Goal: Information Seeking & Learning: Learn about a topic

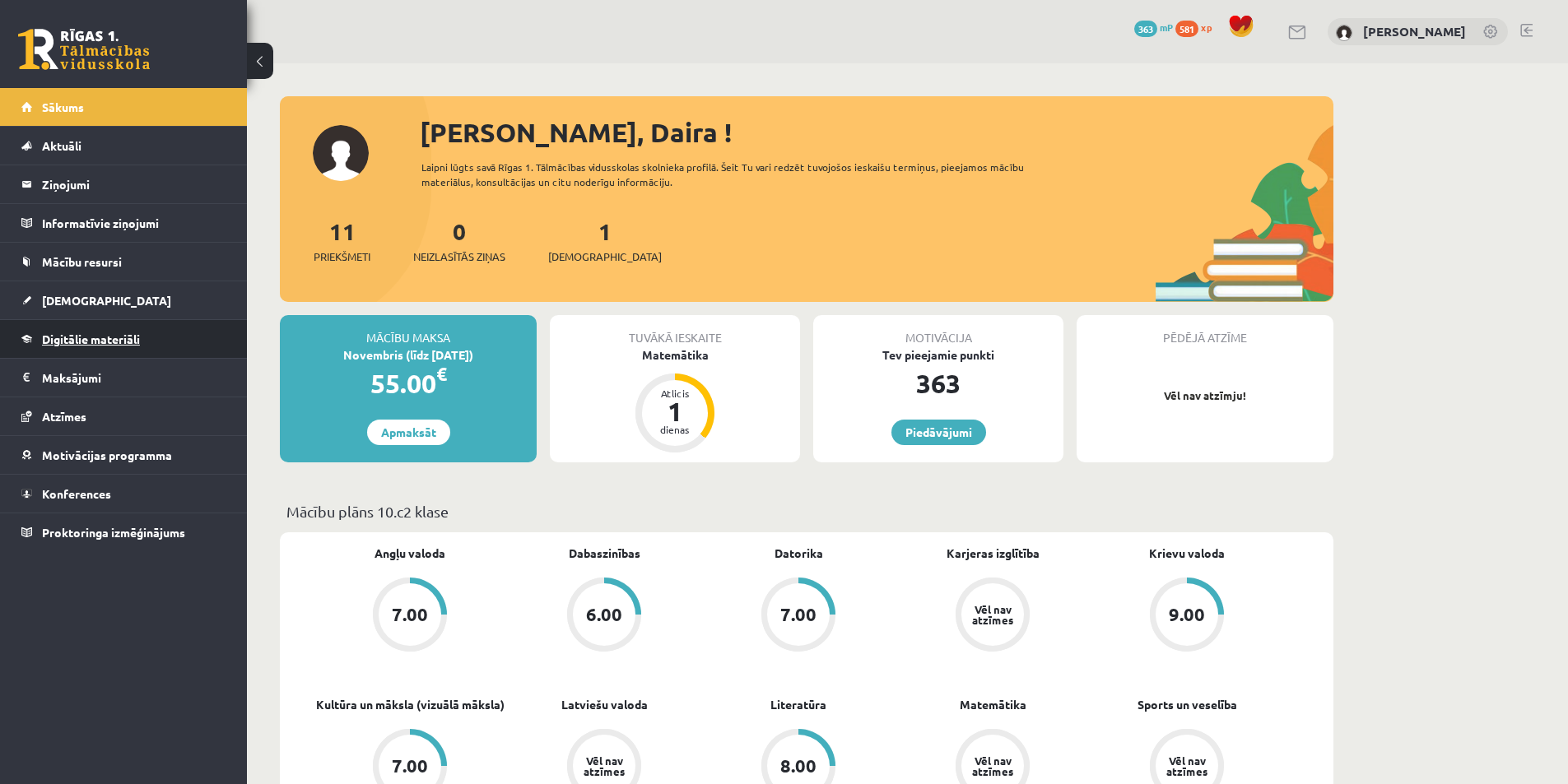
click at [78, 334] on span "Digitālie materiāli" at bounding box center [91, 339] width 97 height 15
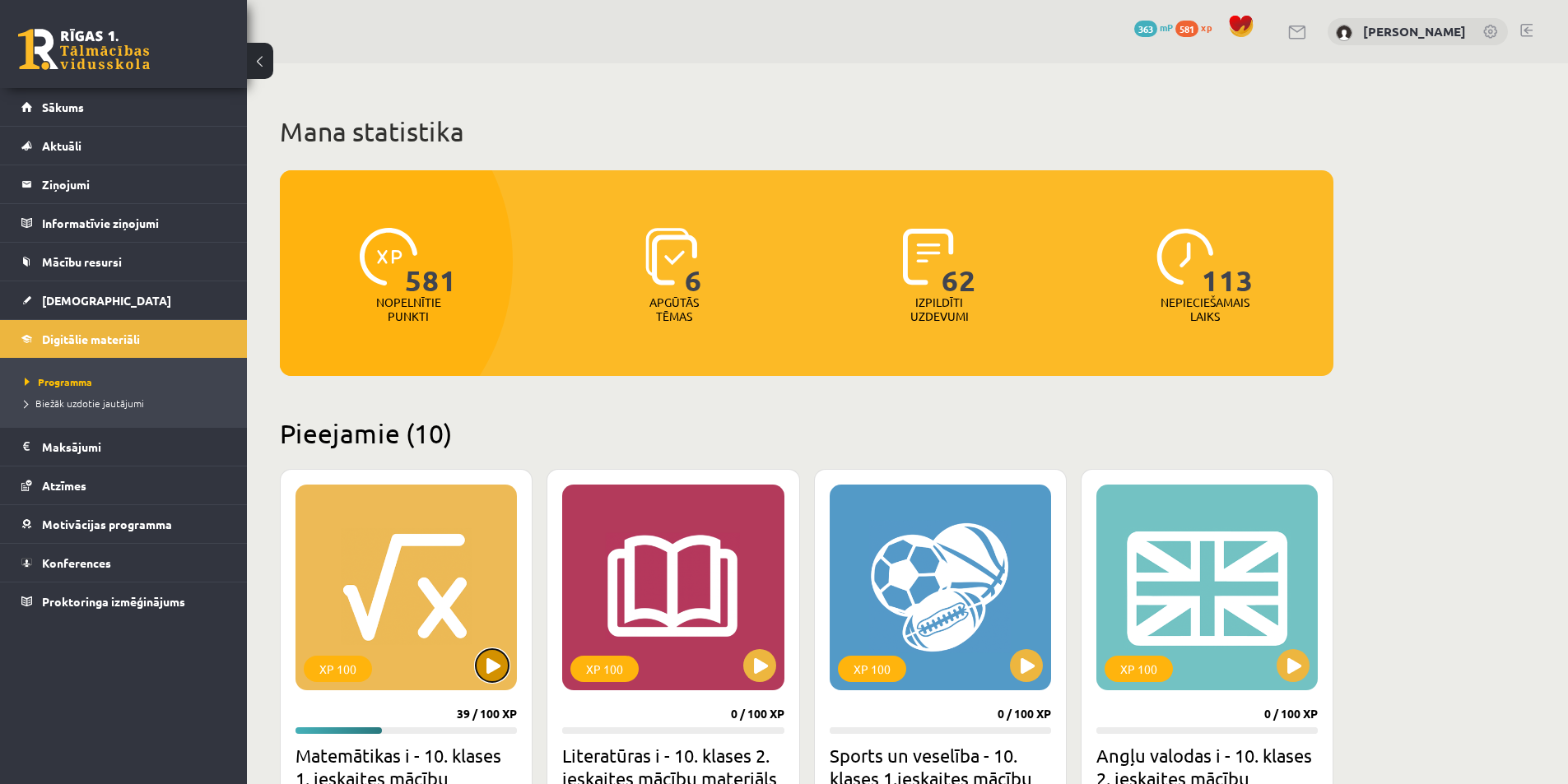
click at [495, 673] on button at bounding box center [492, 665] width 33 height 33
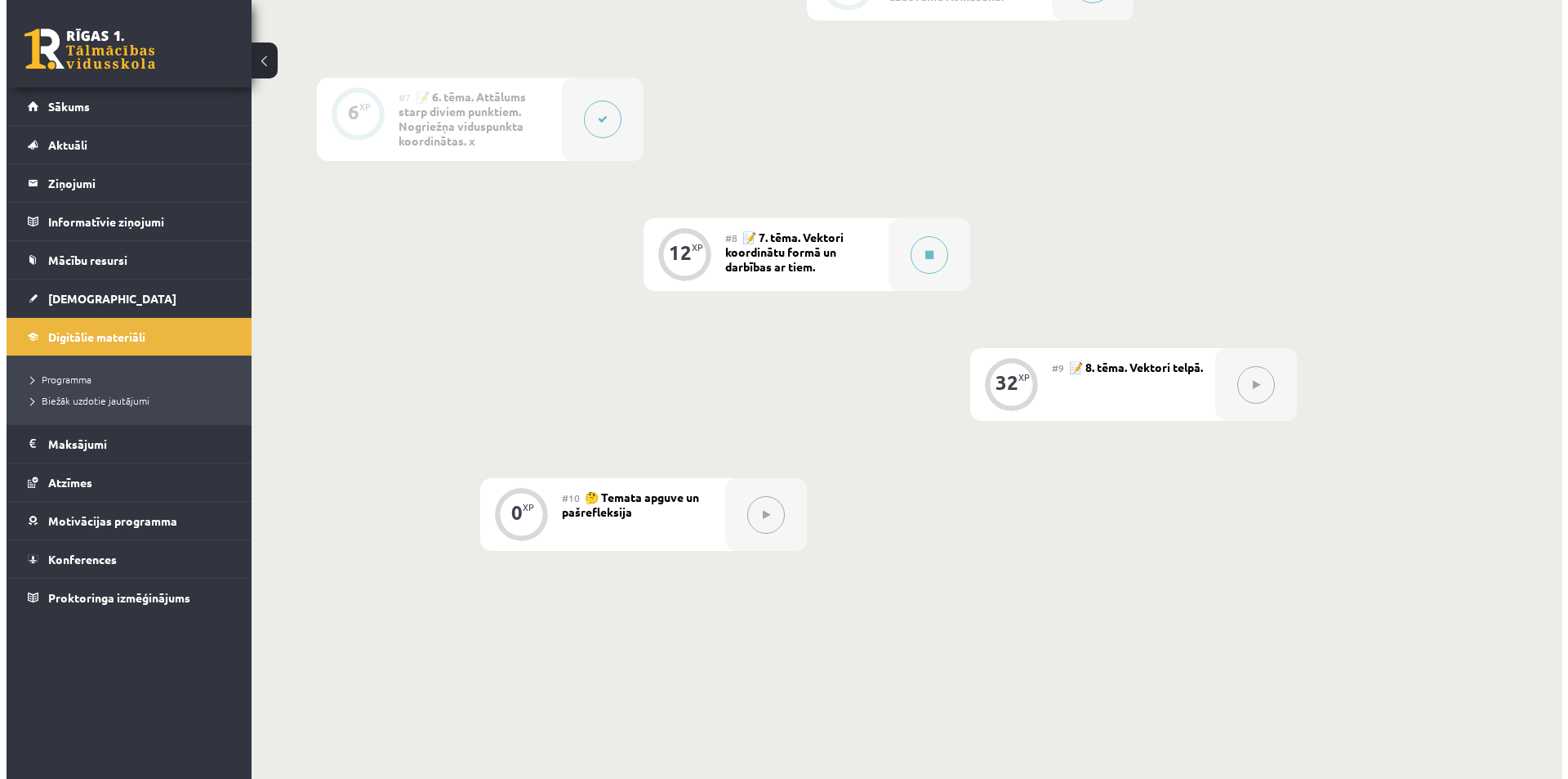
scroll to position [1144, 0]
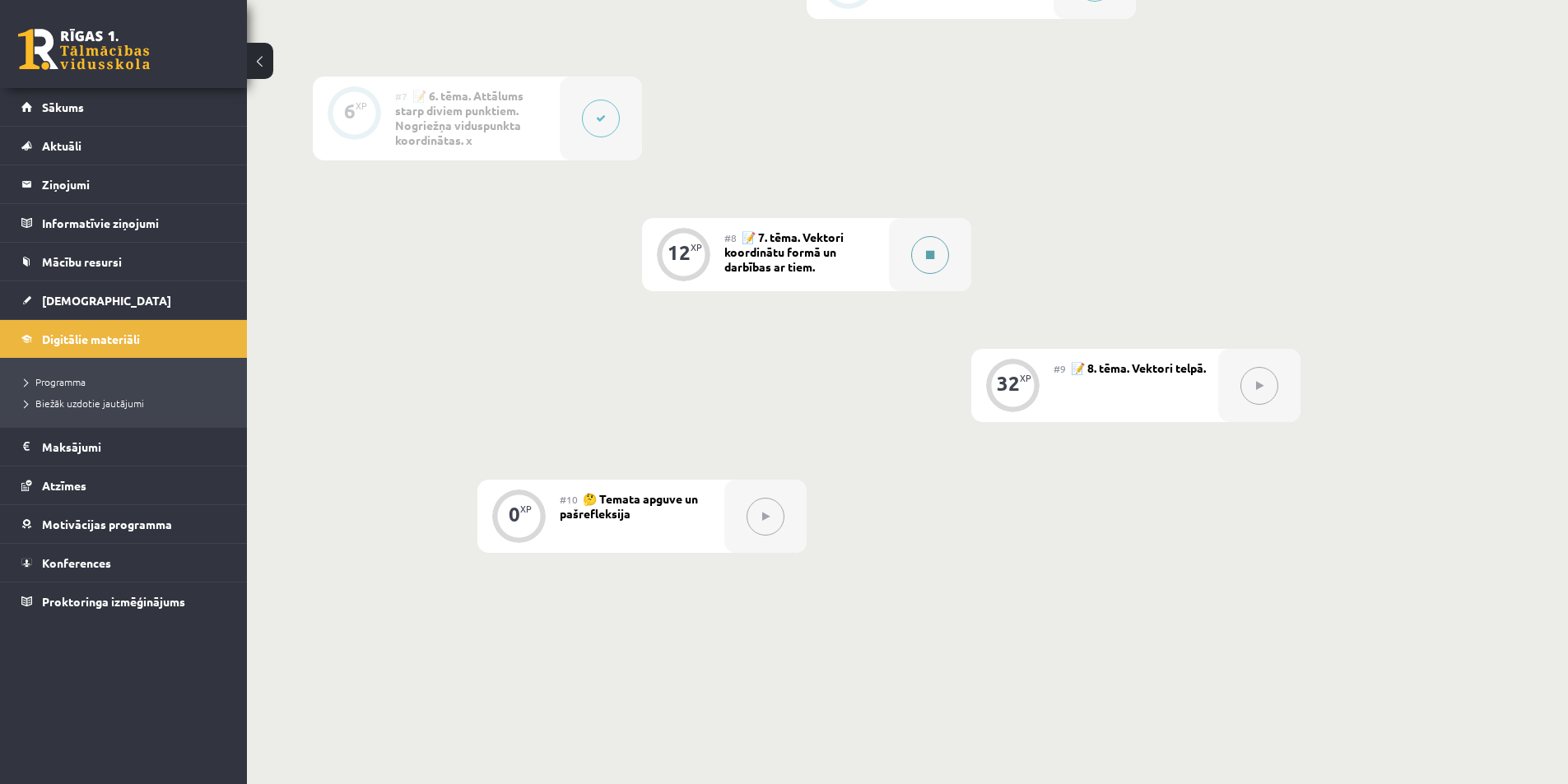
click at [929, 247] on button at bounding box center [930, 255] width 38 height 38
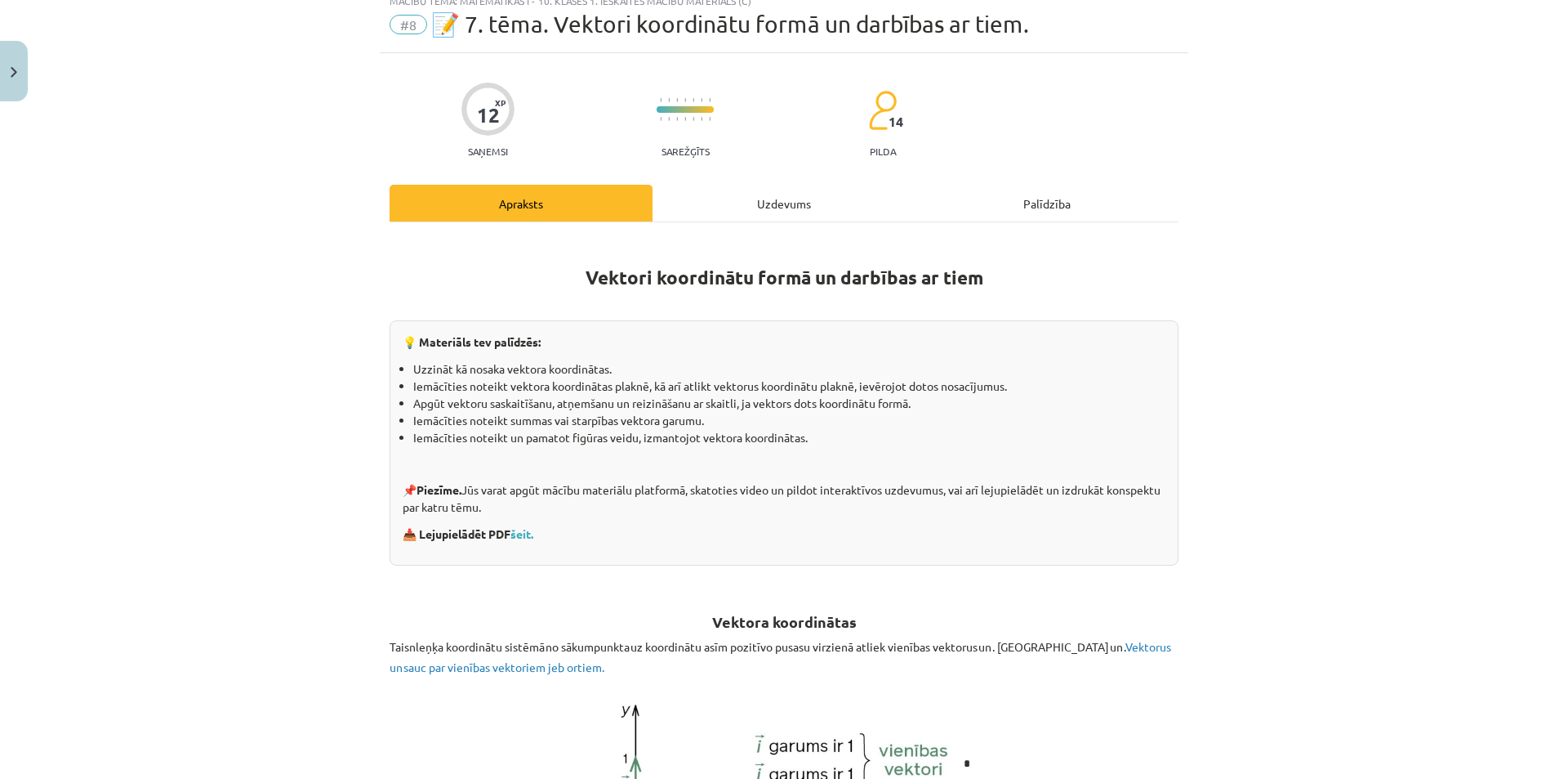
scroll to position [81, 0]
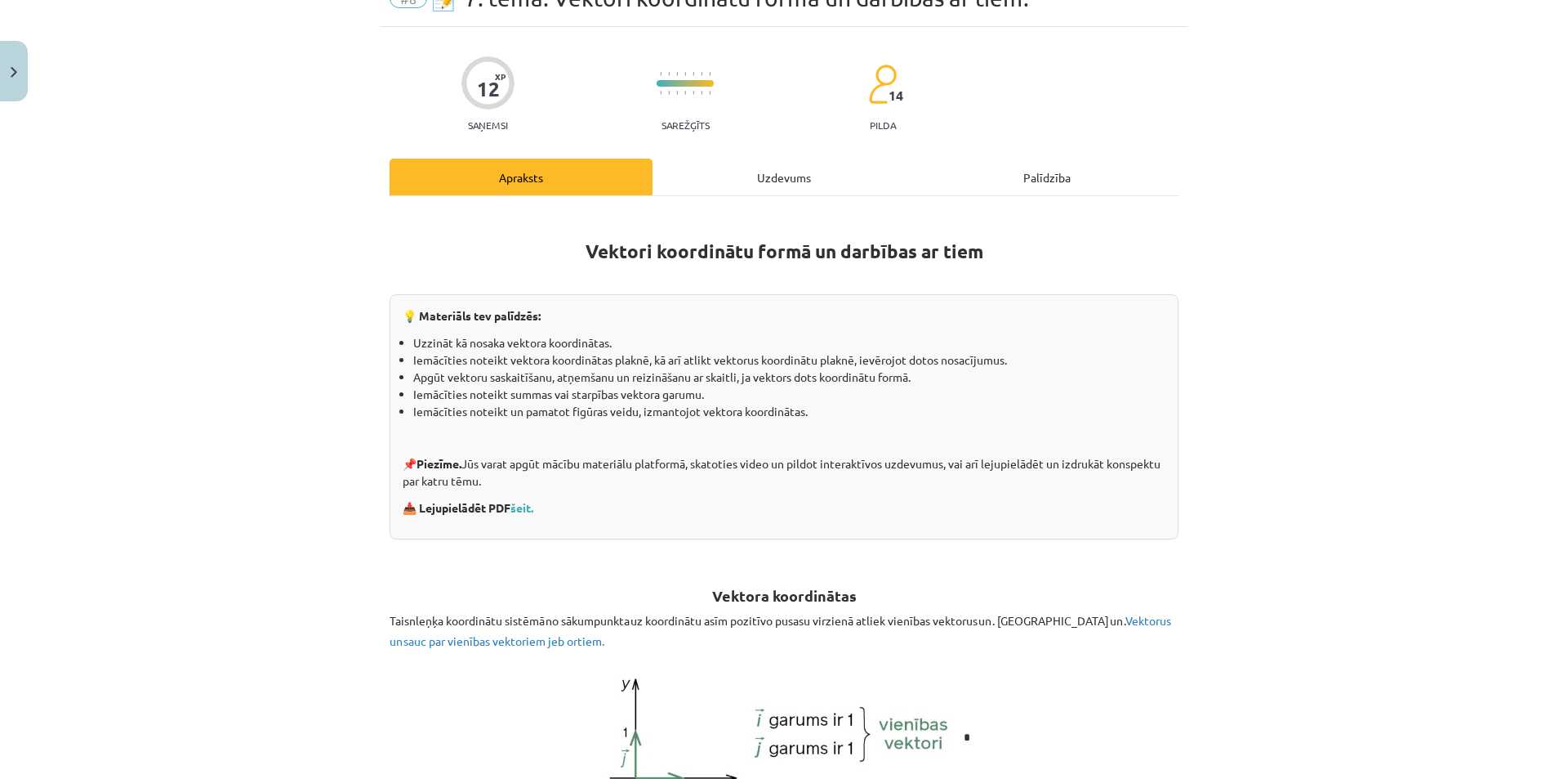
click at [786, 180] on div "Uzdevums" at bounding box center [784, 177] width 263 height 37
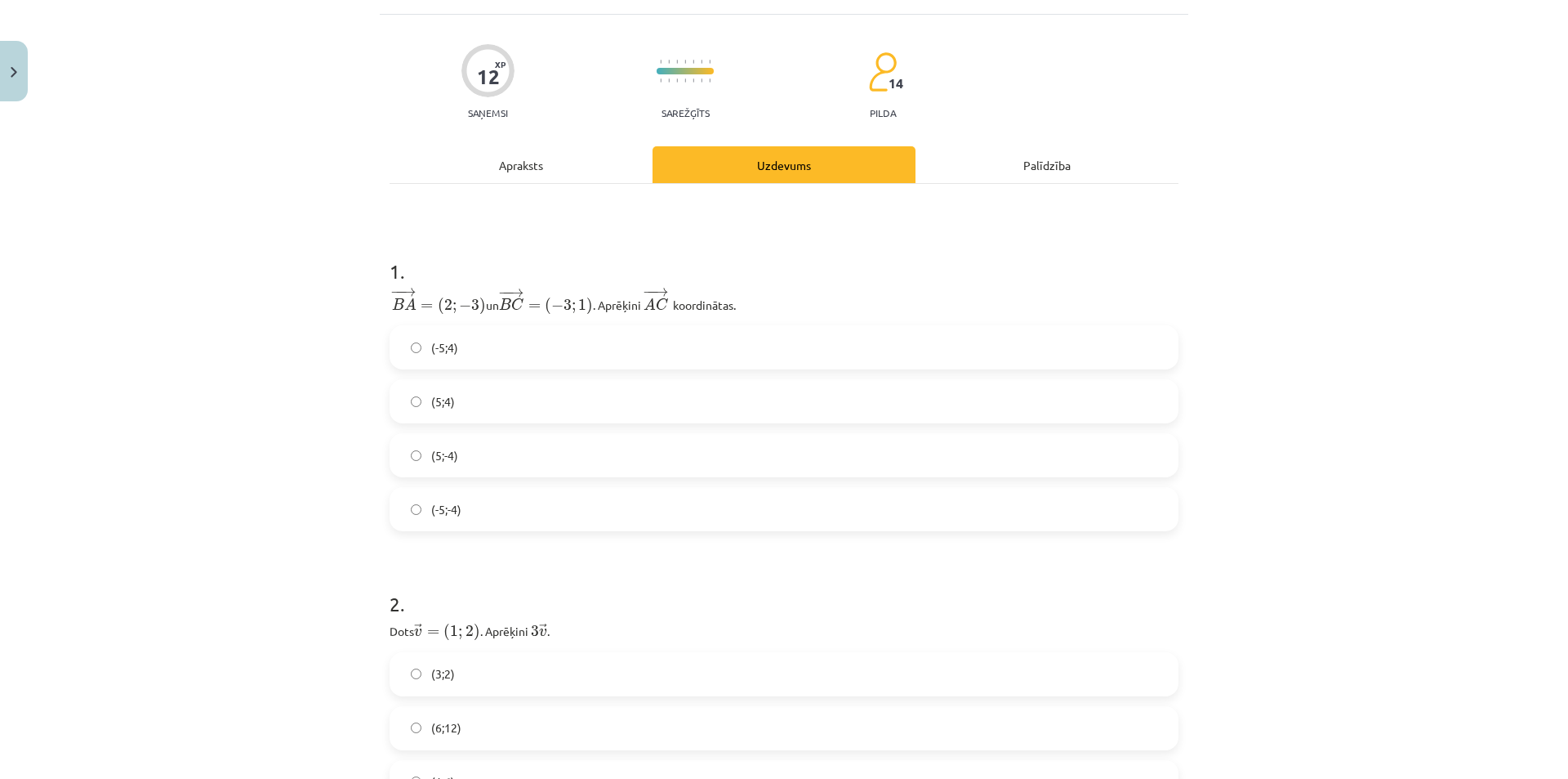
scroll to position [122, 0]
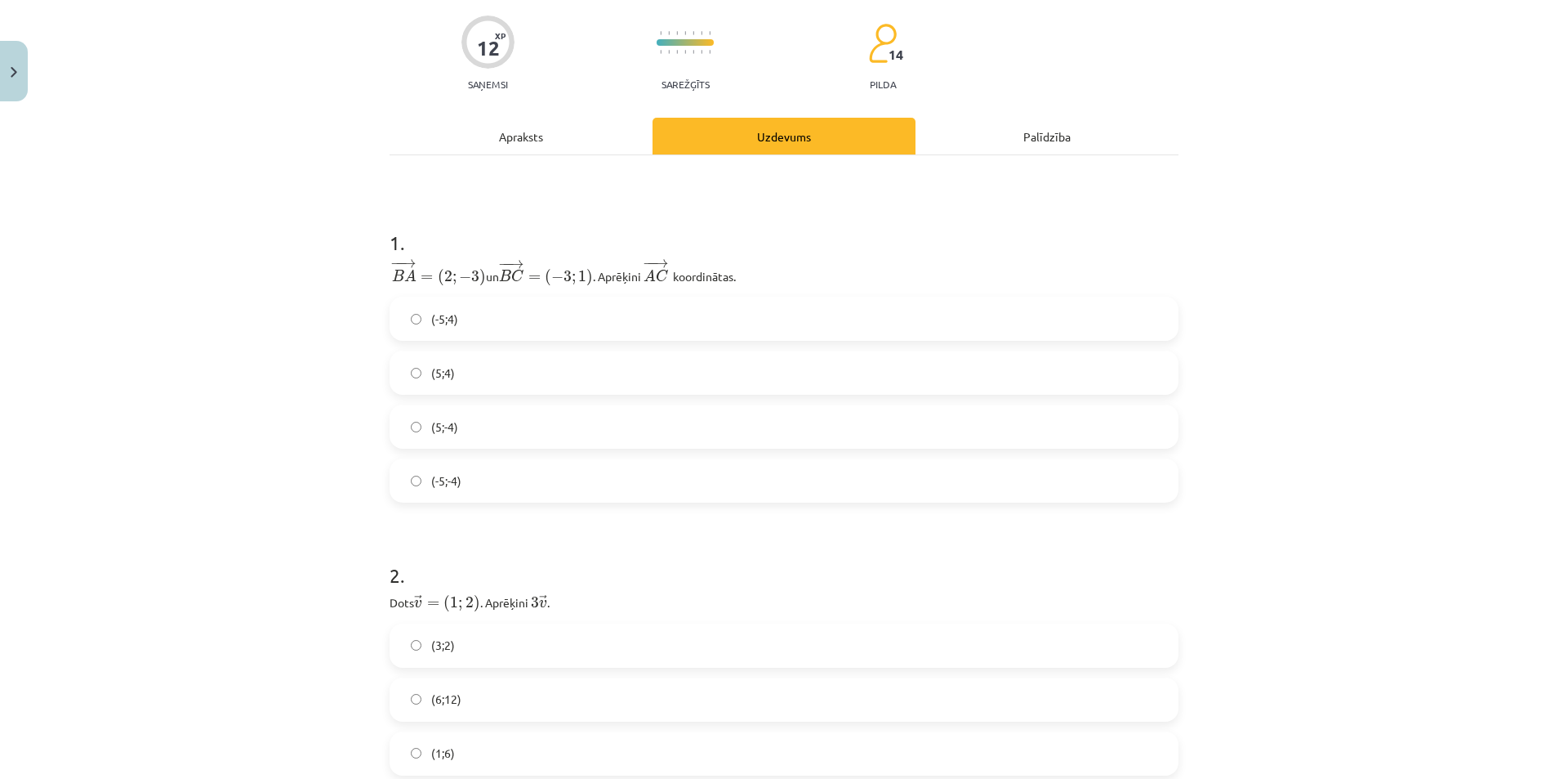
click at [447, 318] on span "(-5;4)" at bounding box center [445, 319] width 27 height 17
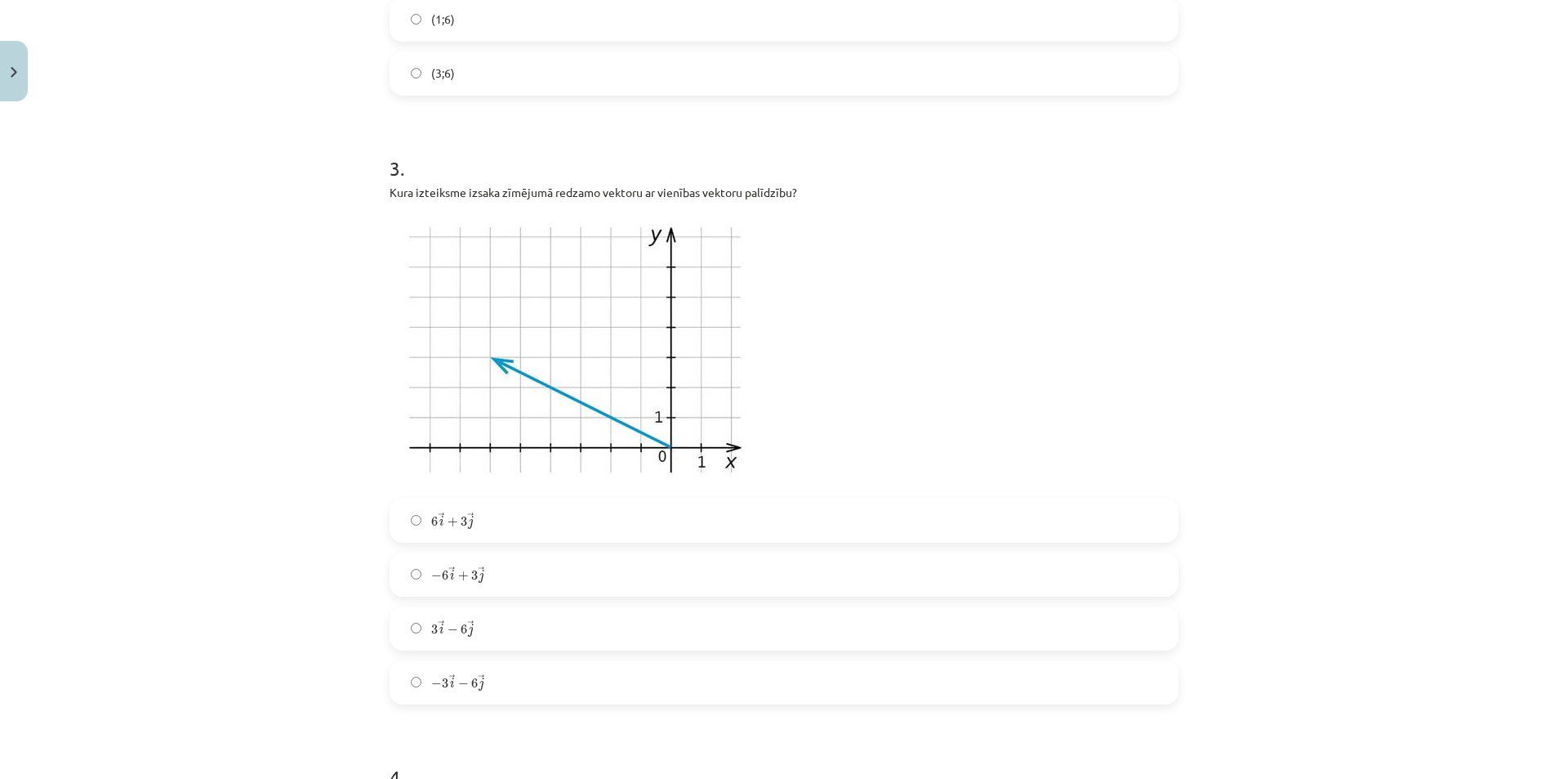
scroll to position [858, 0]
click at [486, 573] on label "− 6 → i + 3 → j − 6 i → + 3 j →" at bounding box center [784, 573] width 786 height 41
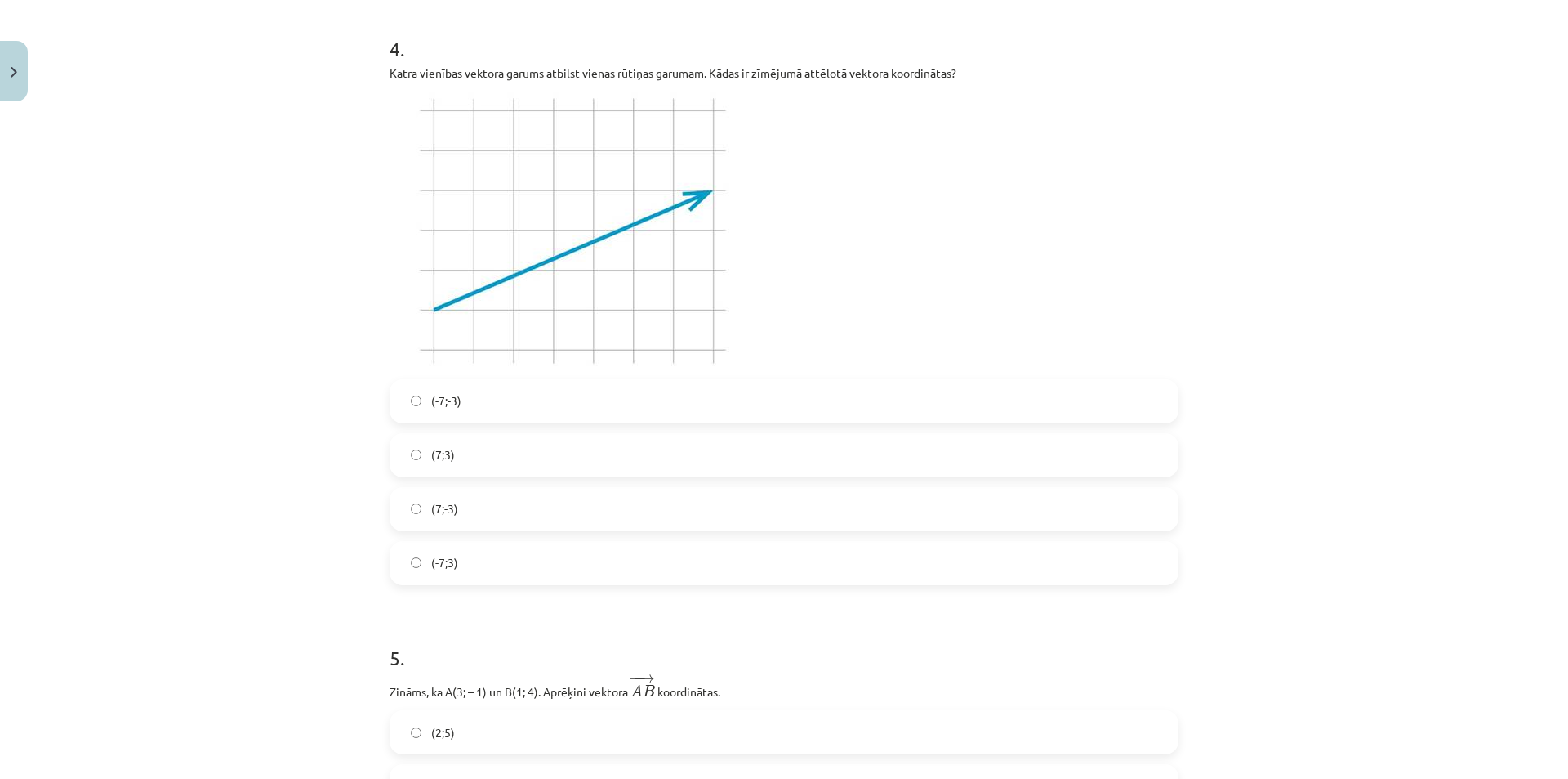
scroll to position [1594, 0]
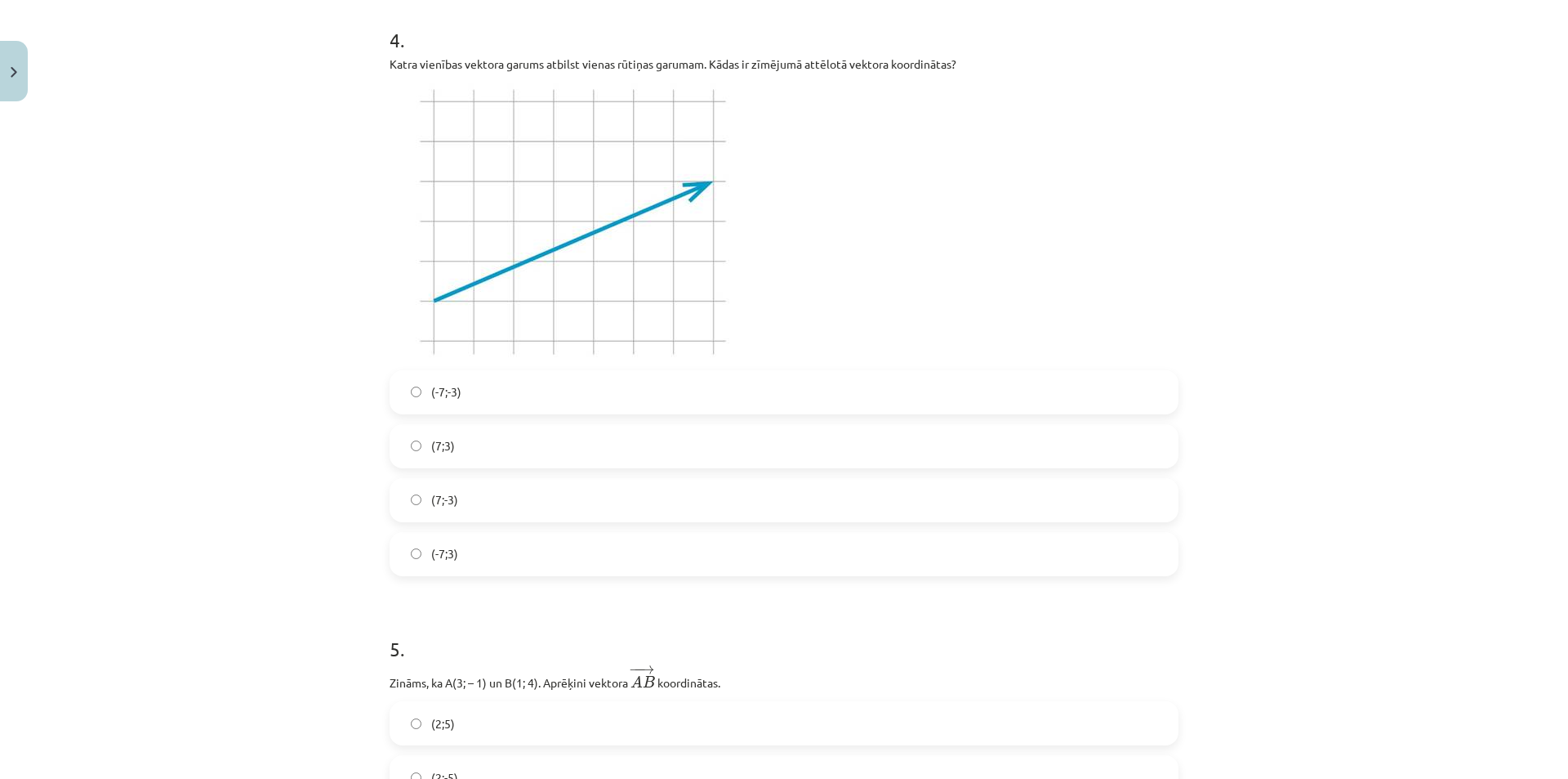
click at [478, 439] on label "(7;3)" at bounding box center [784, 446] width 786 height 41
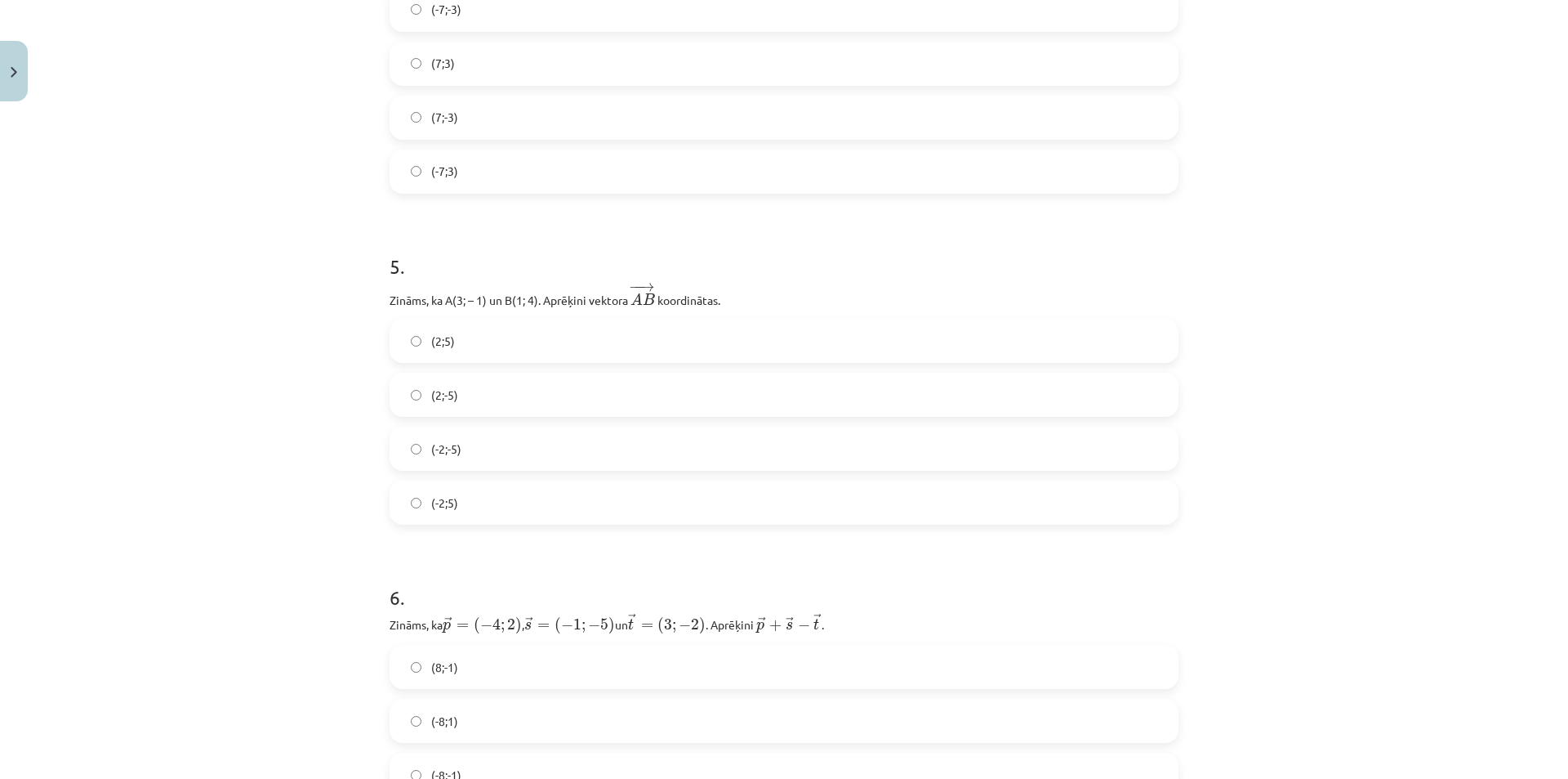
scroll to position [2002, 0]
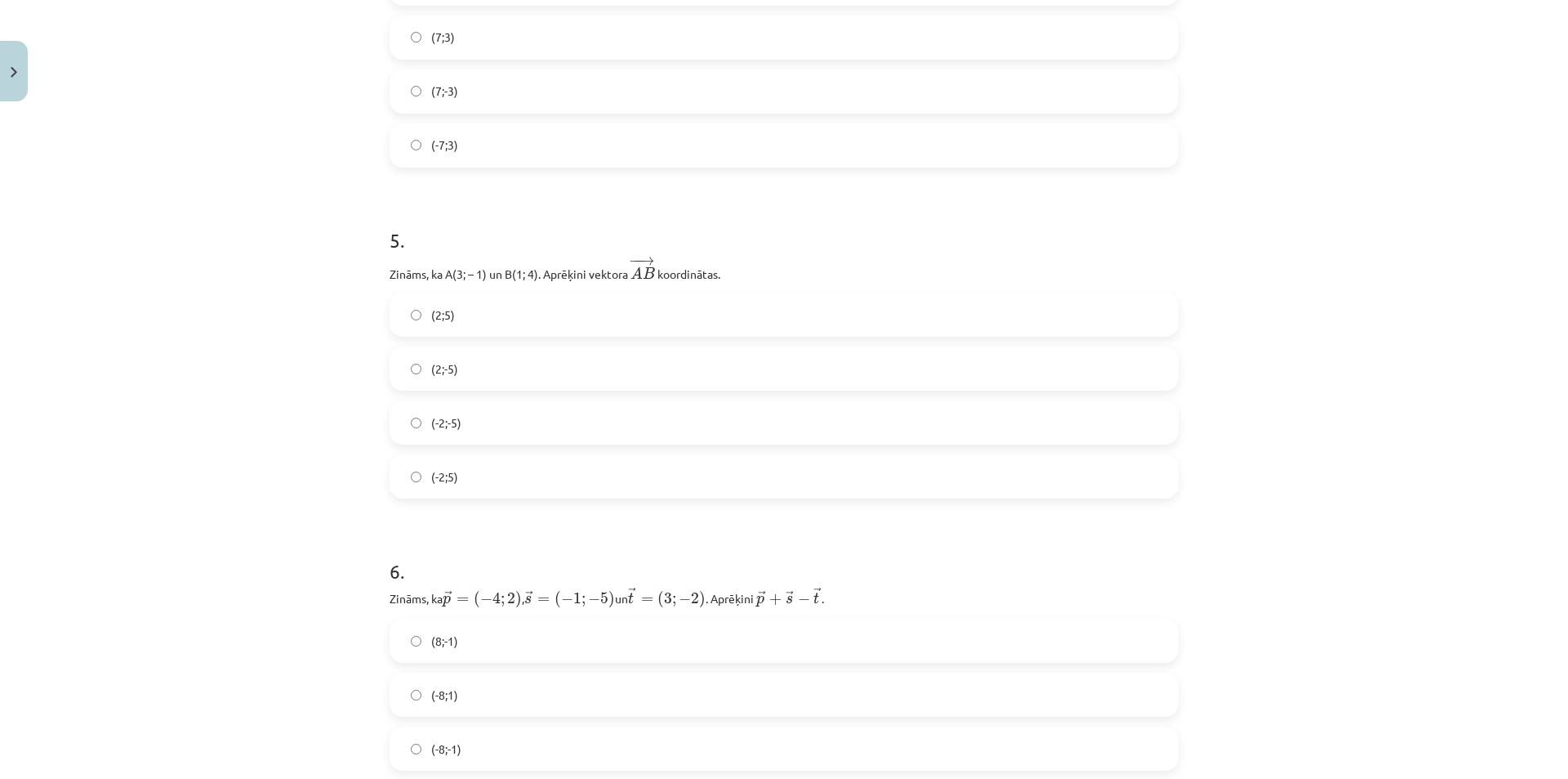
click at [456, 476] on label "(-2;5)" at bounding box center [784, 476] width 786 height 41
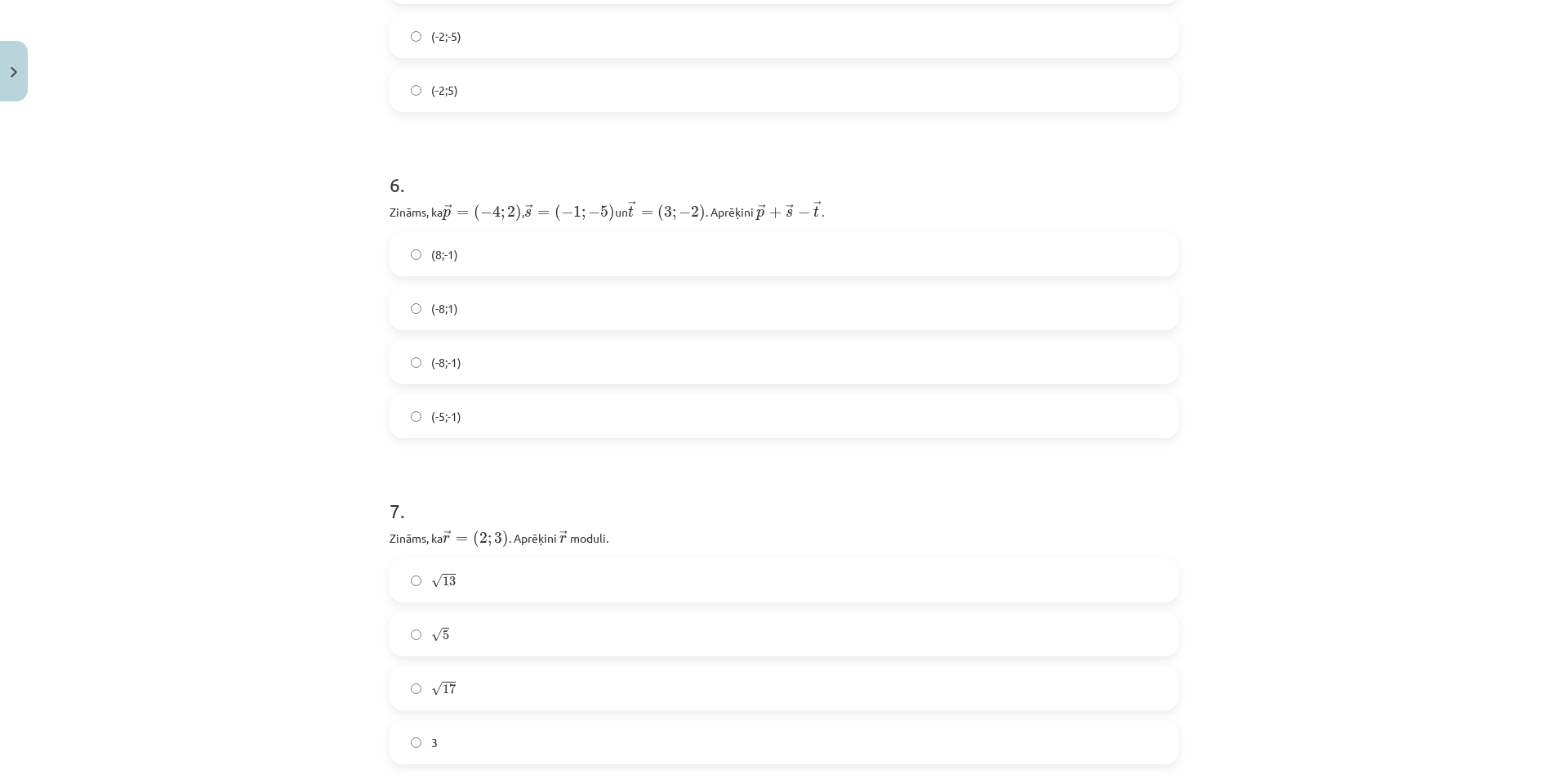
scroll to position [2411, 0]
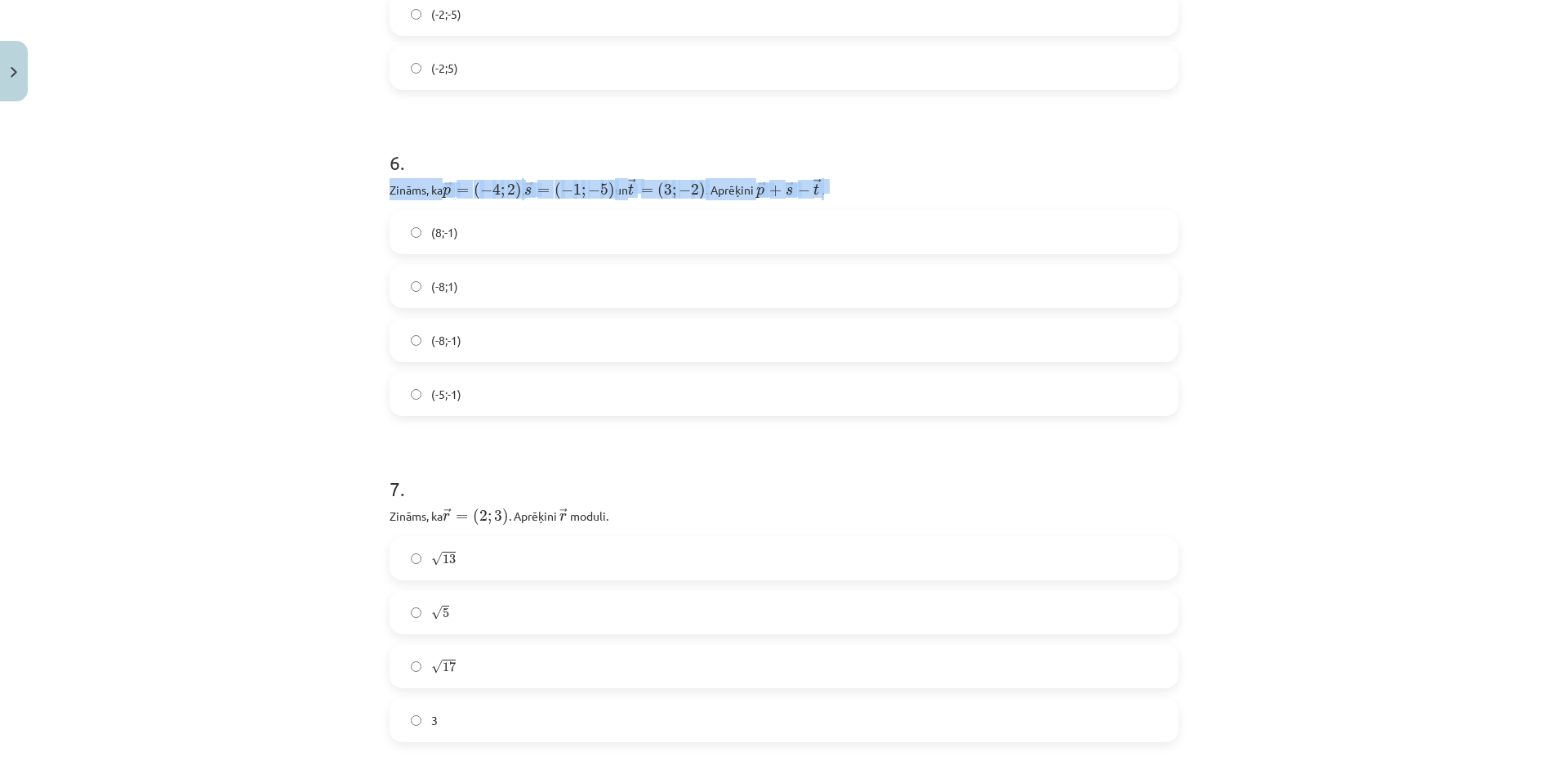
drag, startPoint x: 822, startPoint y: 189, endPoint x: 382, endPoint y: 195, distance: 440.0
click at [382, 195] on div "12 XP Saņemsi Sarežģīts 14 pilda Apraksts Uzdevums Palīdzība 1 . − − → B A = ( …" at bounding box center [784, 254] width 809 height 5113
copy p "Zināms, ka → p = ( − 4 ; 2 ) p → = ( − 4 ; 2 ) , ﻿ → s = ( − 1 ; − 5 ) s → = ( …"
click at [454, 228] on label "(8;-1)" at bounding box center [784, 232] width 786 height 41
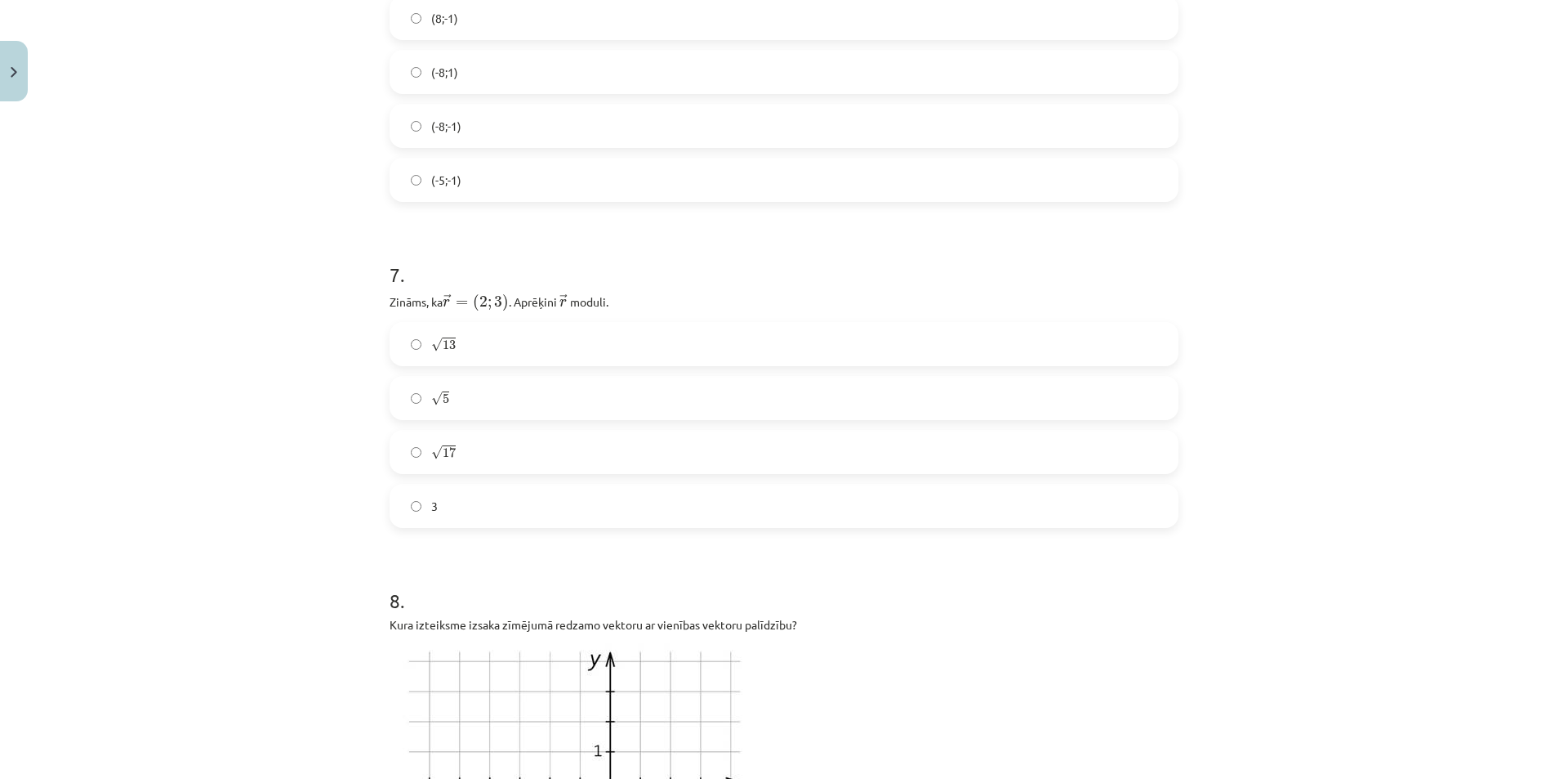
scroll to position [2656, 0]
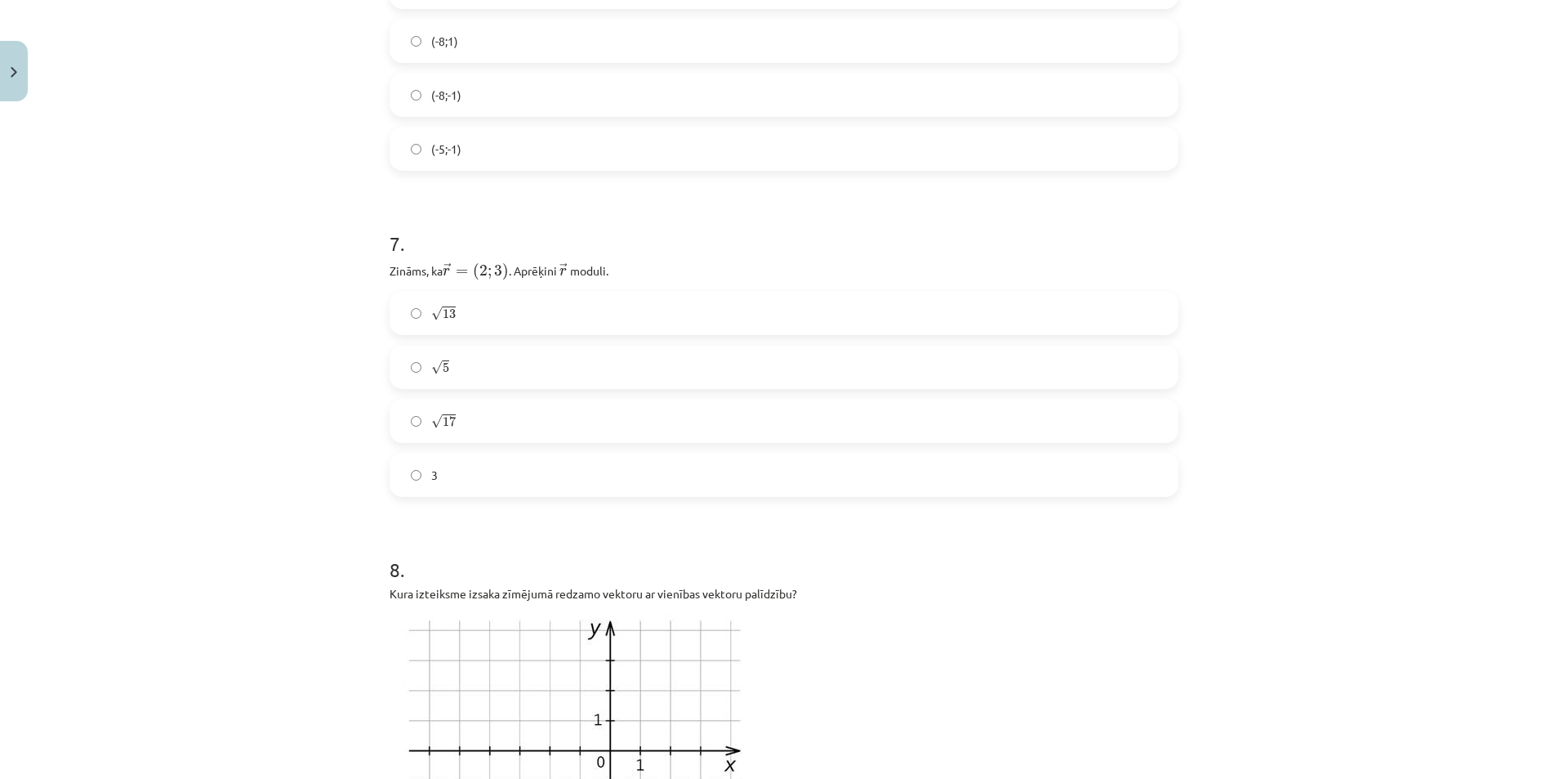
click at [454, 312] on label "√ 13 13" at bounding box center [784, 312] width 786 height 41
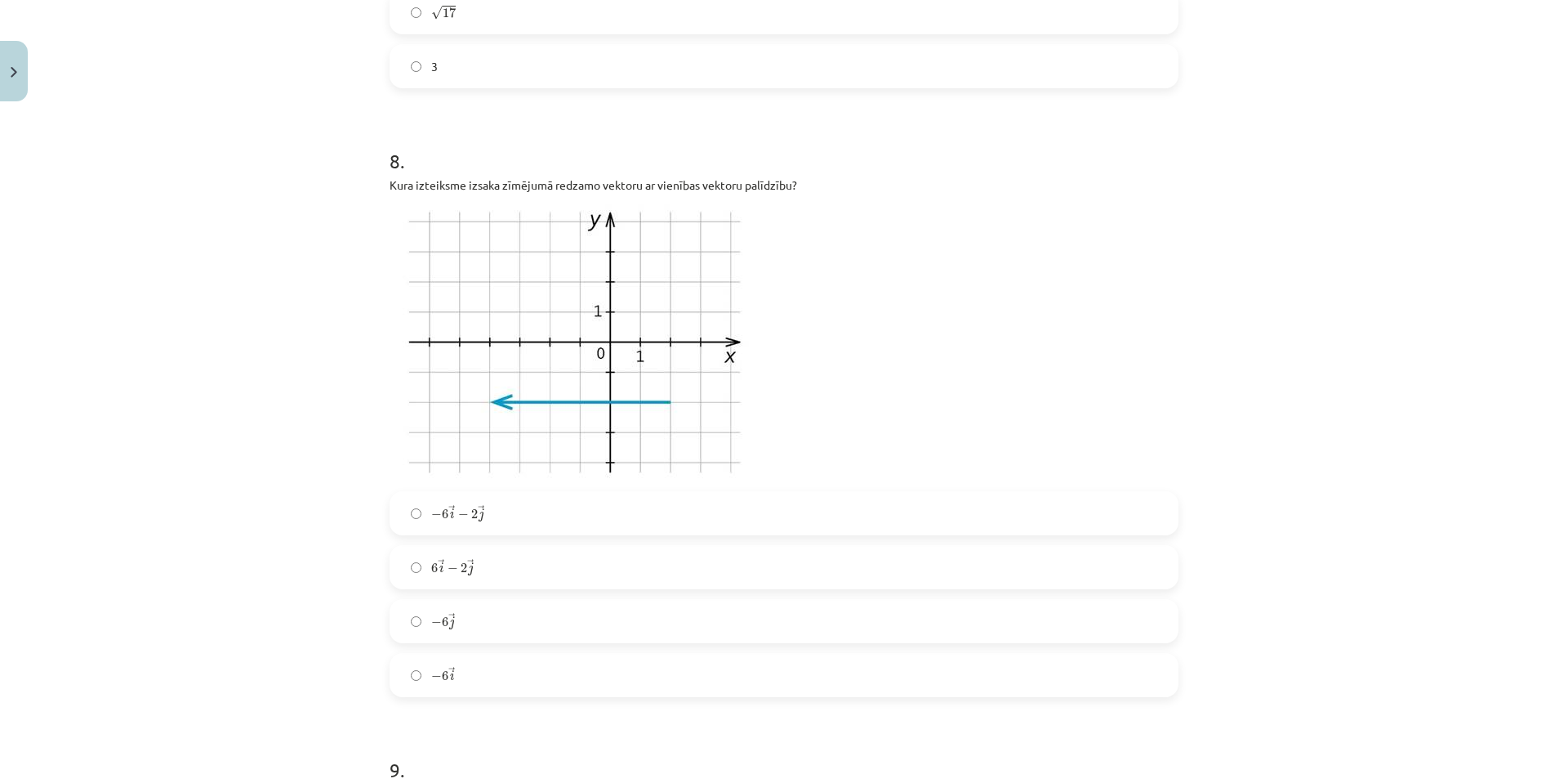
scroll to position [3146, 0]
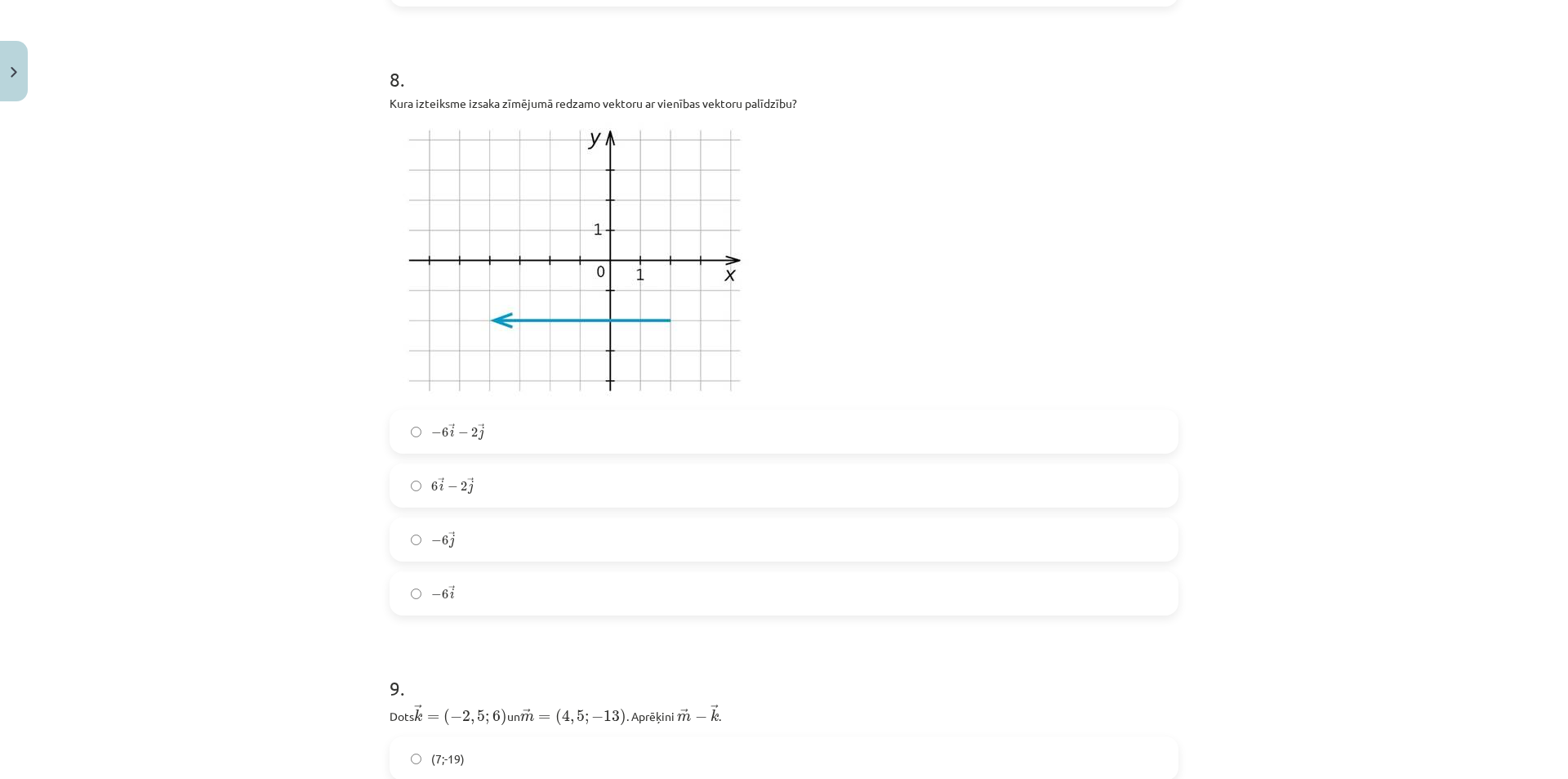
click at [505, 584] on label "− 6 → i − 6 i →" at bounding box center [784, 593] width 786 height 41
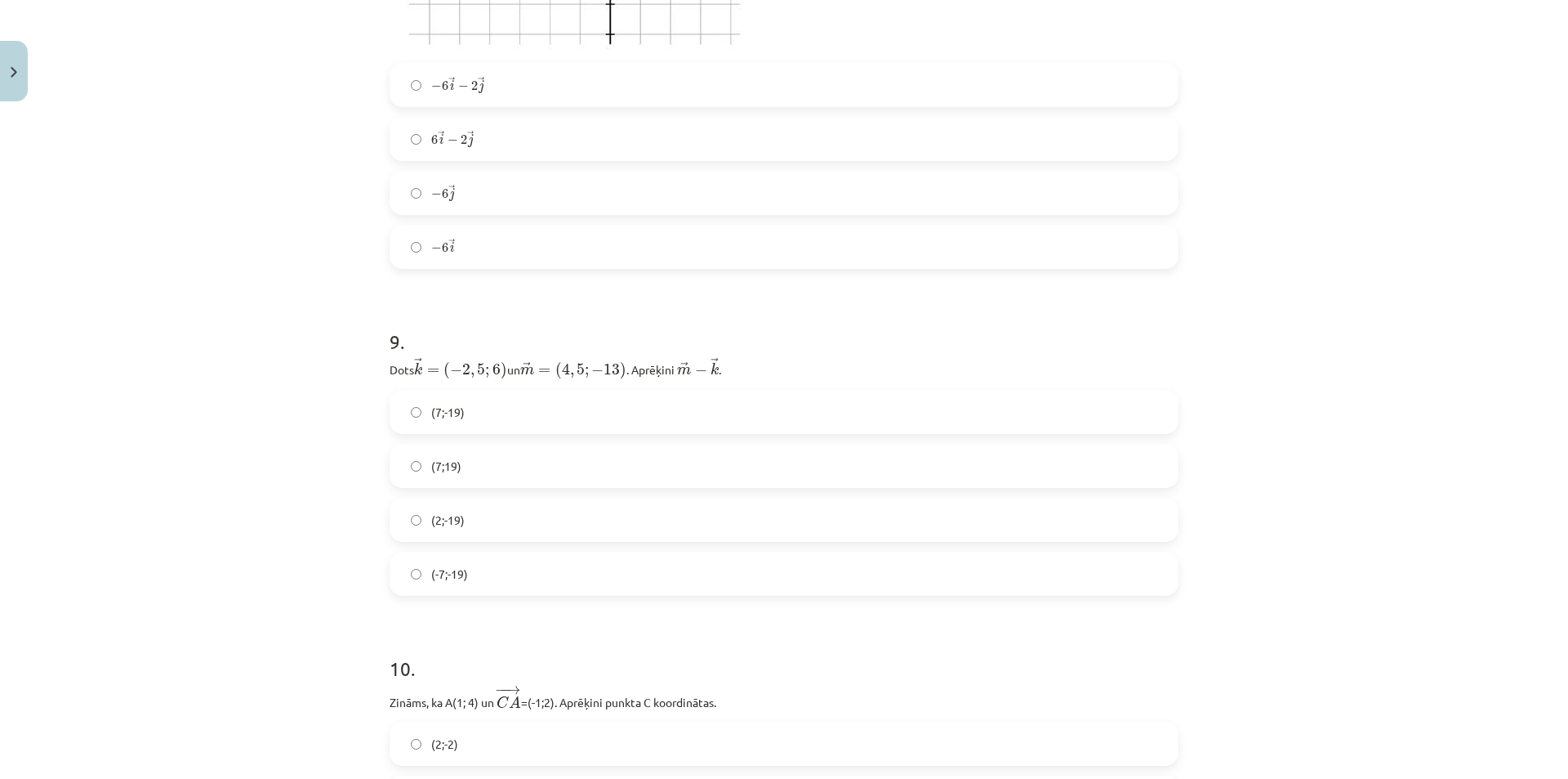
scroll to position [3555, 0]
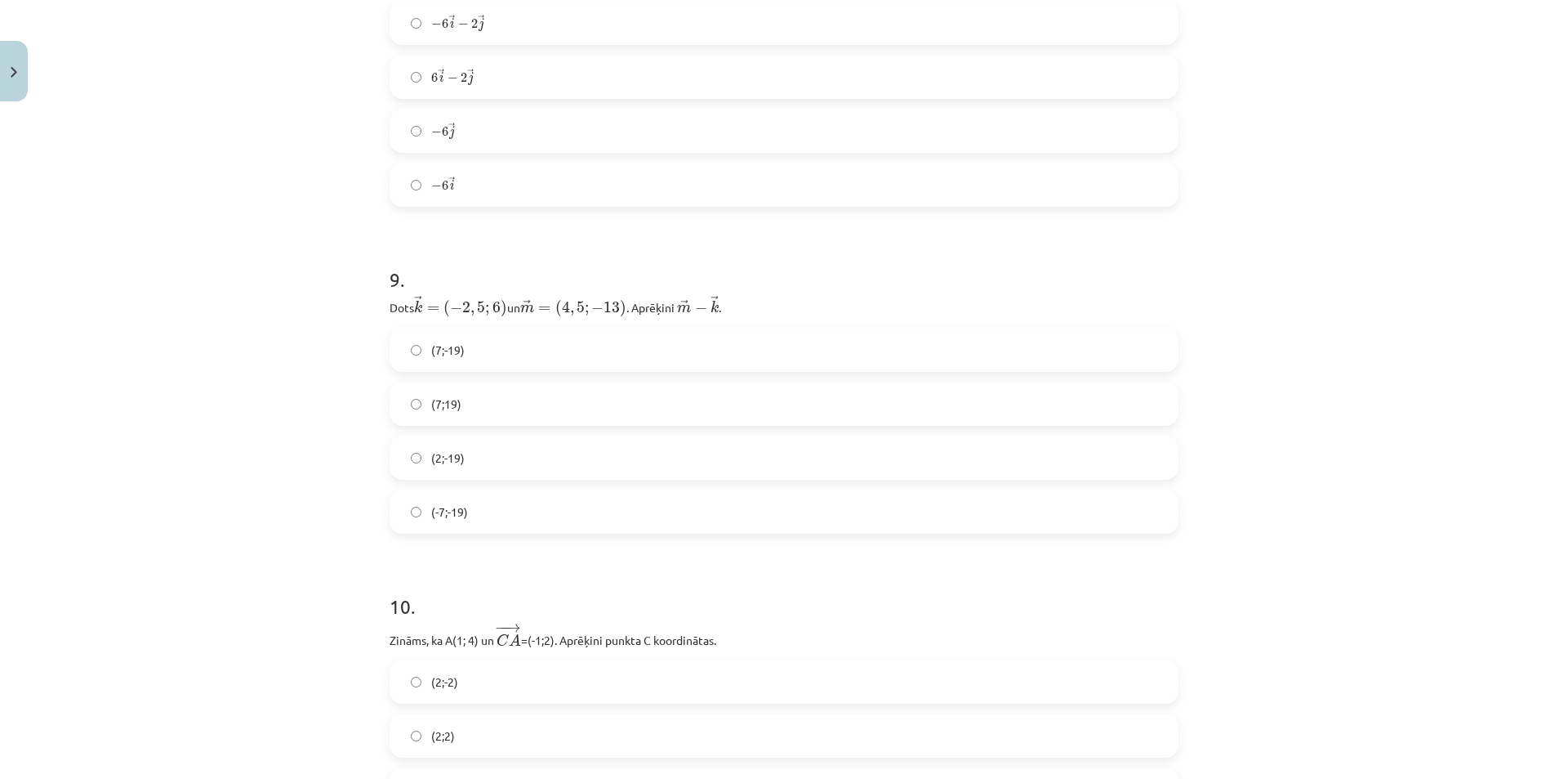
click at [496, 353] on label "(7;-19)" at bounding box center [784, 350] width 786 height 41
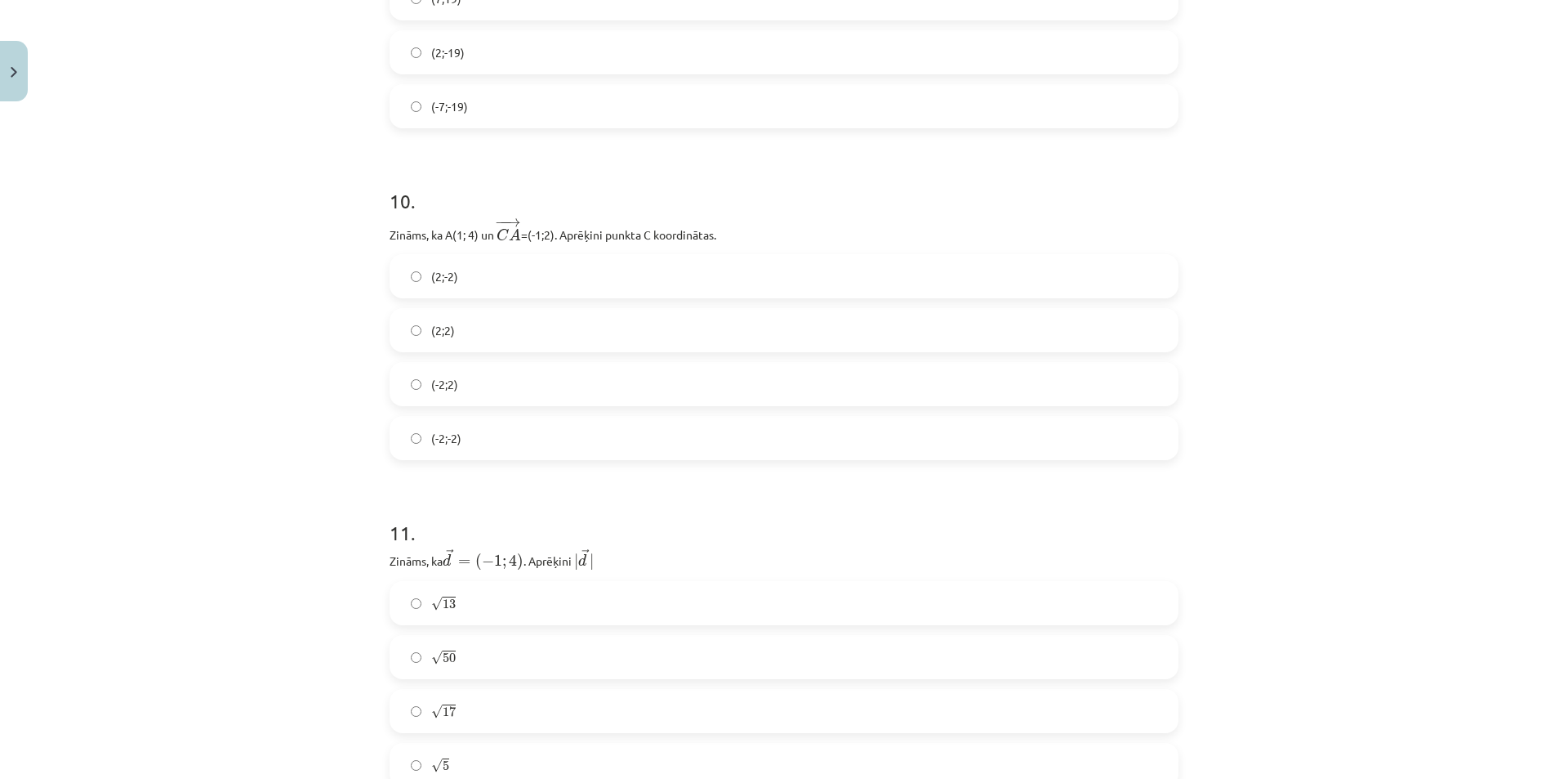
scroll to position [3963, 0]
click at [457, 377] on label "(-2;2)" at bounding box center [784, 381] width 786 height 41
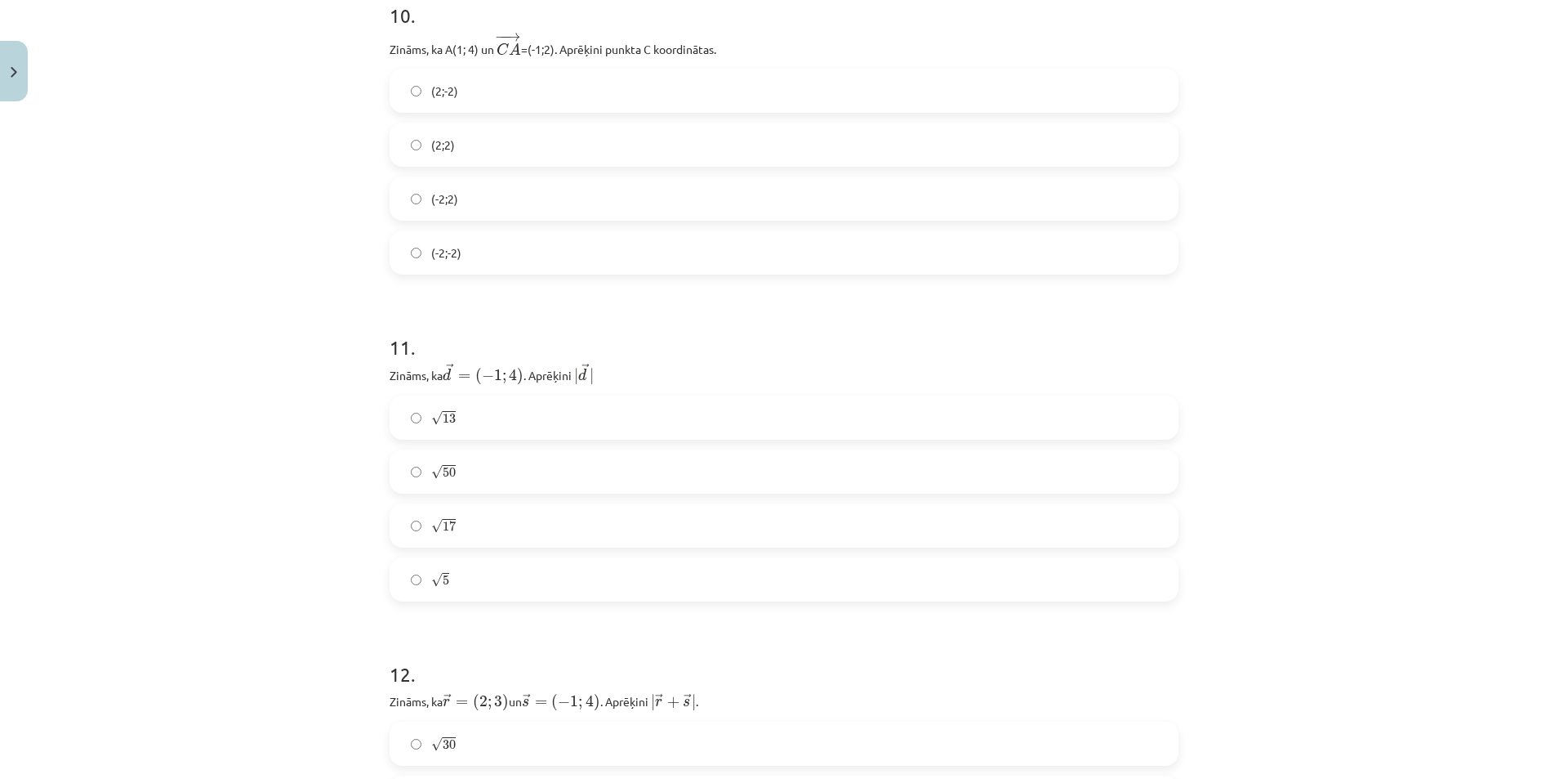
scroll to position [4290, 0]
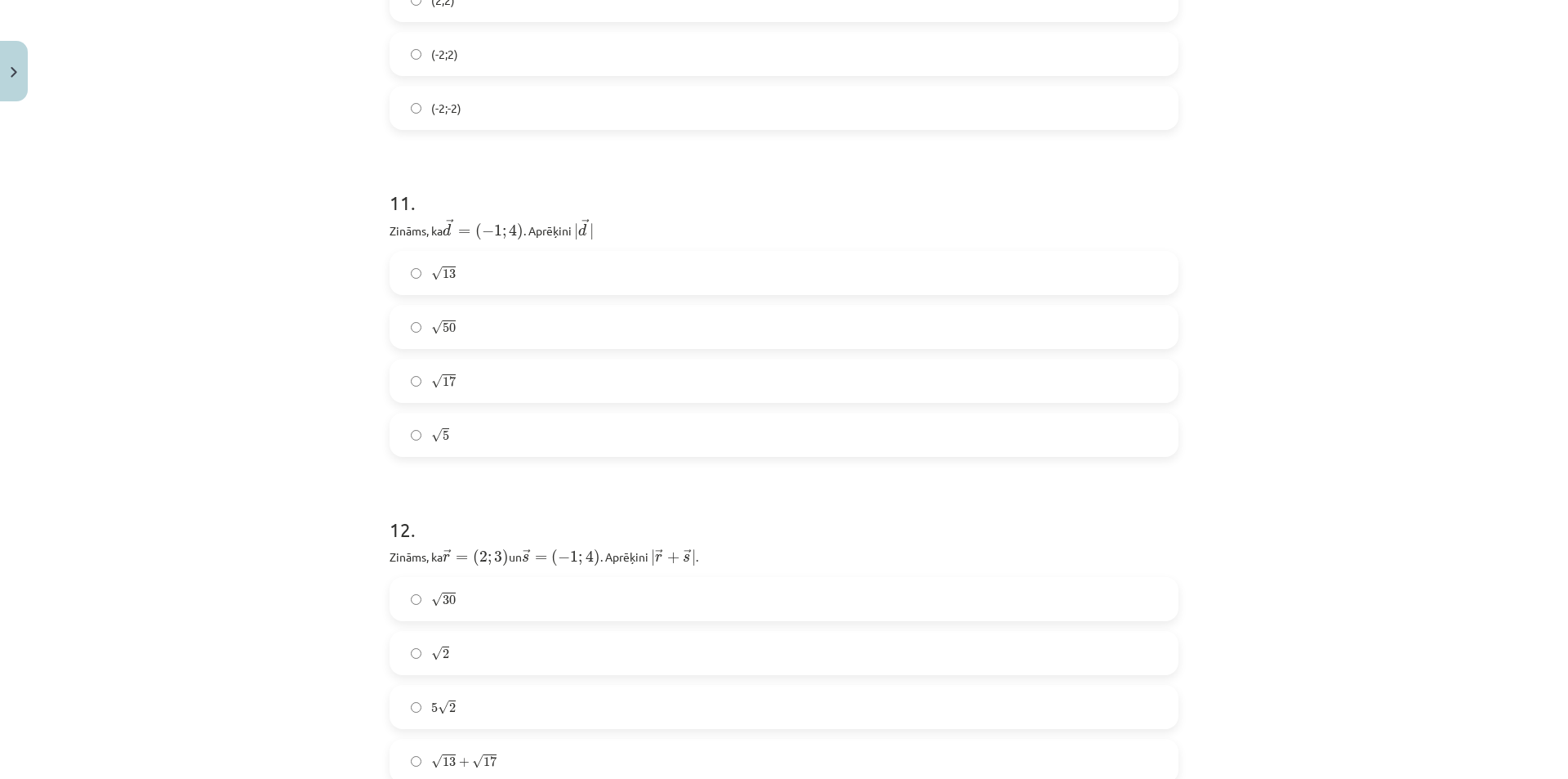
click at [476, 381] on label "√ 17 17" at bounding box center [784, 381] width 786 height 41
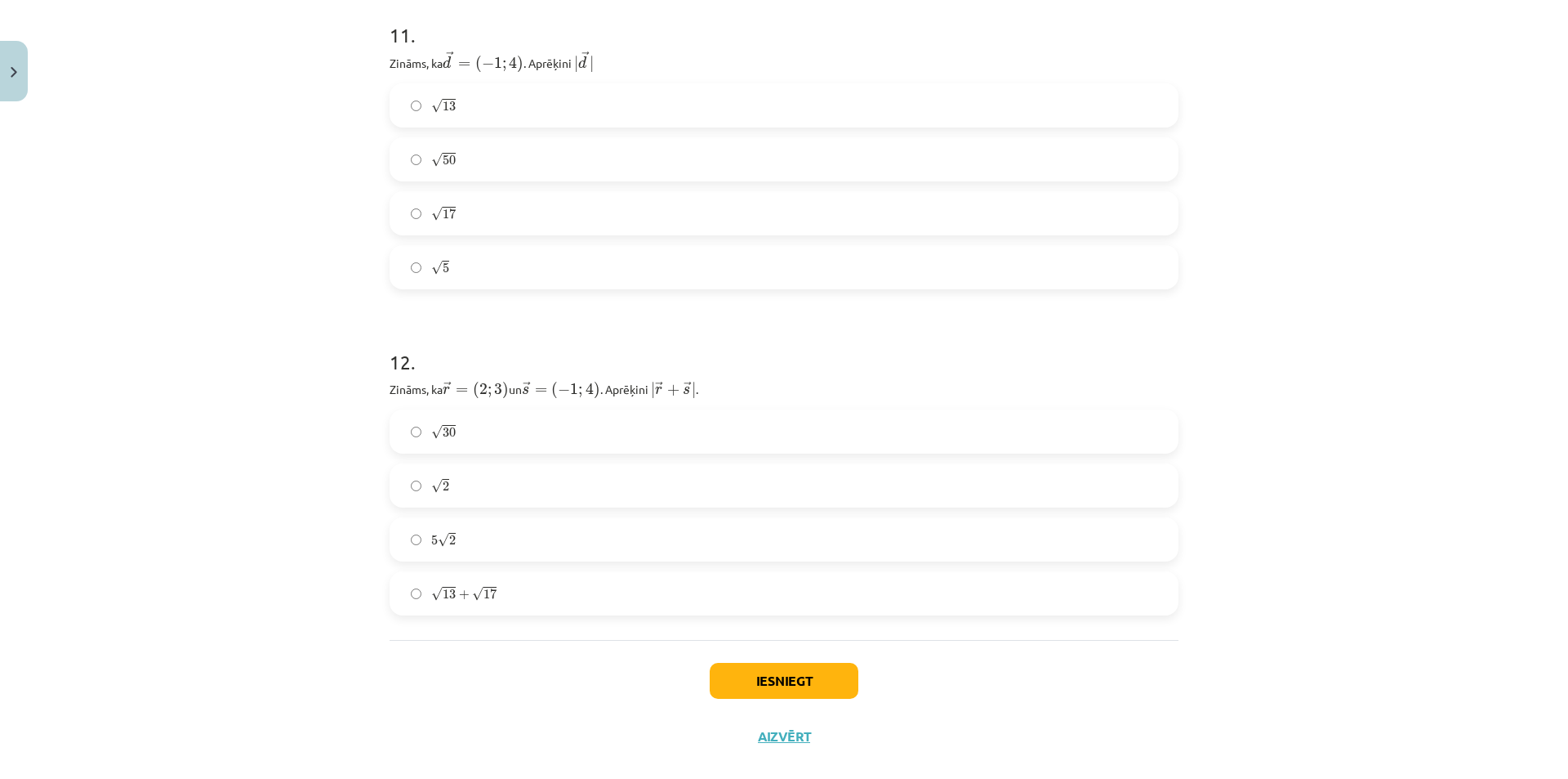
scroll to position [4483, 0]
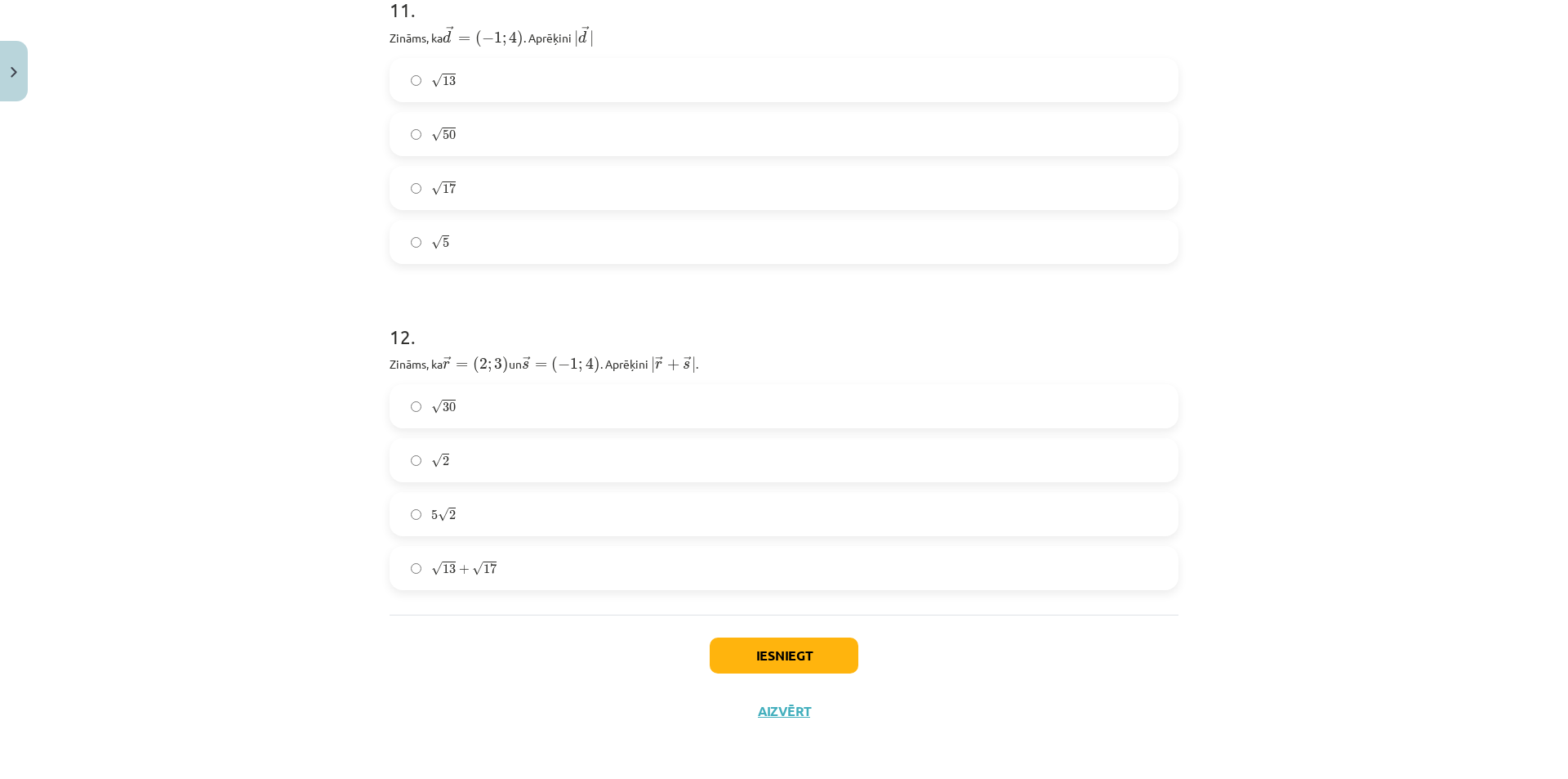
click at [432, 408] on span "√" at bounding box center [437, 406] width 12 height 14
click at [825, 652] on button "Iesniegt" at bounding box center [784, 655] width 149 height 36
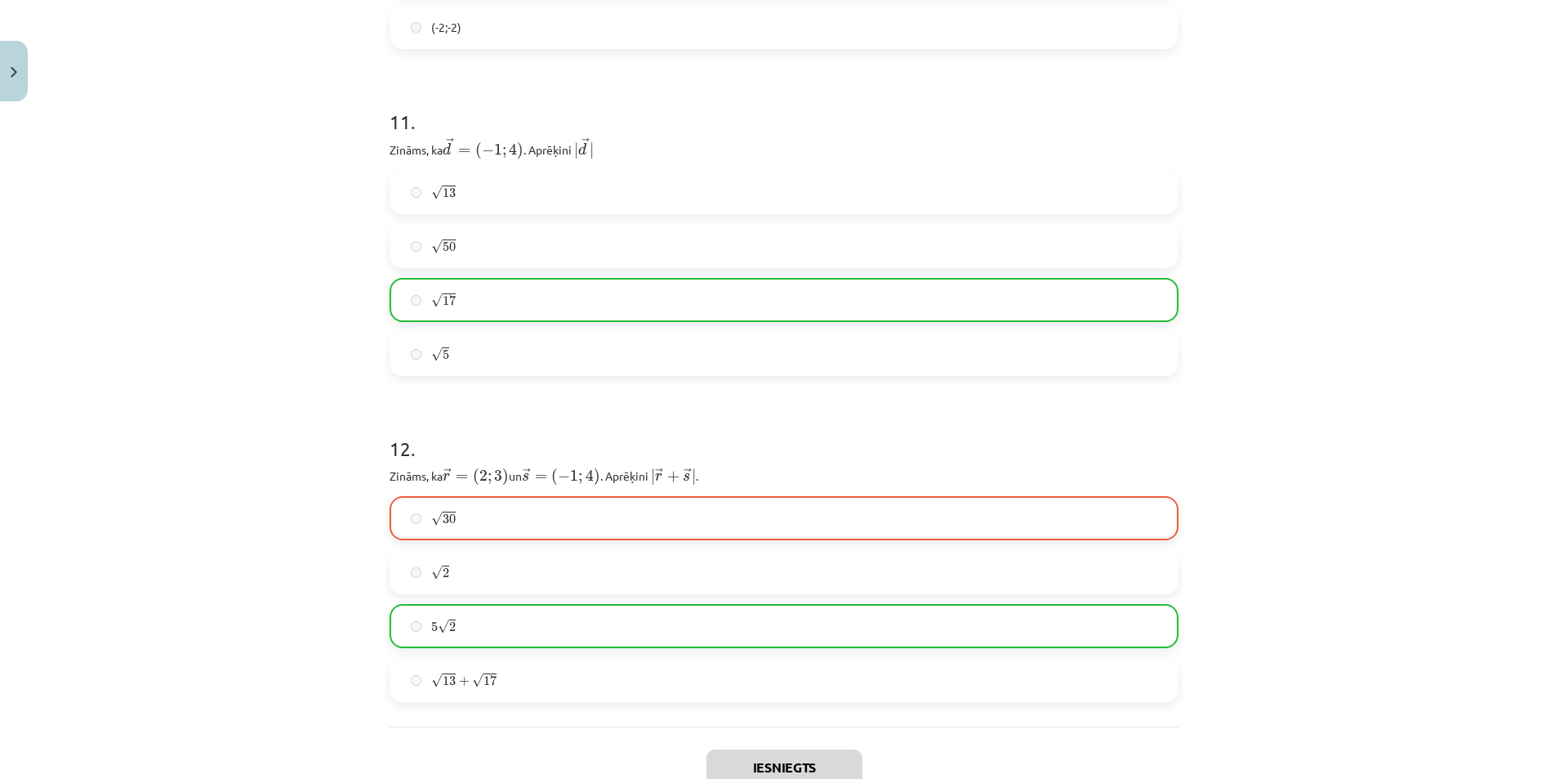
scroll to position [4536, 0]
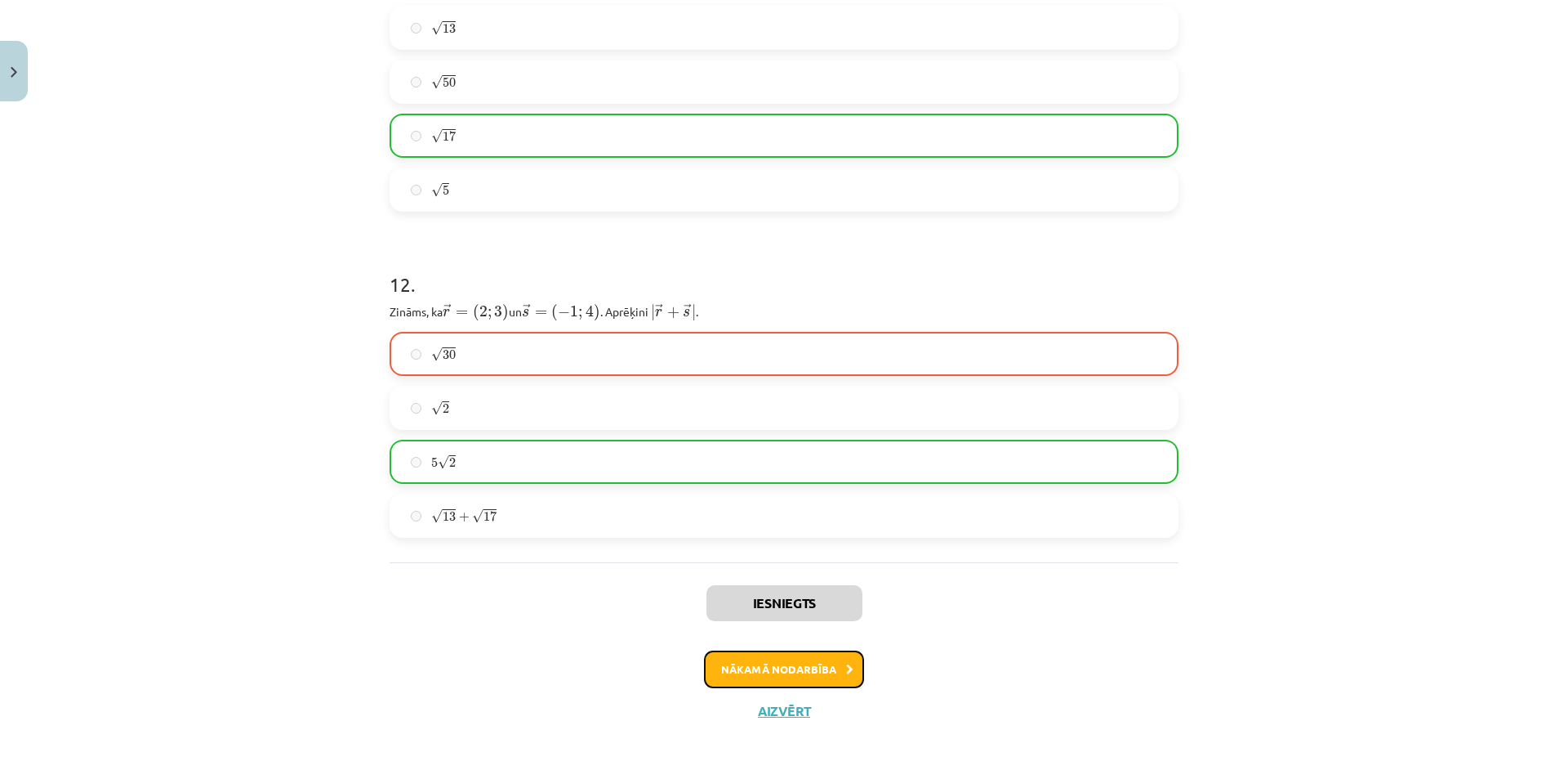
click at [815, 668] on button "Nākamā nodarbība" at bounding box center [783, 668] width 160 height 37
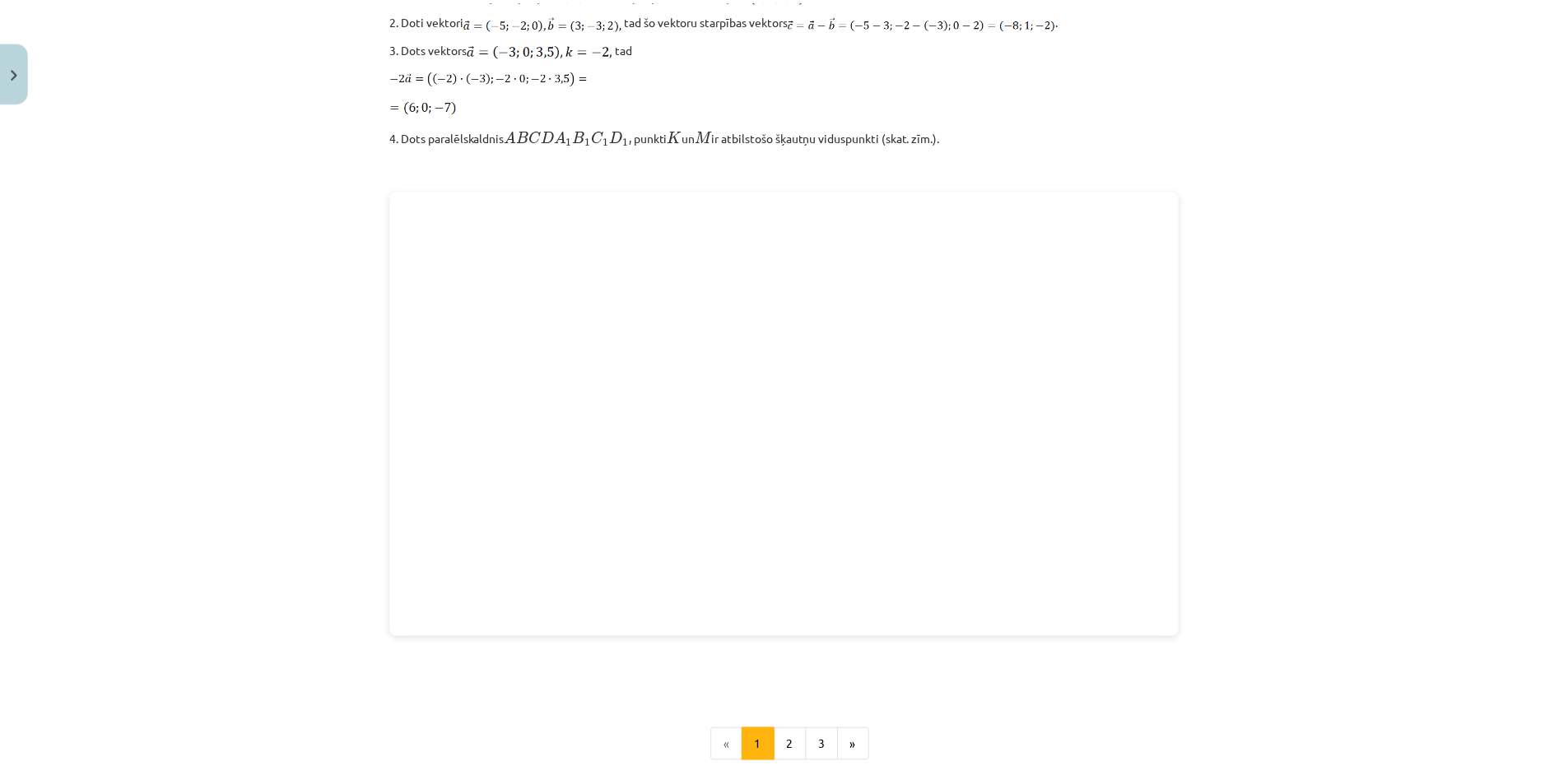
scroll to position [2097, 0]
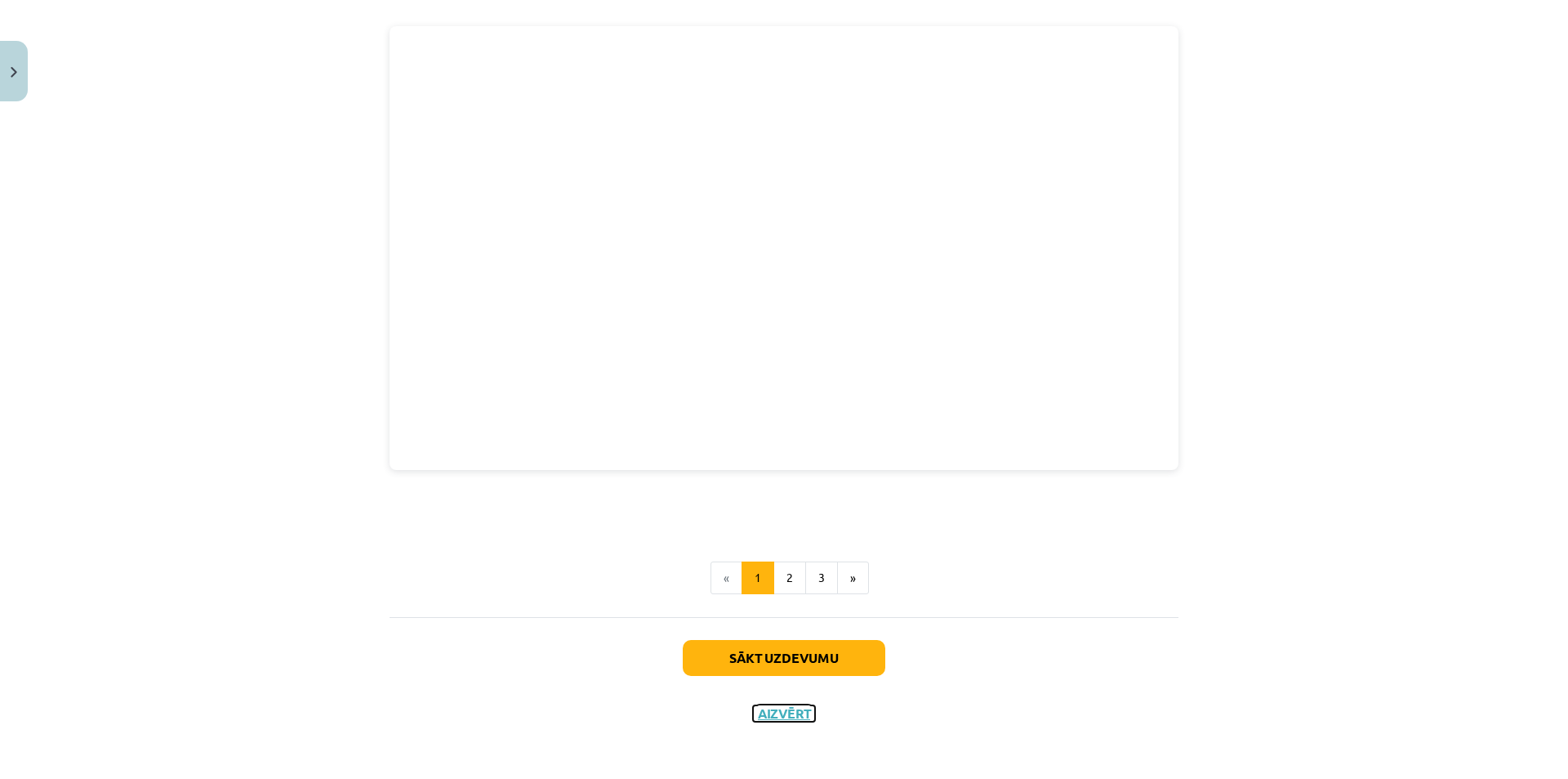
click at [765, 710] on button "Aizvērt" at bounding box center [784, 713] width 62 height 16
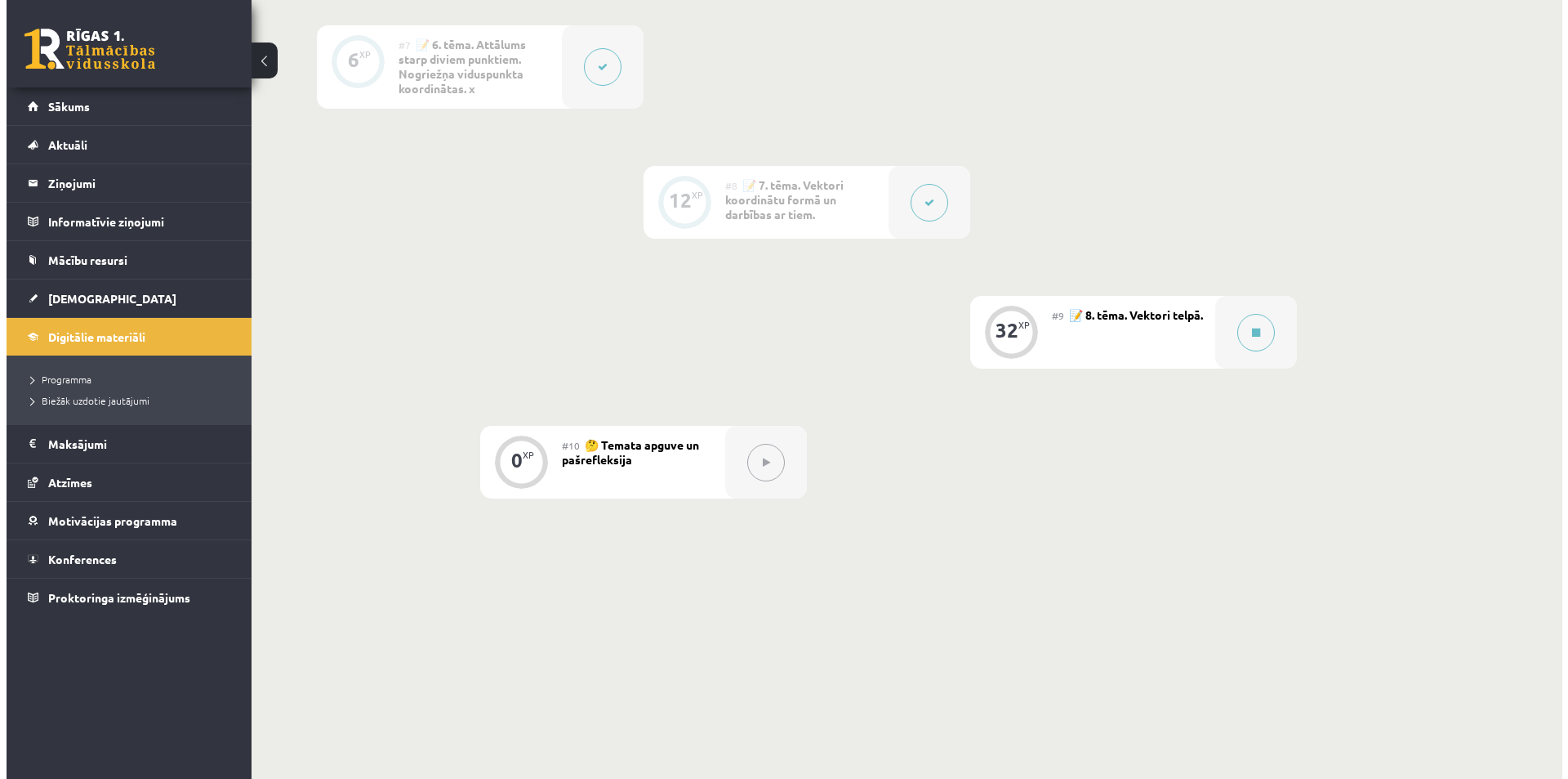
scroll to position [1201, 0]
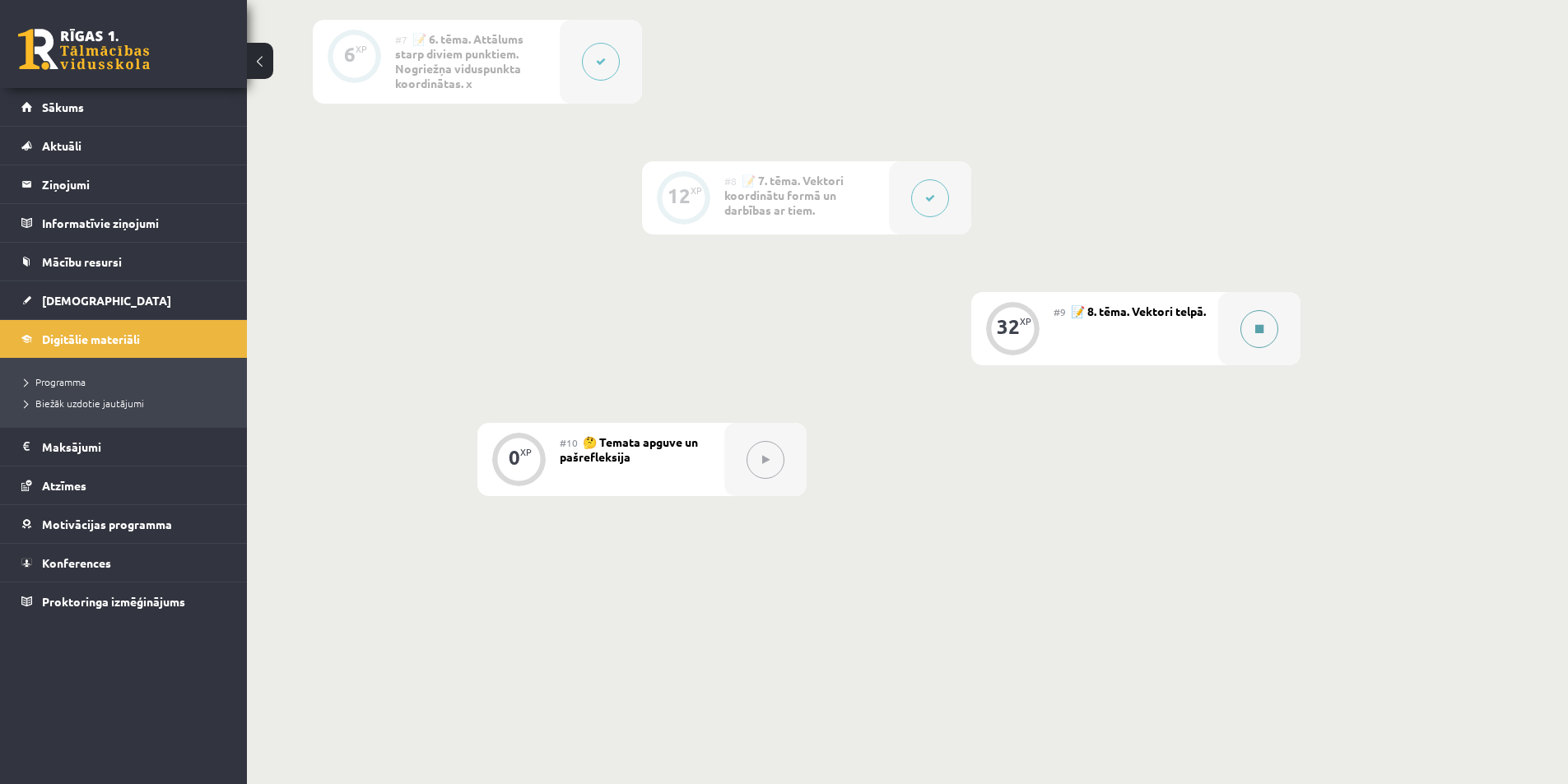
click at [1264, 329] on icon at bounding box center [1259, 329] width 8 height 10
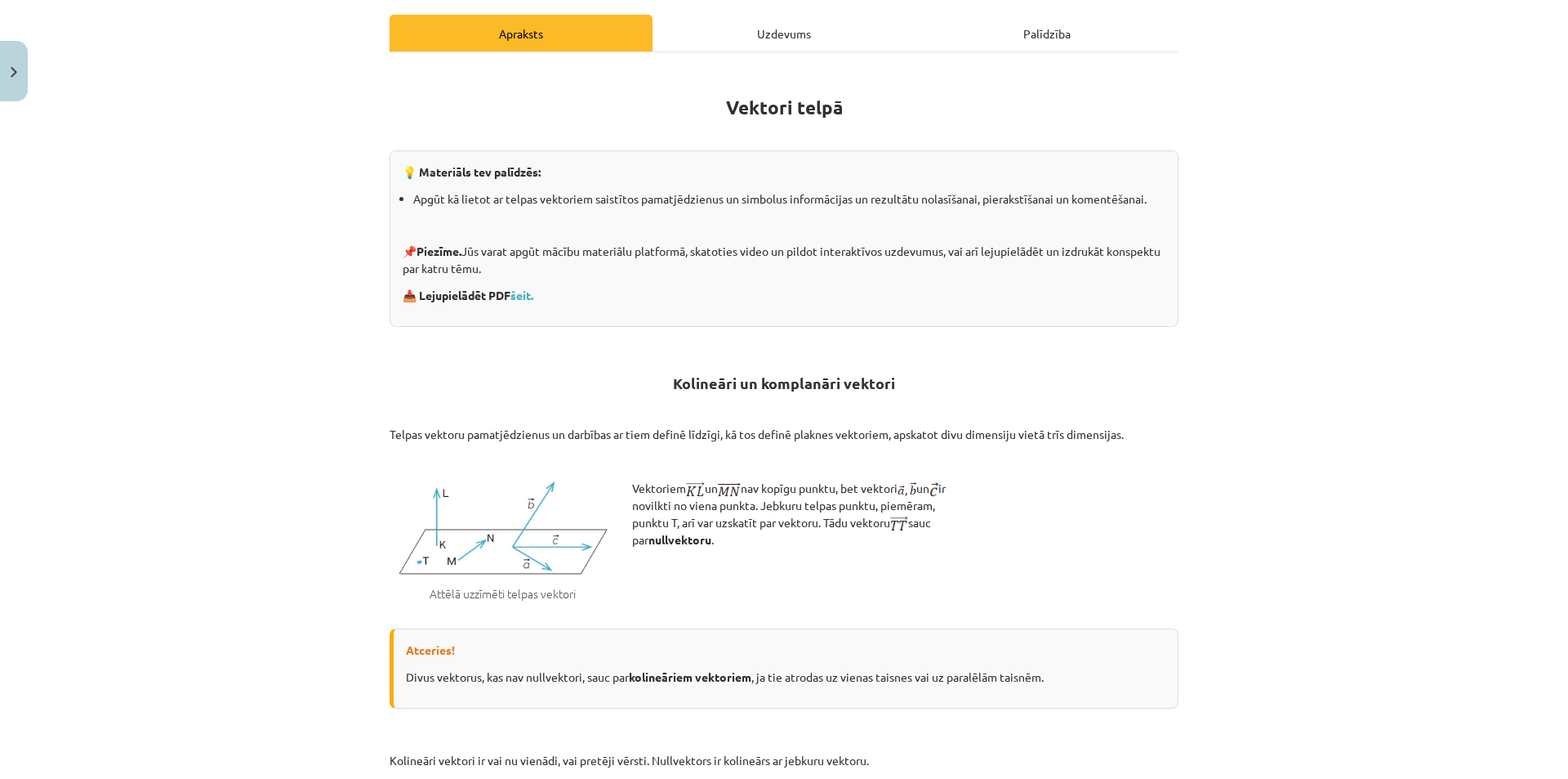
scroll to position [245, 0]
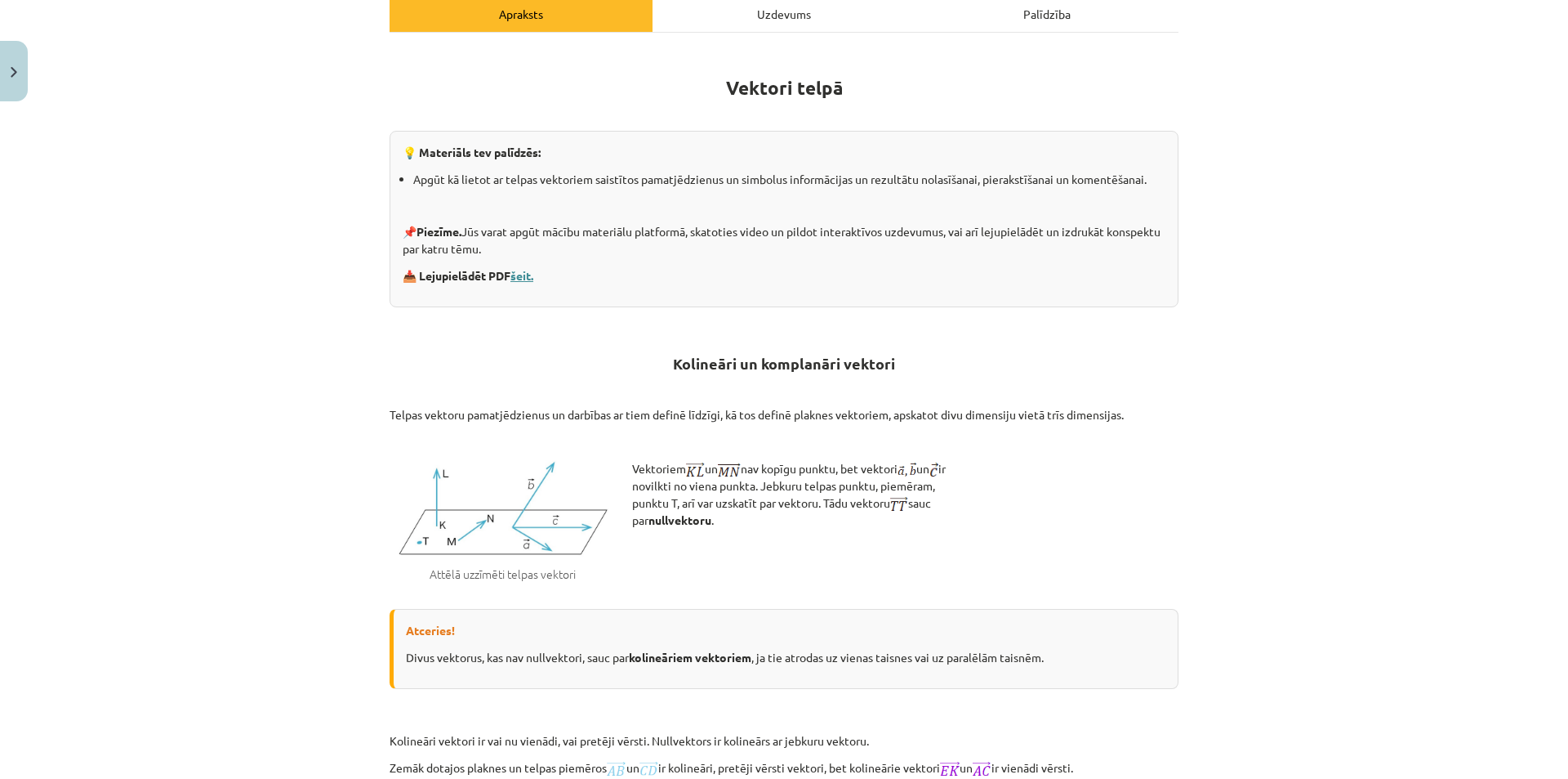
click at [528, 276] on link "šeit." at bounding box center [521, 276] width 23 height 15
click at [773, 17] on div "Uzdevums" at bounding box center [784, 14] width 263 height 37
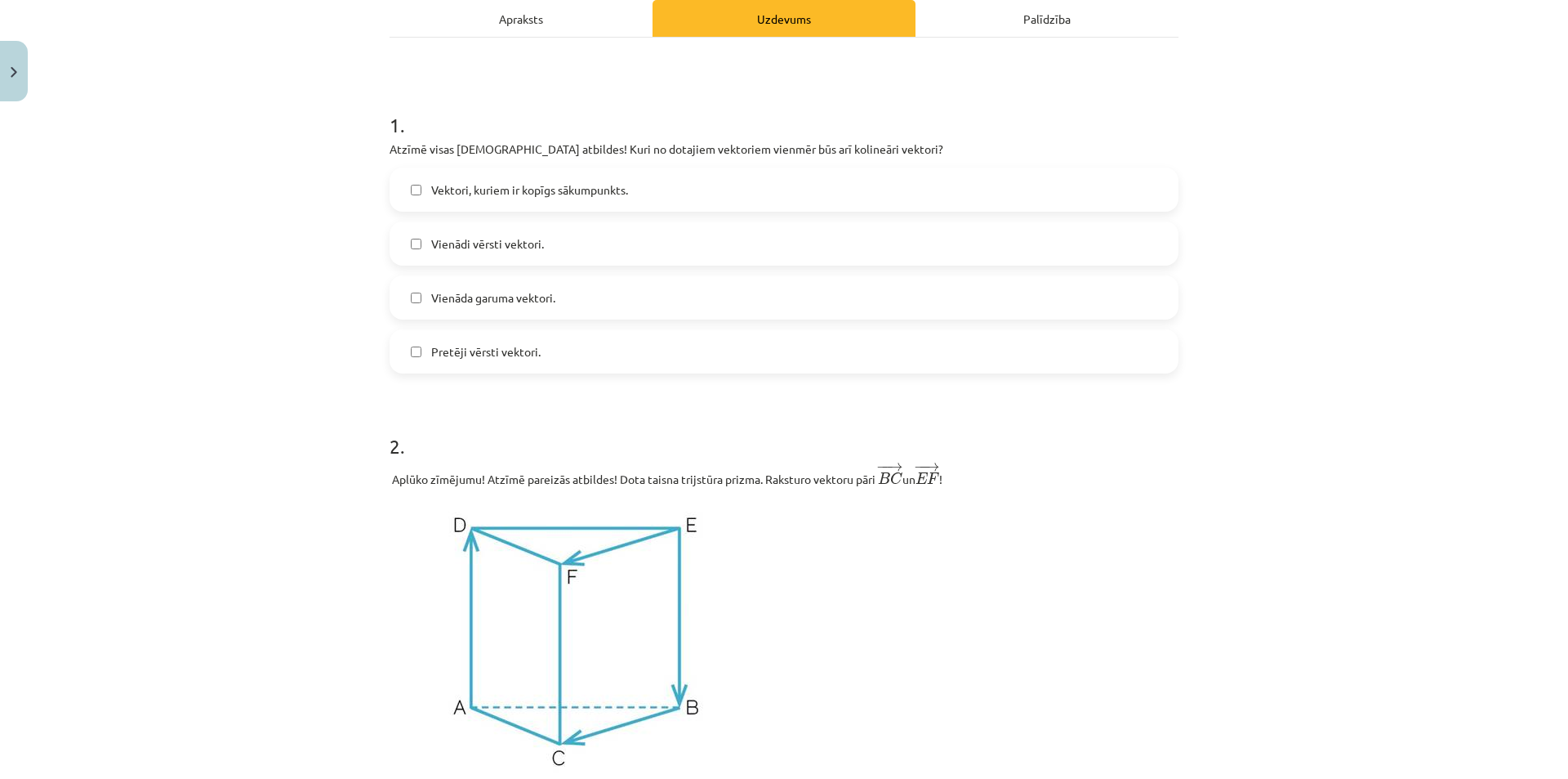
scroll to position [205, 0]
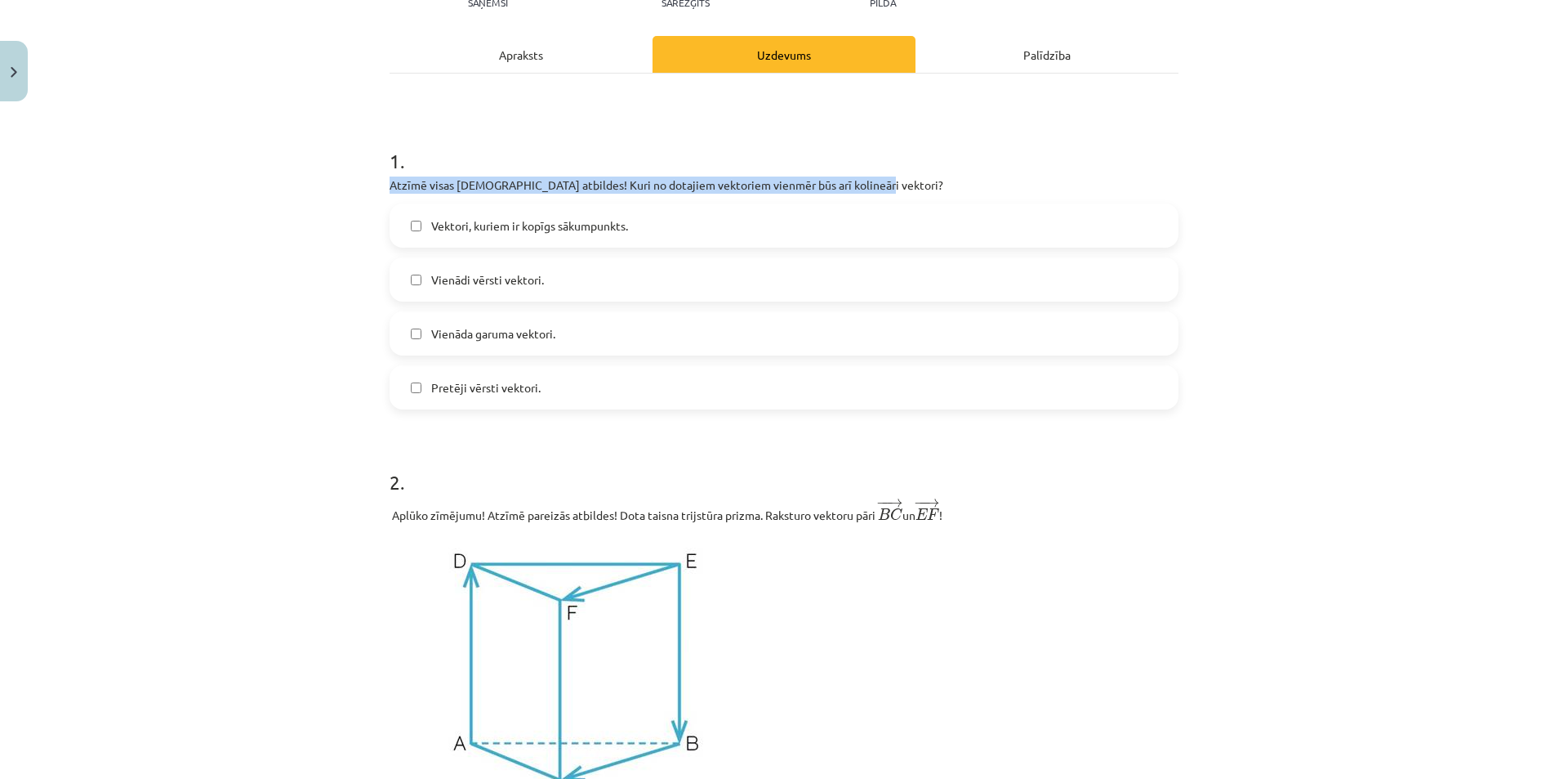
drag, startPoint x: 863, startPoint y: 184, endPoint x: 345, endPoint y: 186, distance: 518.0
click at [345, 186] on div "Mācību tēma: Matemātikas i - 10. klases 1. ieskaites mācību materiāls (c) #9 📝 …" at bounding box center [784, 389] width 1568 height 779
copy p "Atzīmē visas [DEMOGRAPHIC_DATA] atbildes! Kuri no dotajiem vektoriem vienmēr bū…"
click at [242, 450] on div "Mācību tēma: Matemātikas i - 10. klases 1. ieskaites mācību materiāls (c) #9 📝 …" at bounding box center [784, 389] width 1568 height 779
click at [474, 278] on span "Vienādi vērsti vektori." at bounding box center [487, 279] width 112 height 17
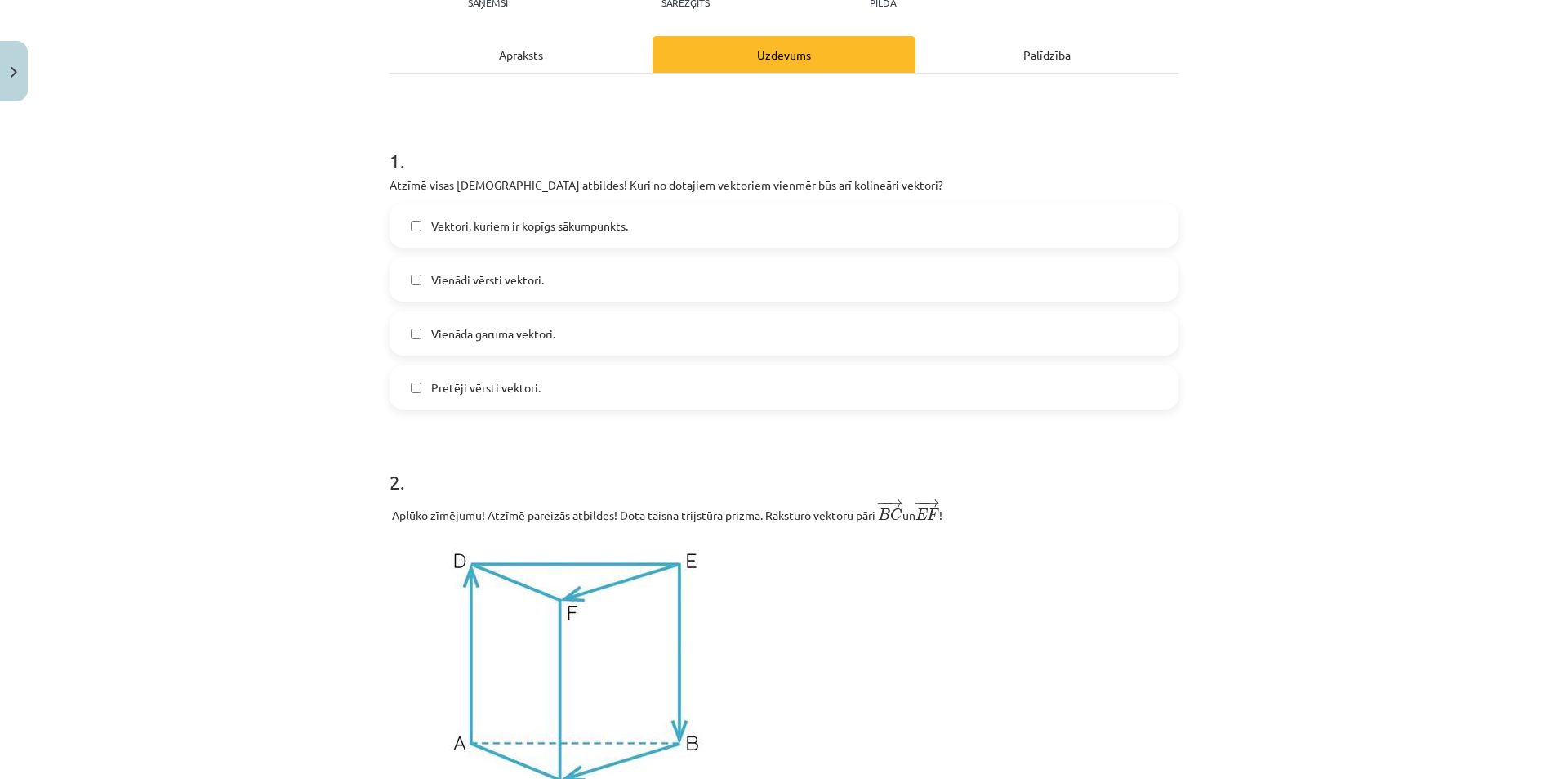
click at [483, 390] on span "Pretēji vērsti vektori." at bounding box center [486, 387] width 110 height 17
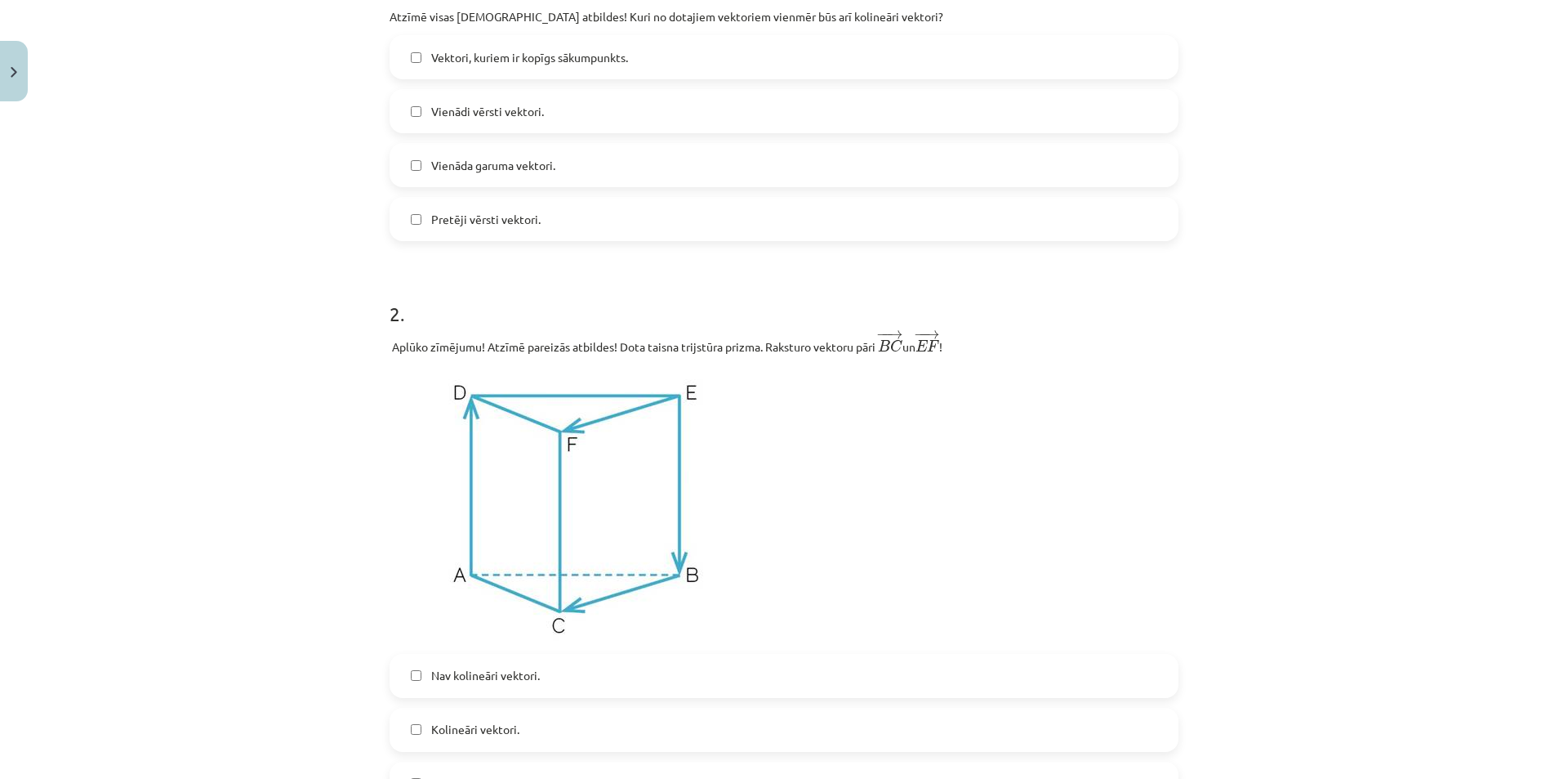
scroll to position [532, 0]
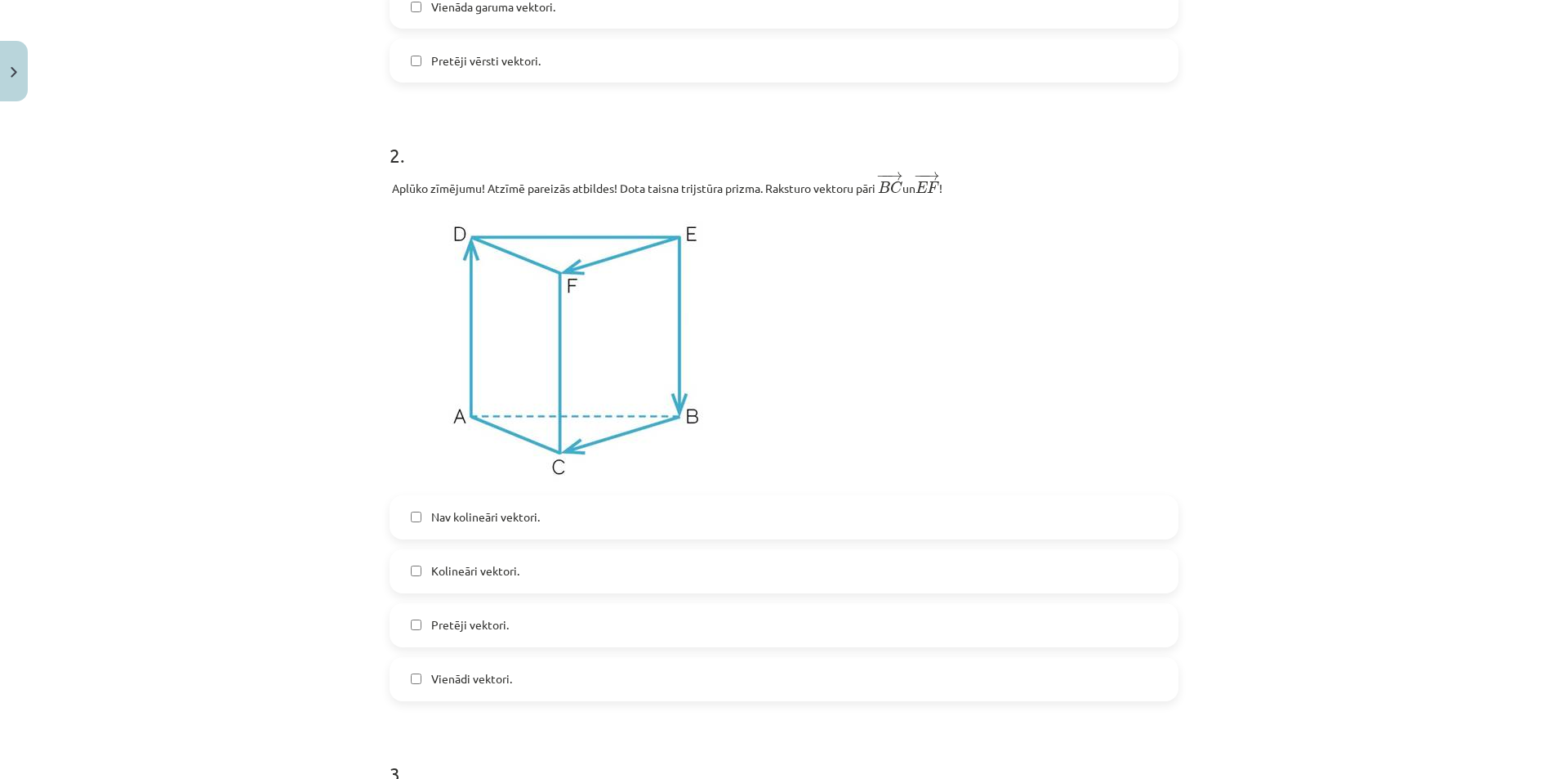
click at [508, 680] on label "Vienādi vektori." at bounding box center [784, 679] width 786 height 41
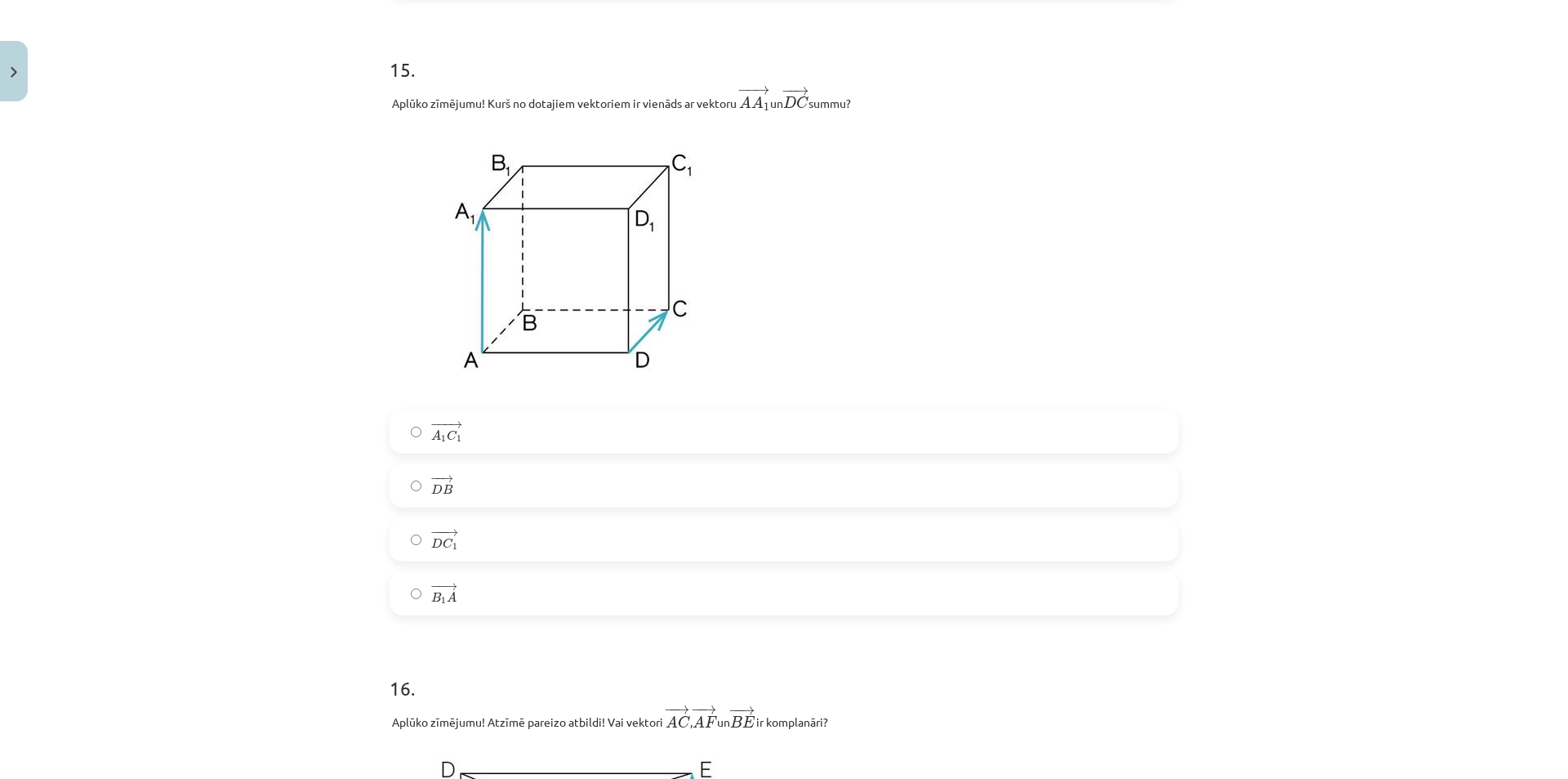
scroll to position [6574, 0]
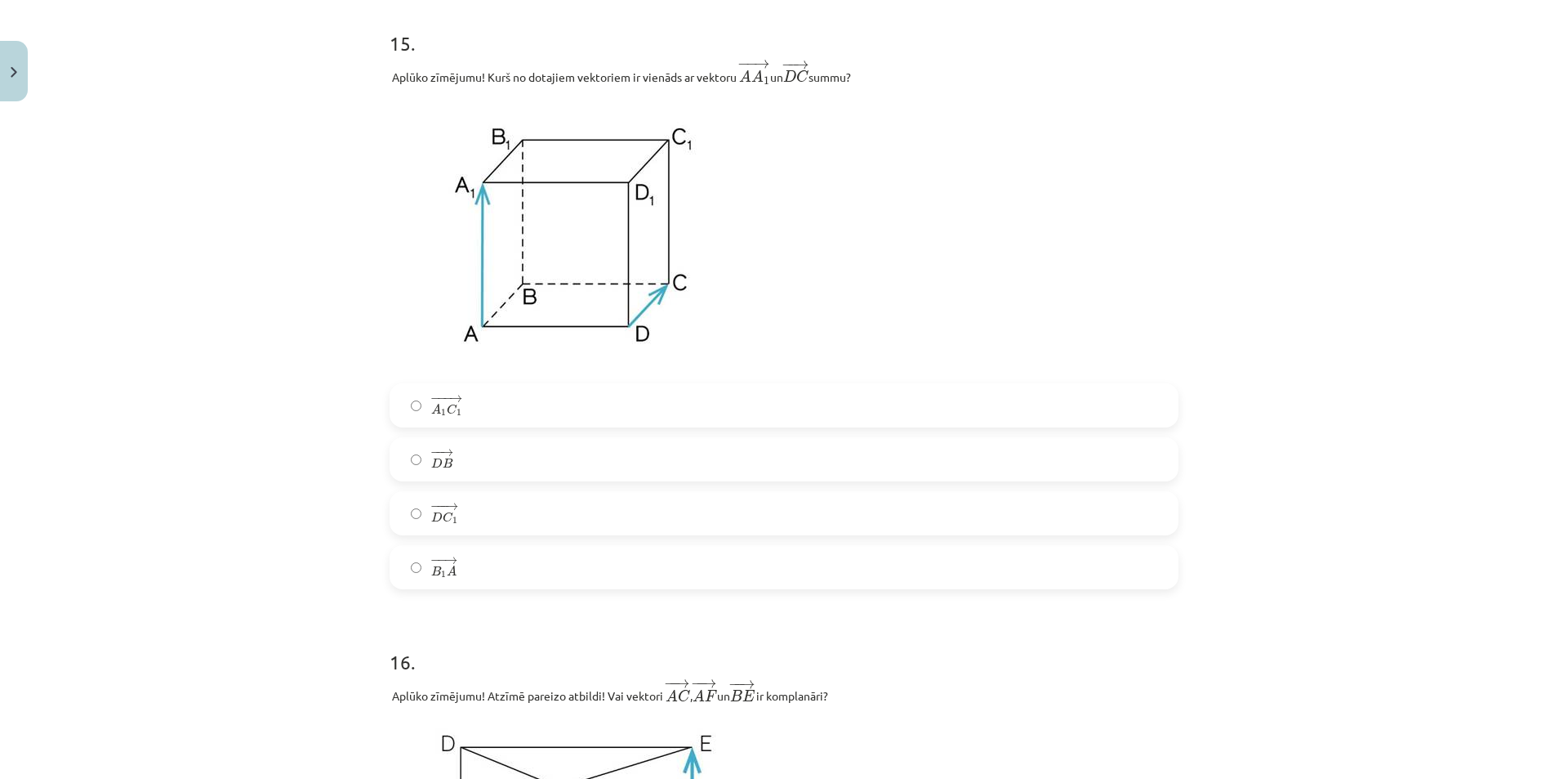
click at [456, 514] on label "− −− → D C 1 D C 1 →" at bounding box center [784, 513] width 786 height 41
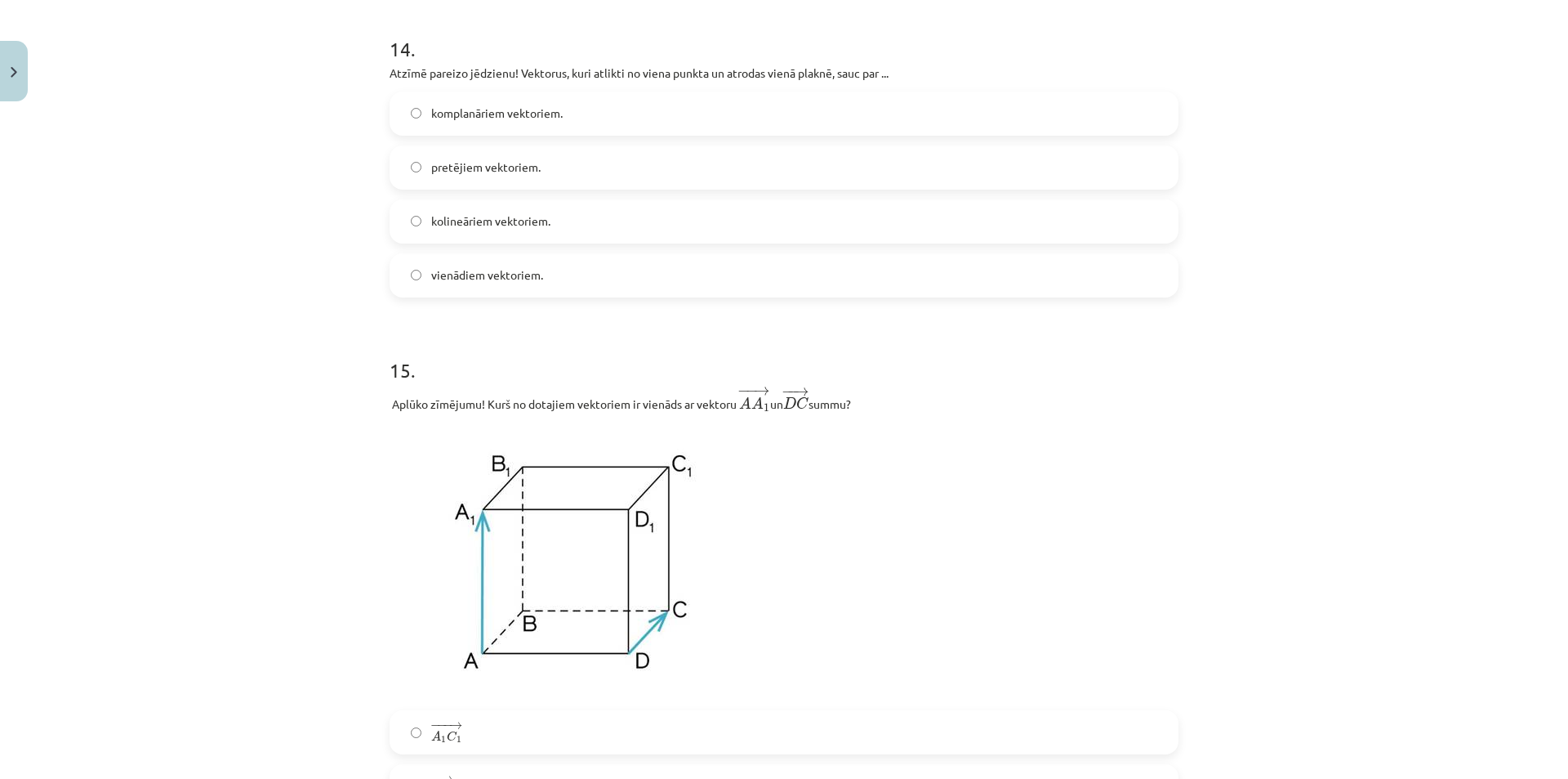
scroll to position [6165, 0]
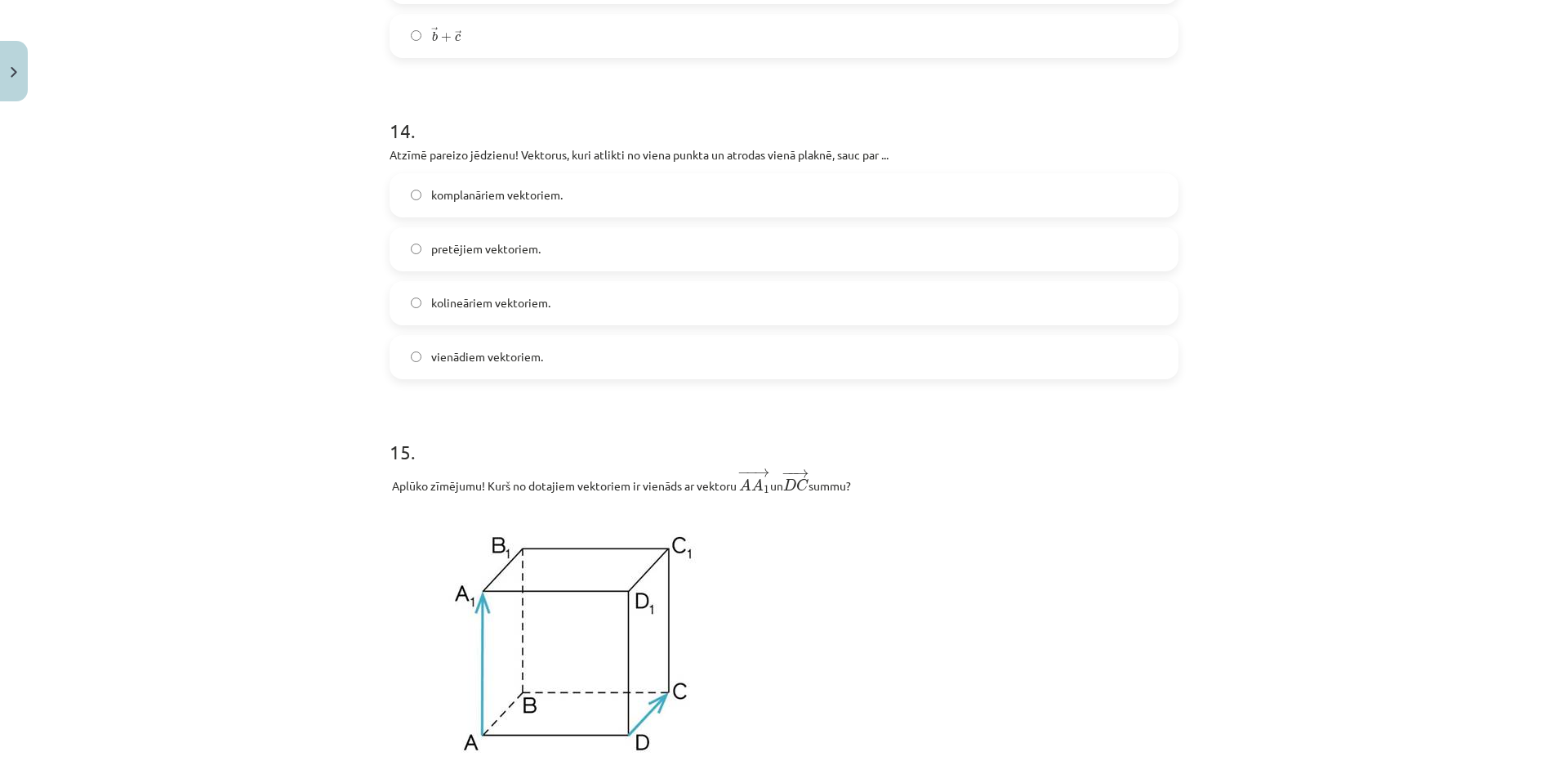
click at [546, 198] on span "komplanāriem vektoriem." at bounding box center [497, 195] width 131 height 17
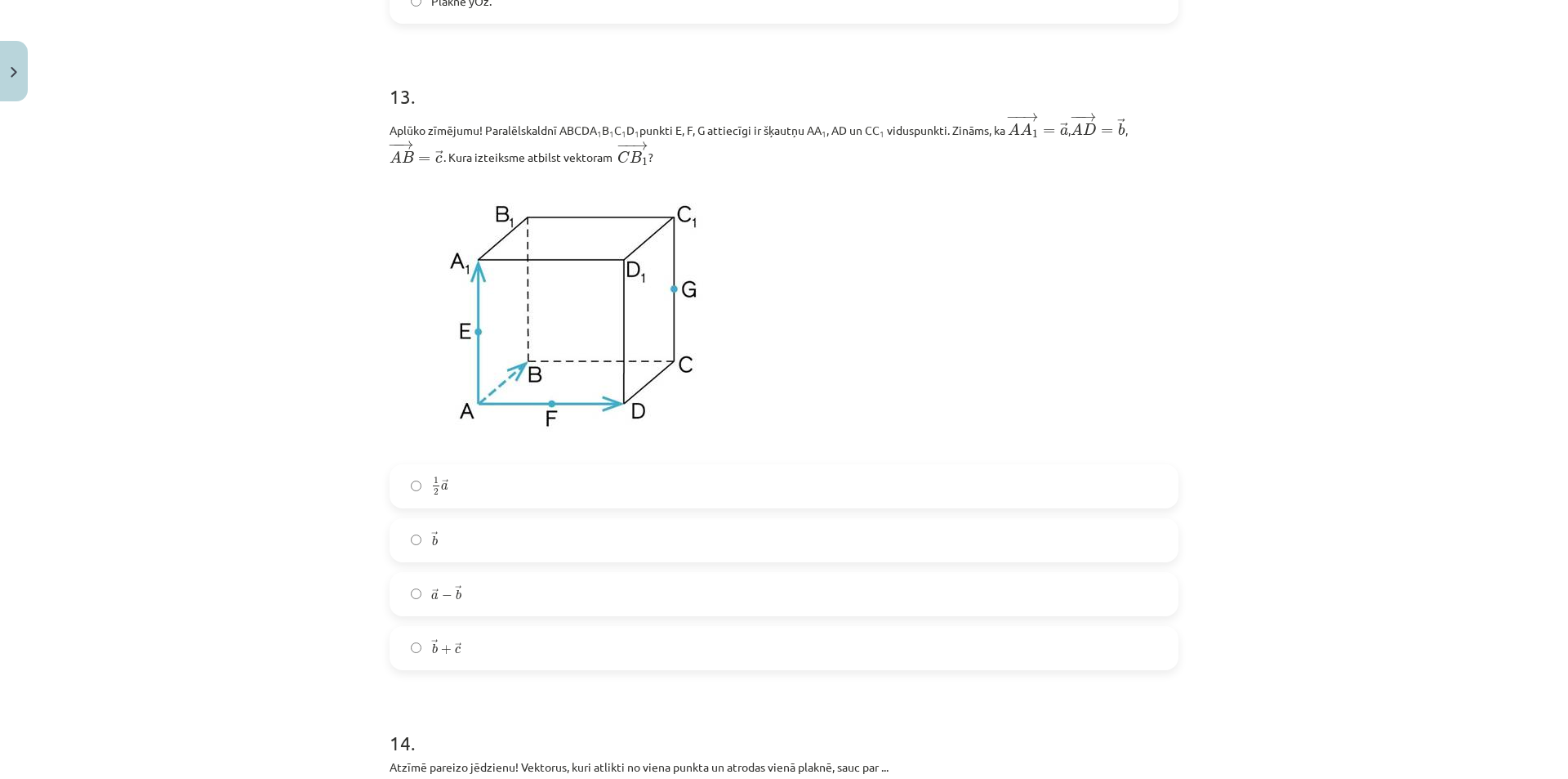
scroll to position [5594, 0]
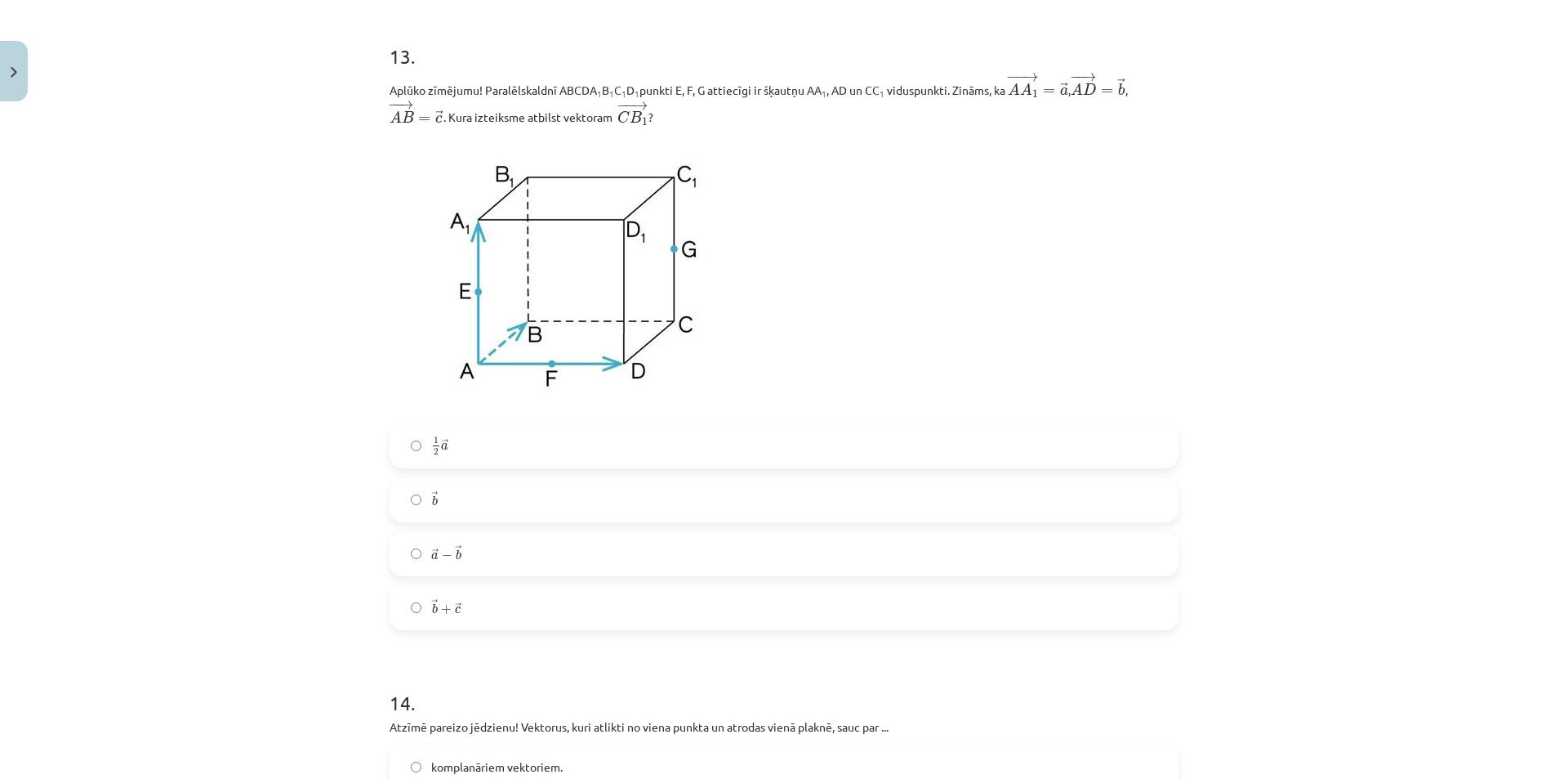
drag, startPoint x: 710, startPoint y: 60, endPoint x: 1281, endPoint y: 61, distance: 571.0
click at [1281, 61] on div "Mācību tēma: Matemātikas i - 10. klases 1. ieskaites mācību materiāls (c) #9 📝 …" at bounding box center [784, 389] width 1568 height 779
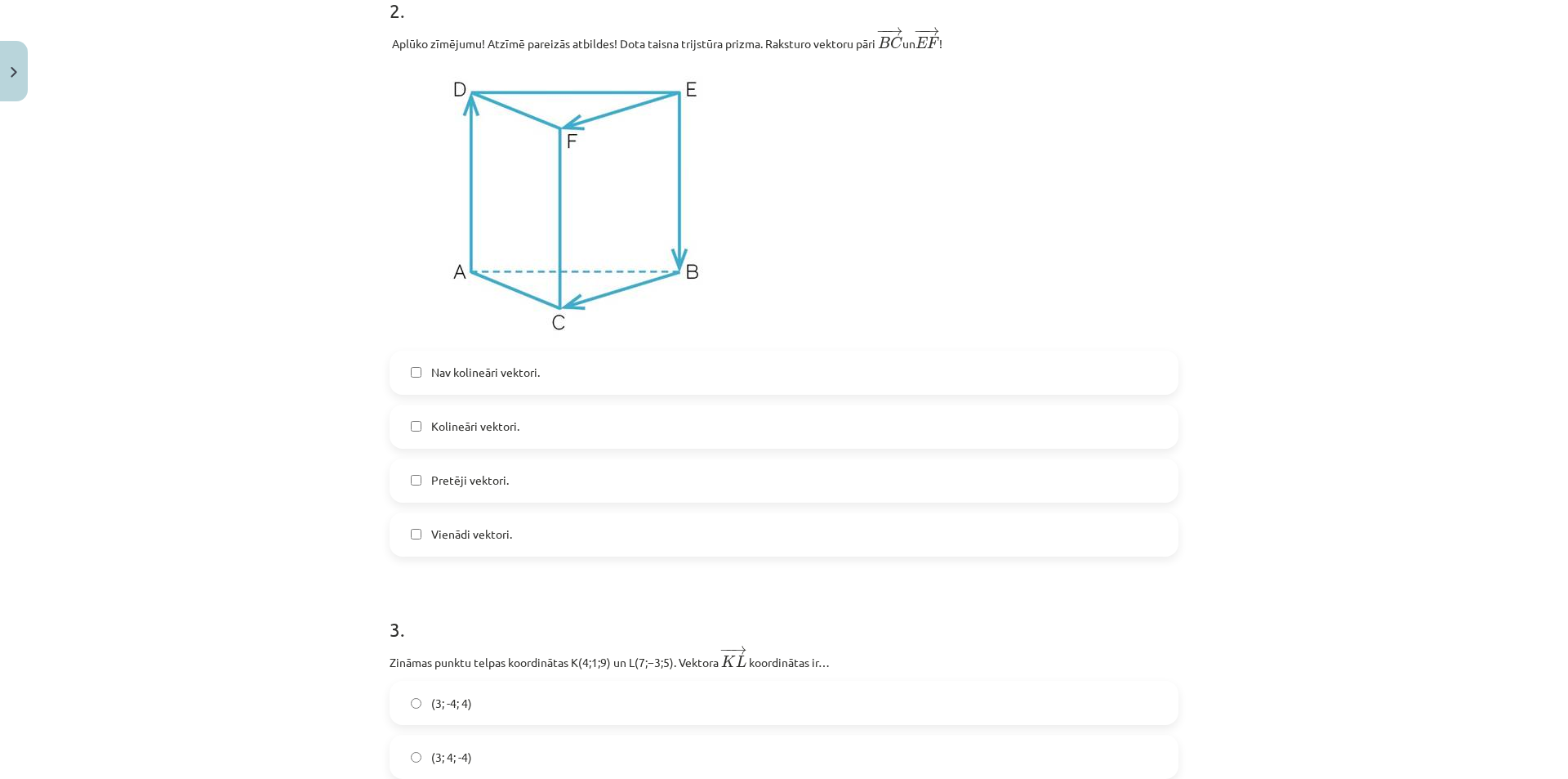
scroll to position [608, 0]
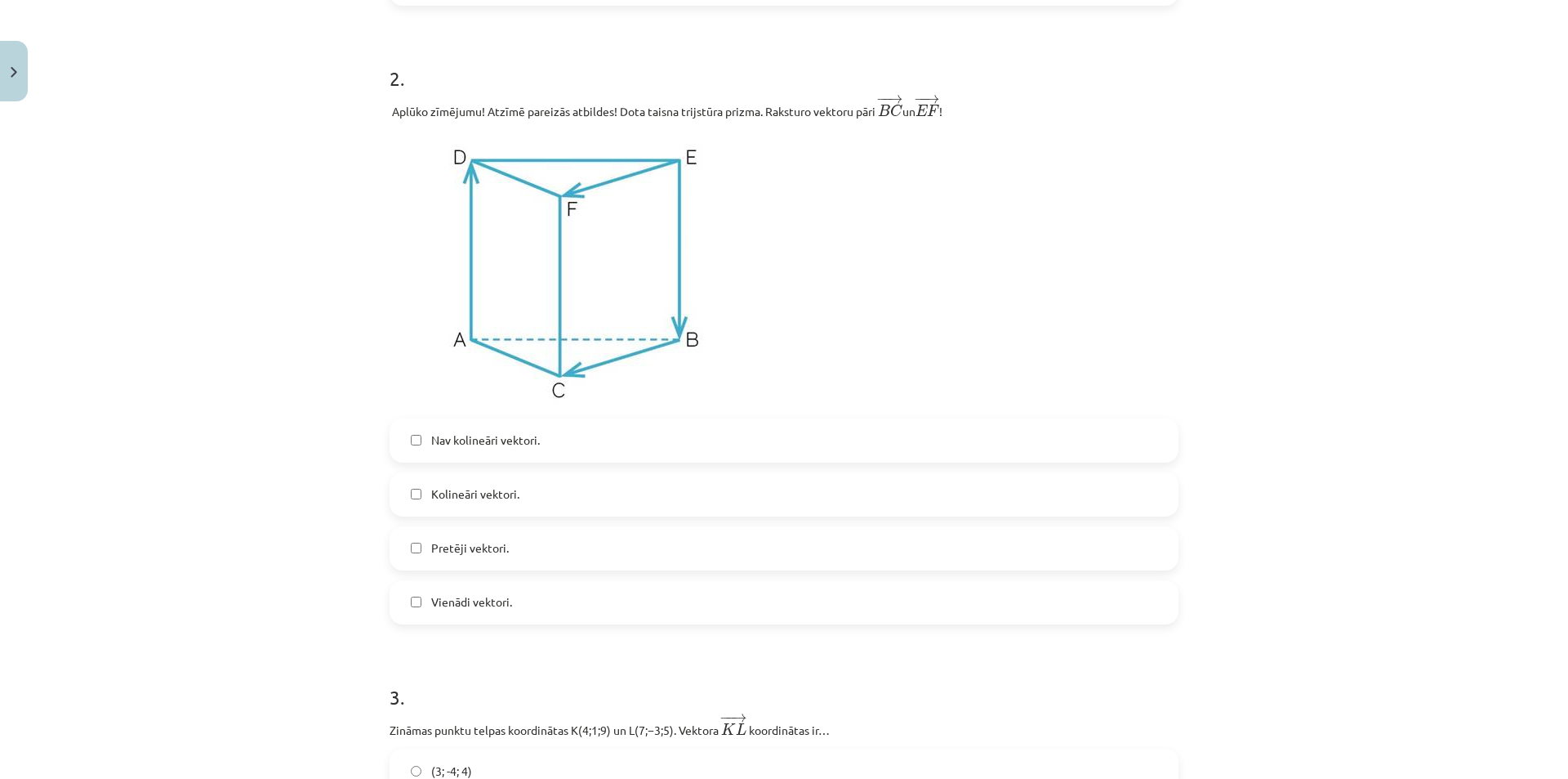
click at [528, 490] on label "Kolineāri vektori." at bounding box center [784, 494] width 786 height 41
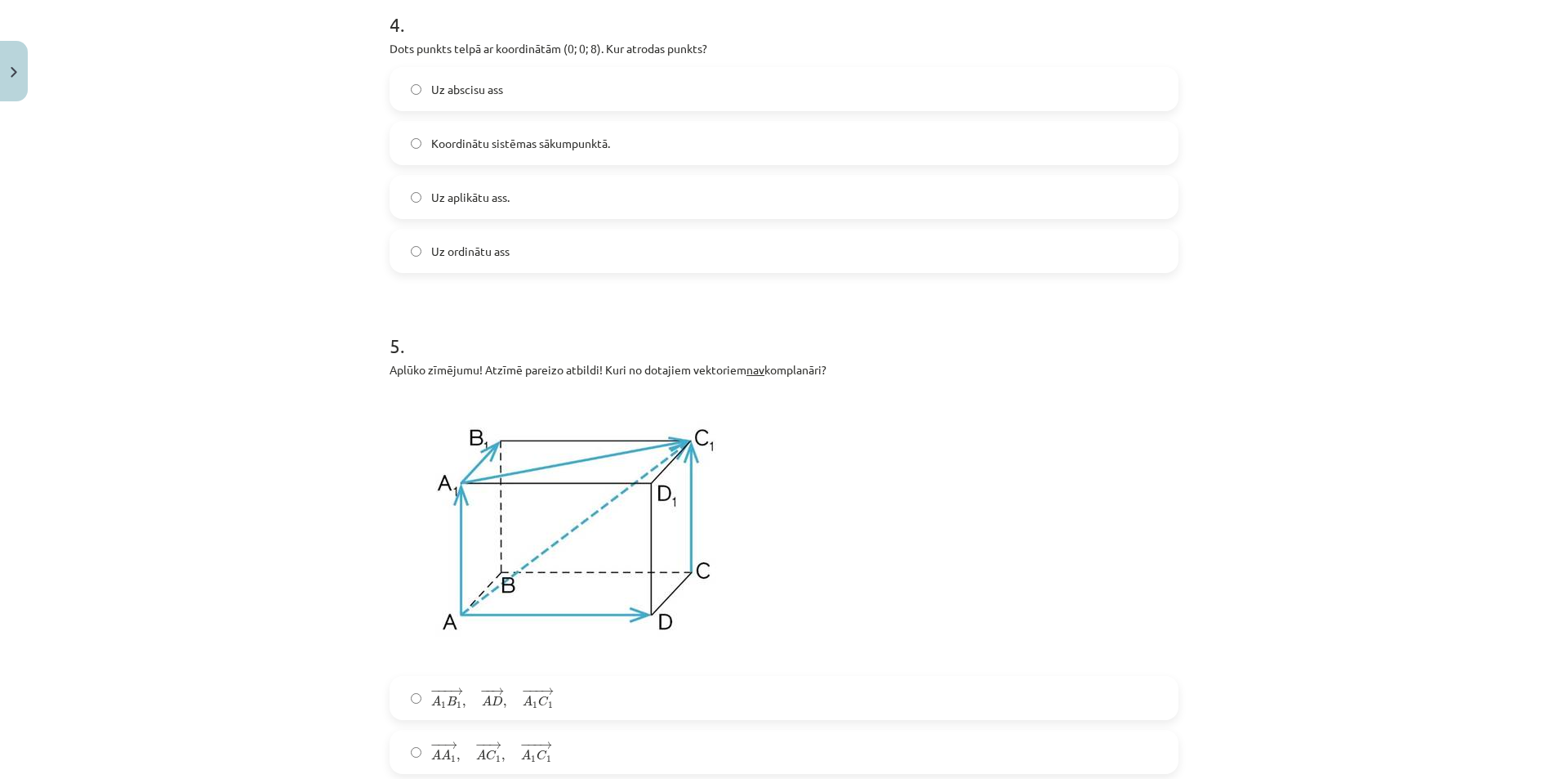
scroll to position [1589, 0]
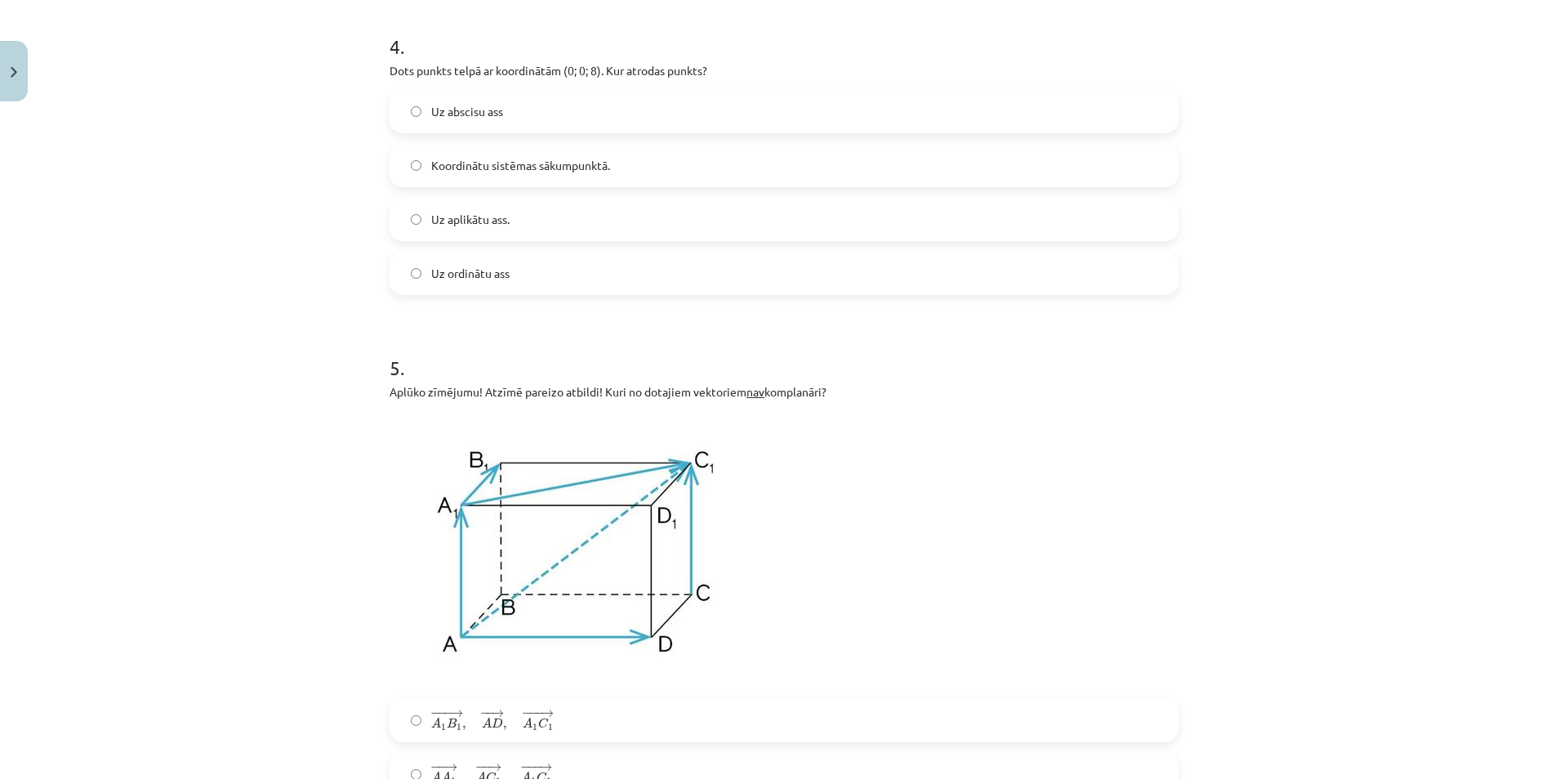
click at [561, 223] on label "Uz aplikātu ass." at bounding box center [784, 218] width 786 height 41
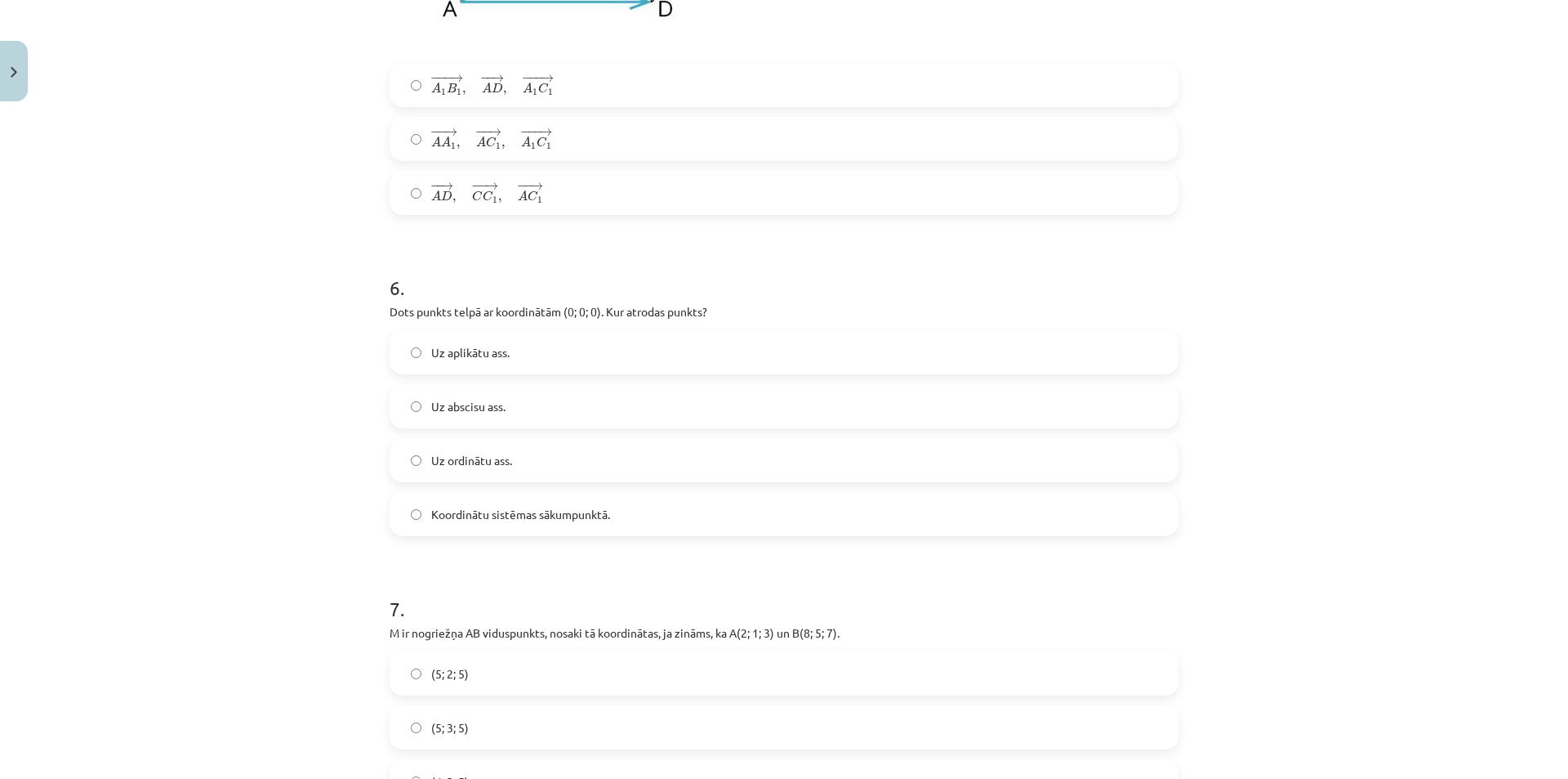
scroll to position [2243, 0]
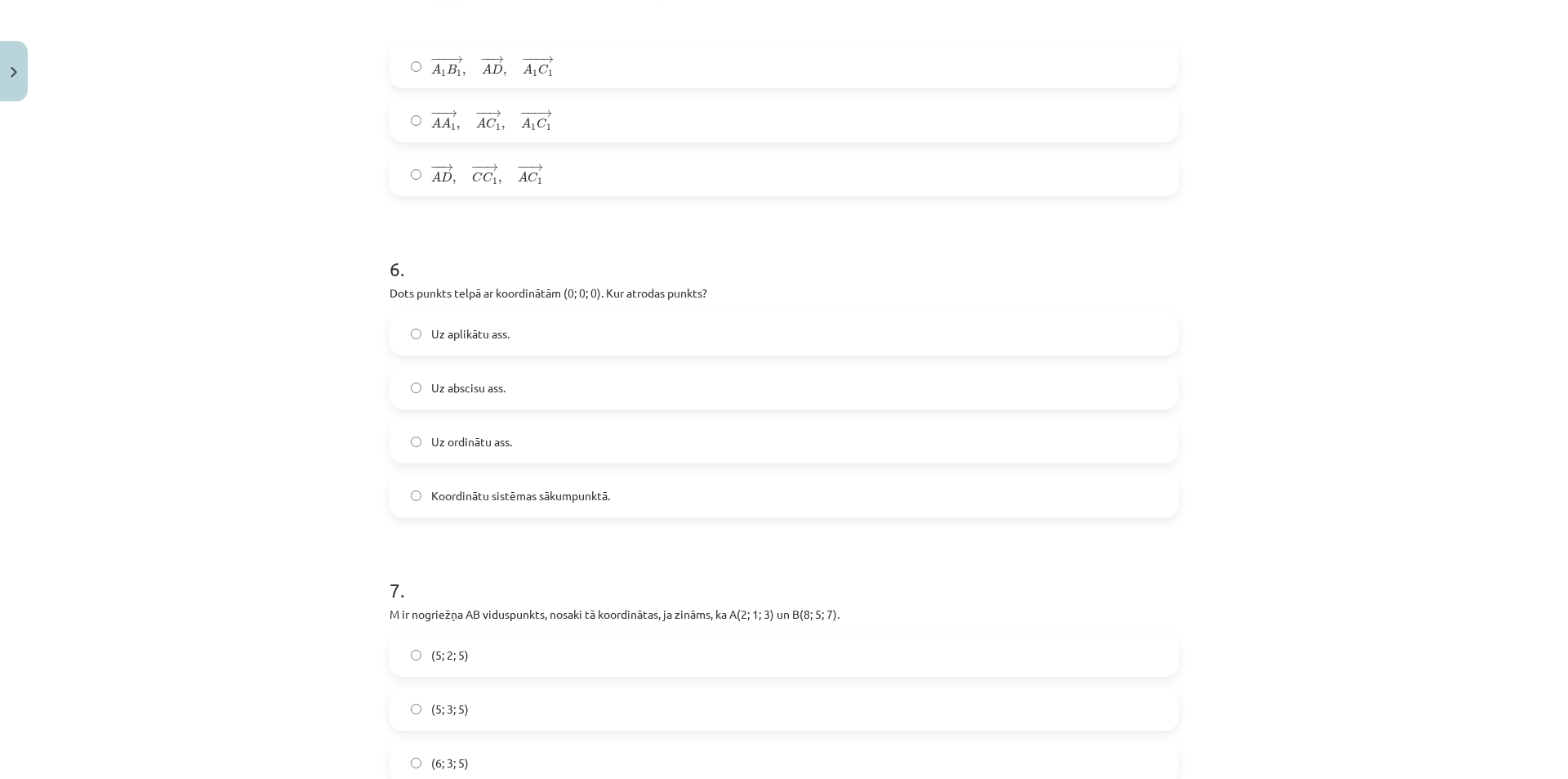
click at [592, 500] on span "Koordinātu sistēmas sākumpunktā." at bounding box center [521, 495] width 179 height 17
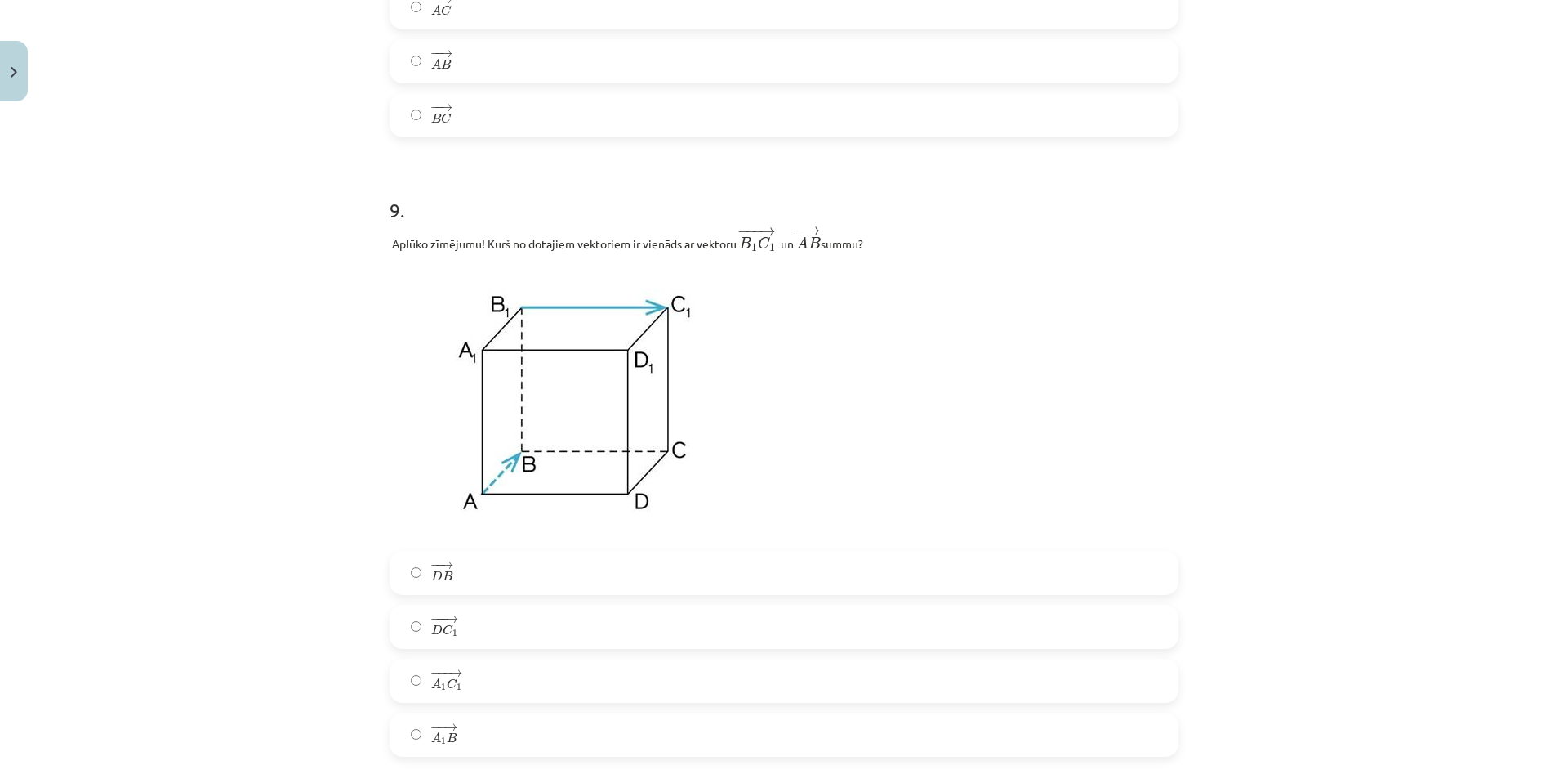
scroll to position [3632, 0]
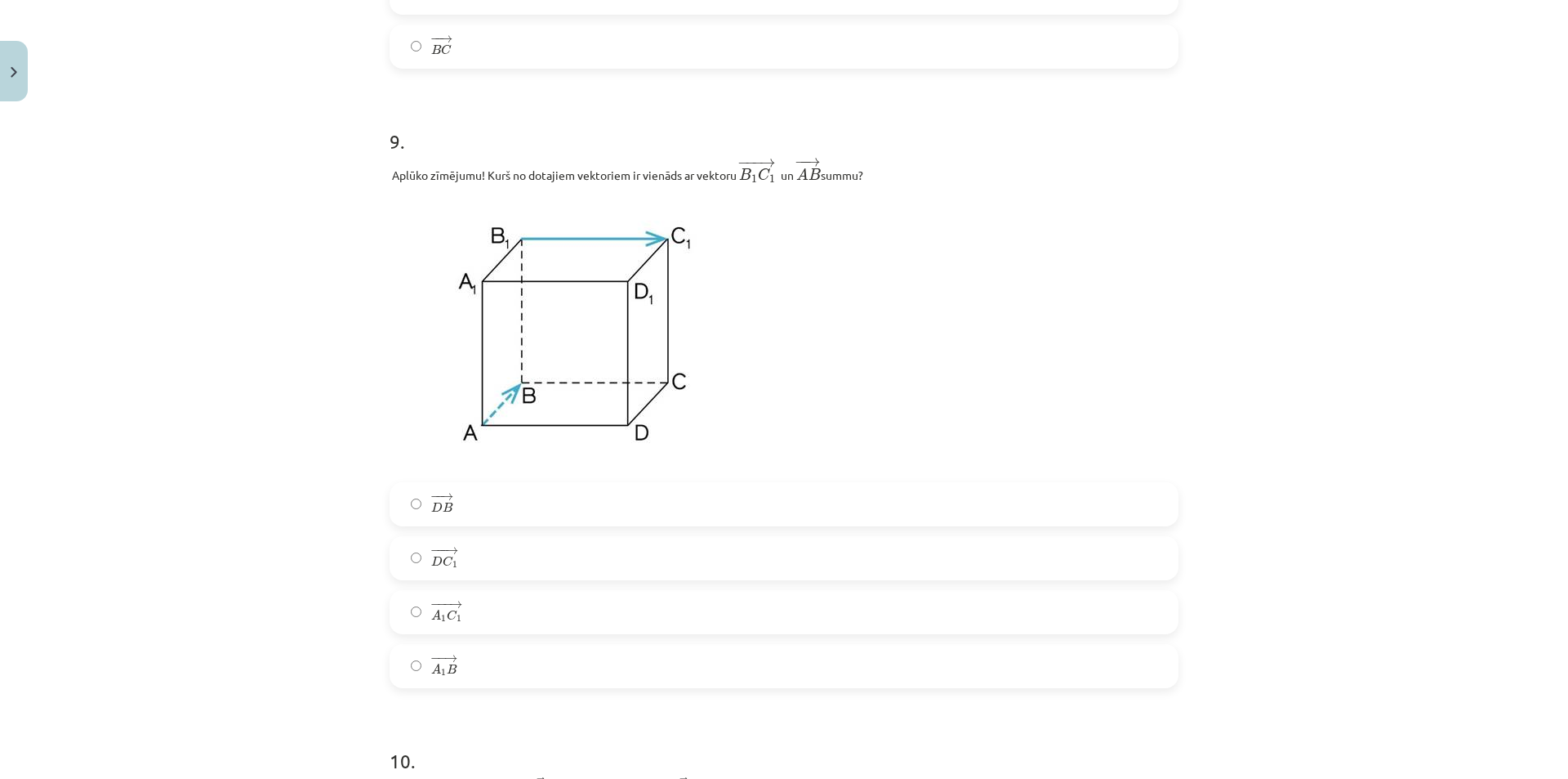
click at [467, 614] on label "− −− → A 1 C 1 A 1 C 1 →" at bounding box center [784, 612] width 786 height 41
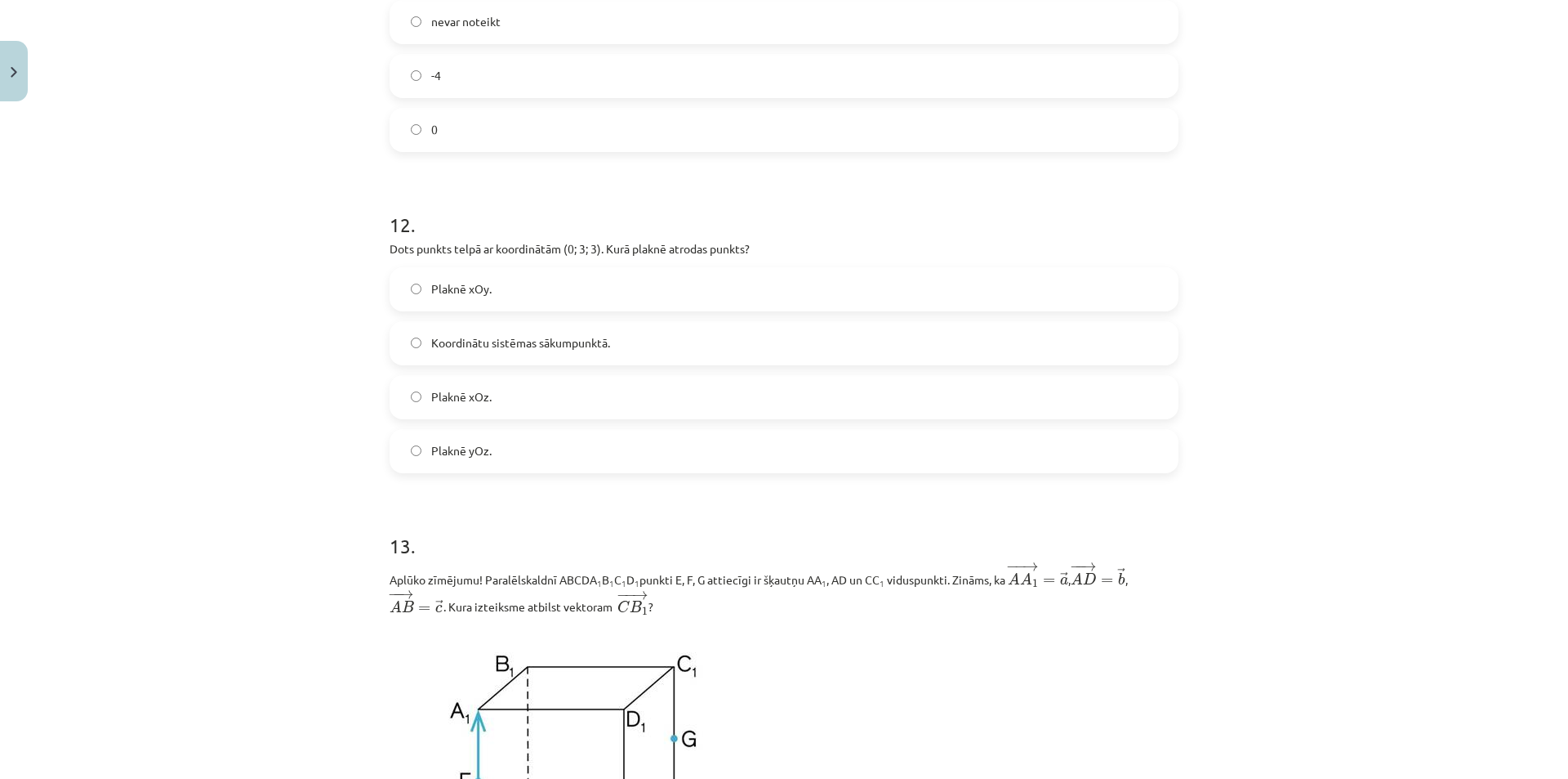
scroll to position [5103, 0]
click at [541, 455] on label "Plaknē yOz." at bounding box center [784, 452] width 786 height 41
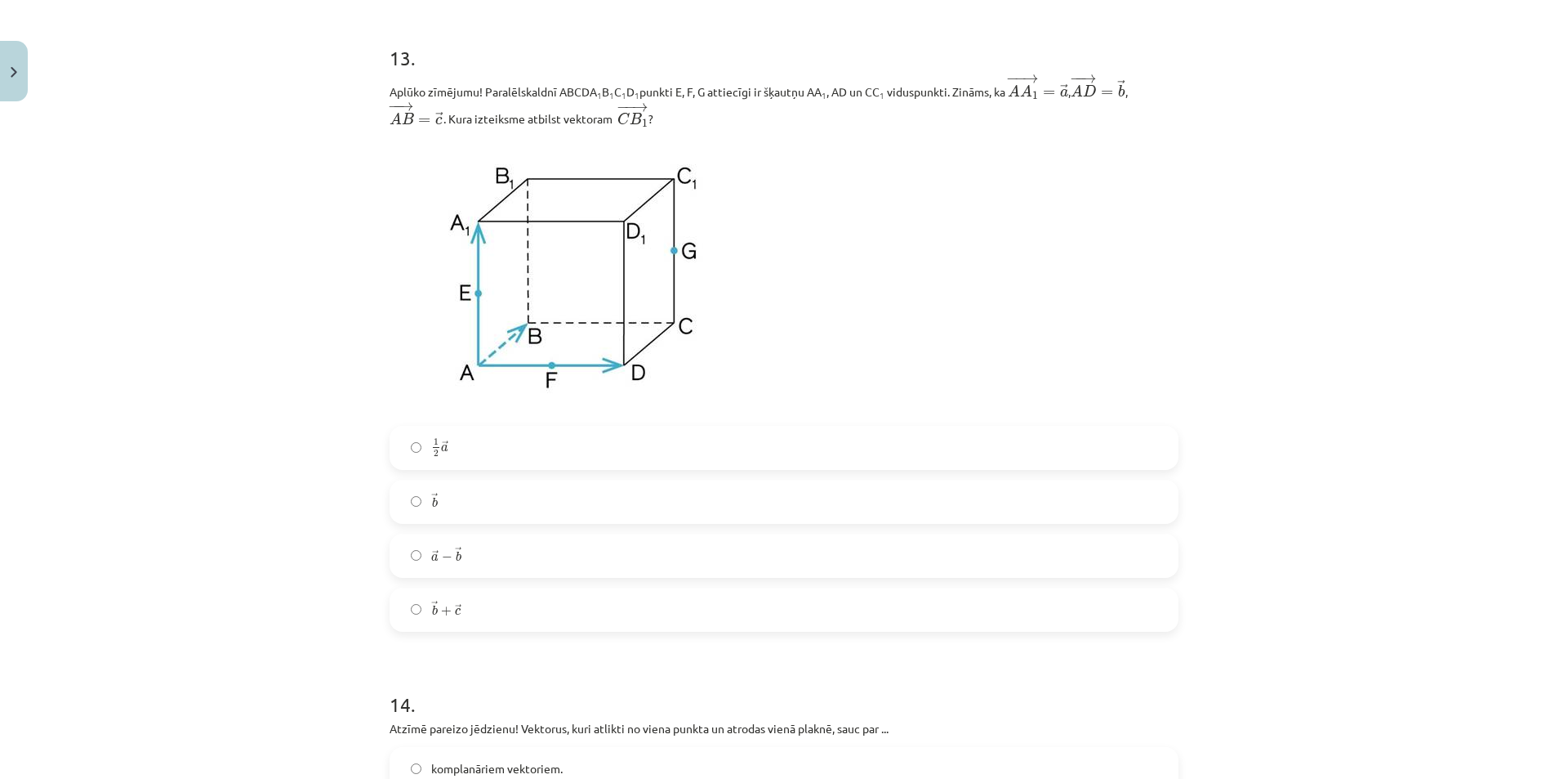
scroll to position [5594, 0]
click at [476, 494] on label "→ b b →" at bounding box center [784, 500] width 786 height 41
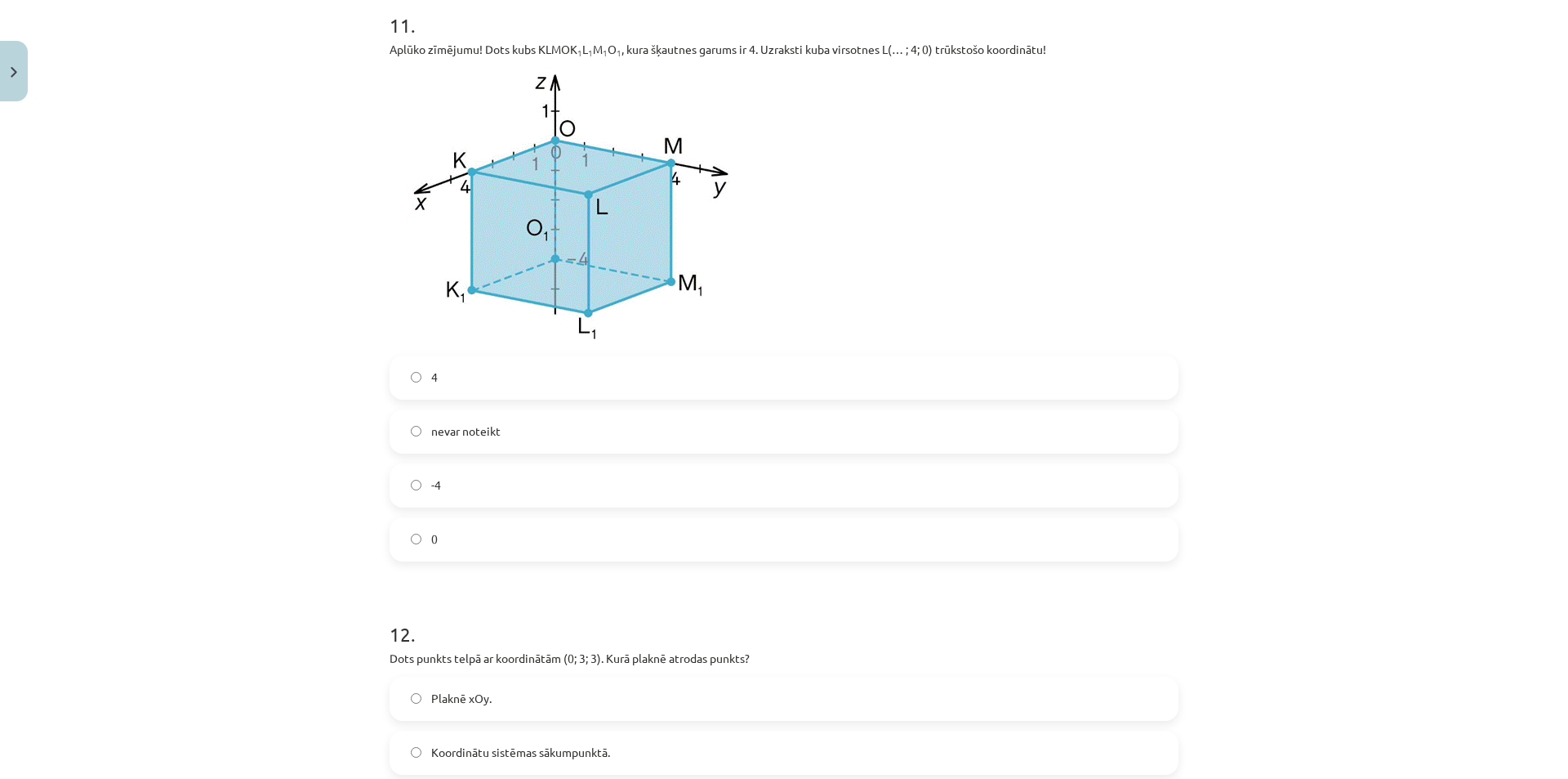
scroll to position [4613, 0]
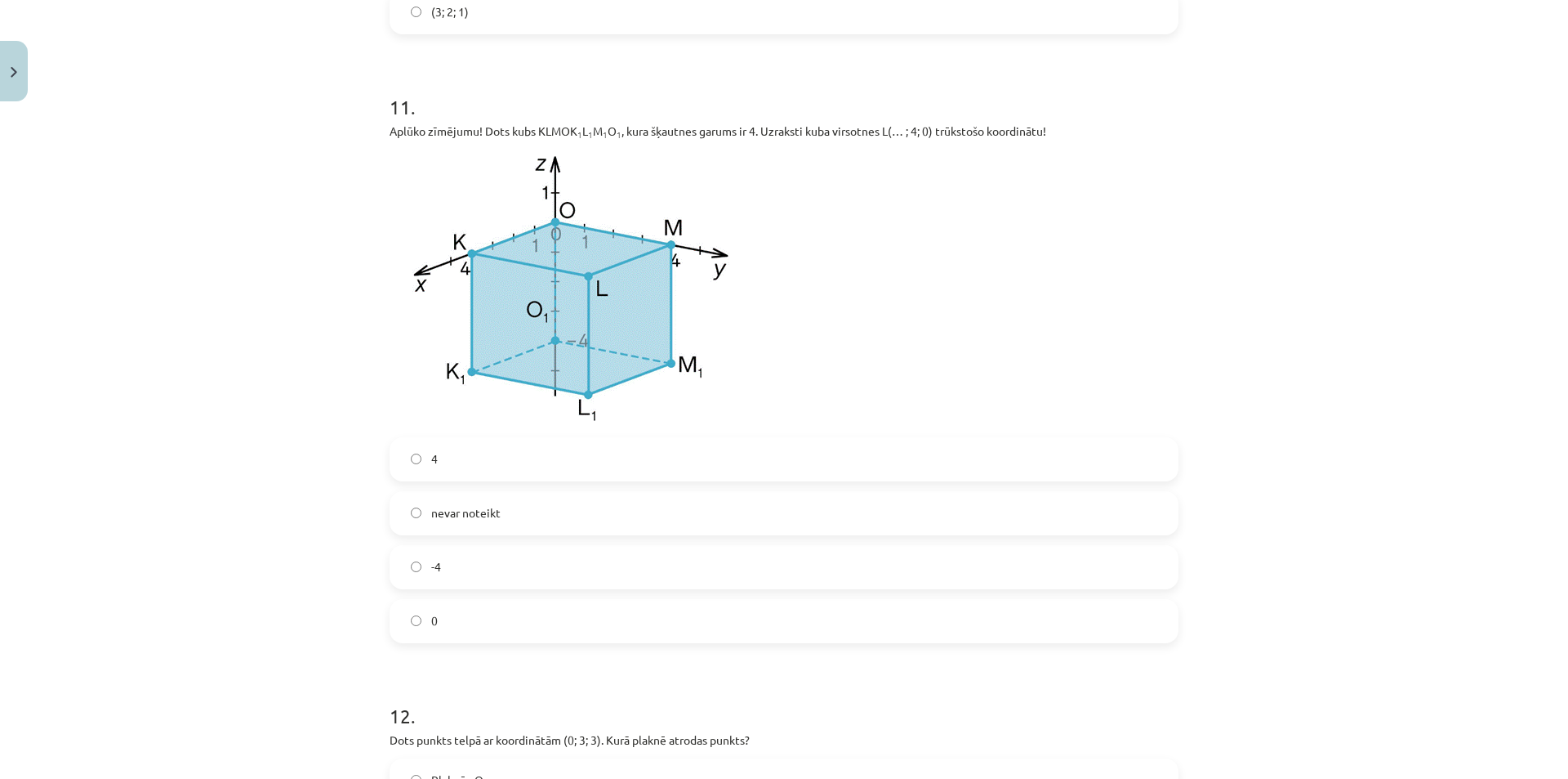
click at [582, 278] on img at bounding box center [574, 289] width 369 height 278
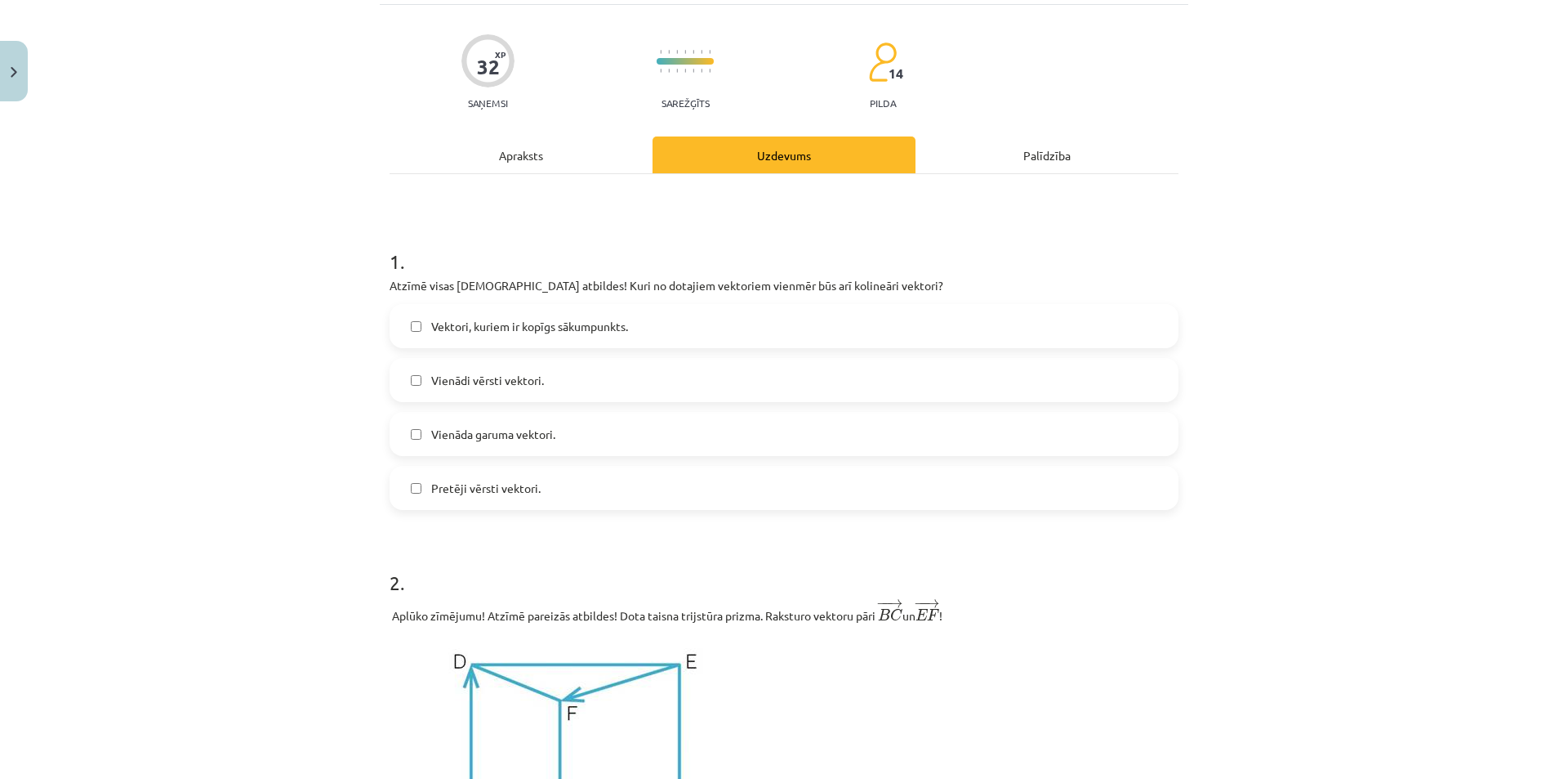
scroll to position [0, 0]
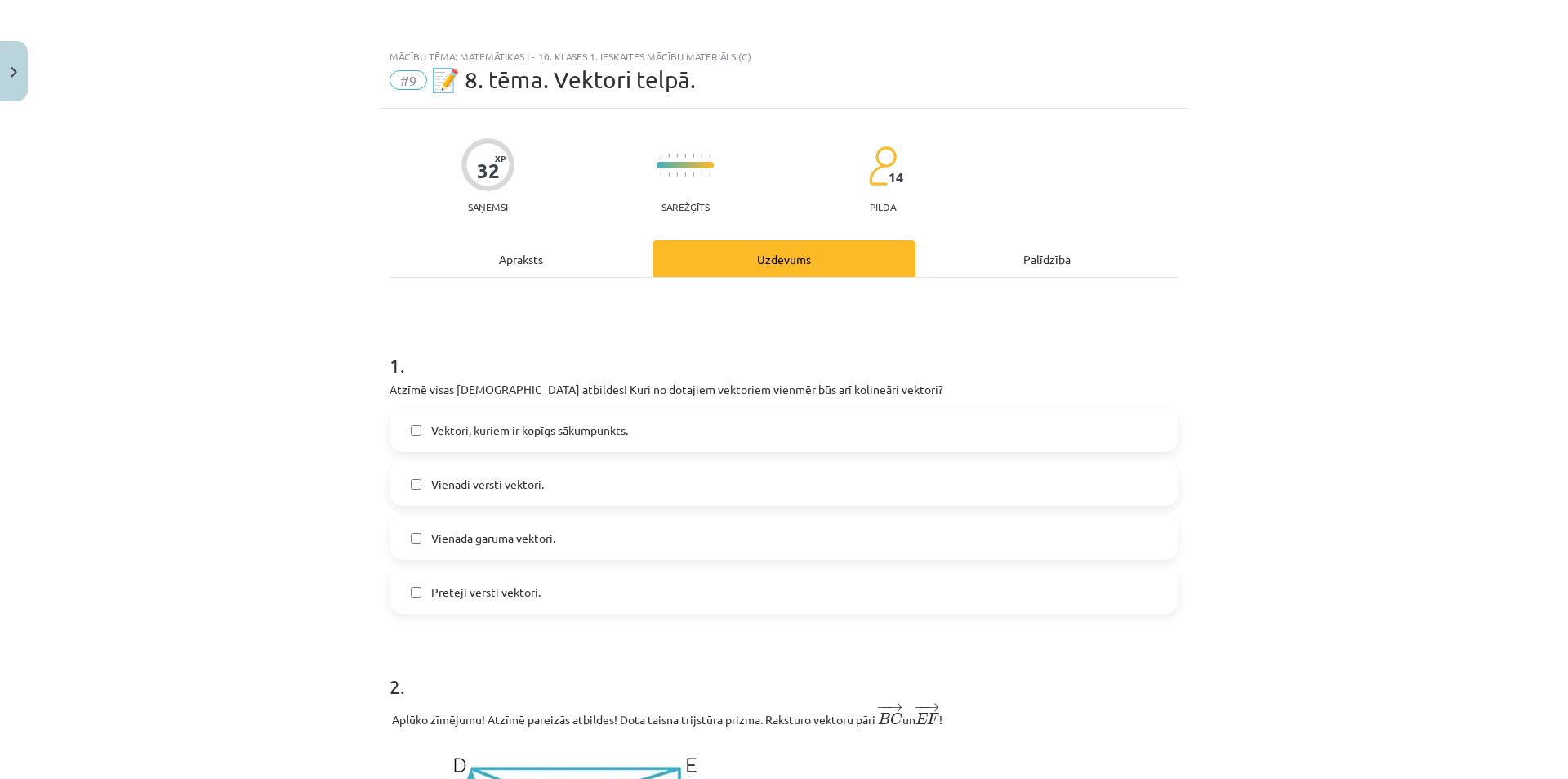
click at [499, 268] on div "Apraksts" at bounding box center [521, 258] width 263 height 37
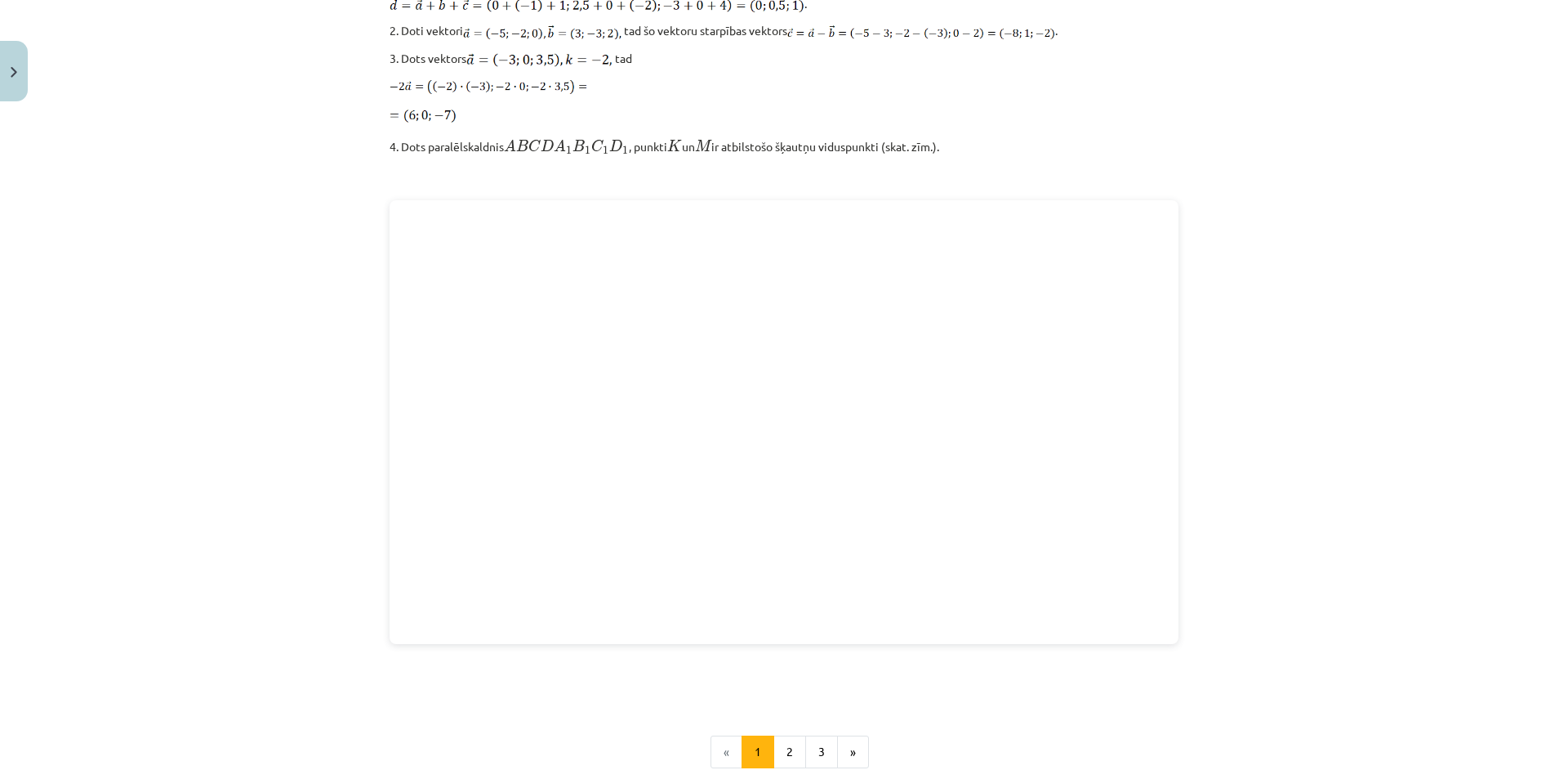
scroll to position [2084, 0]
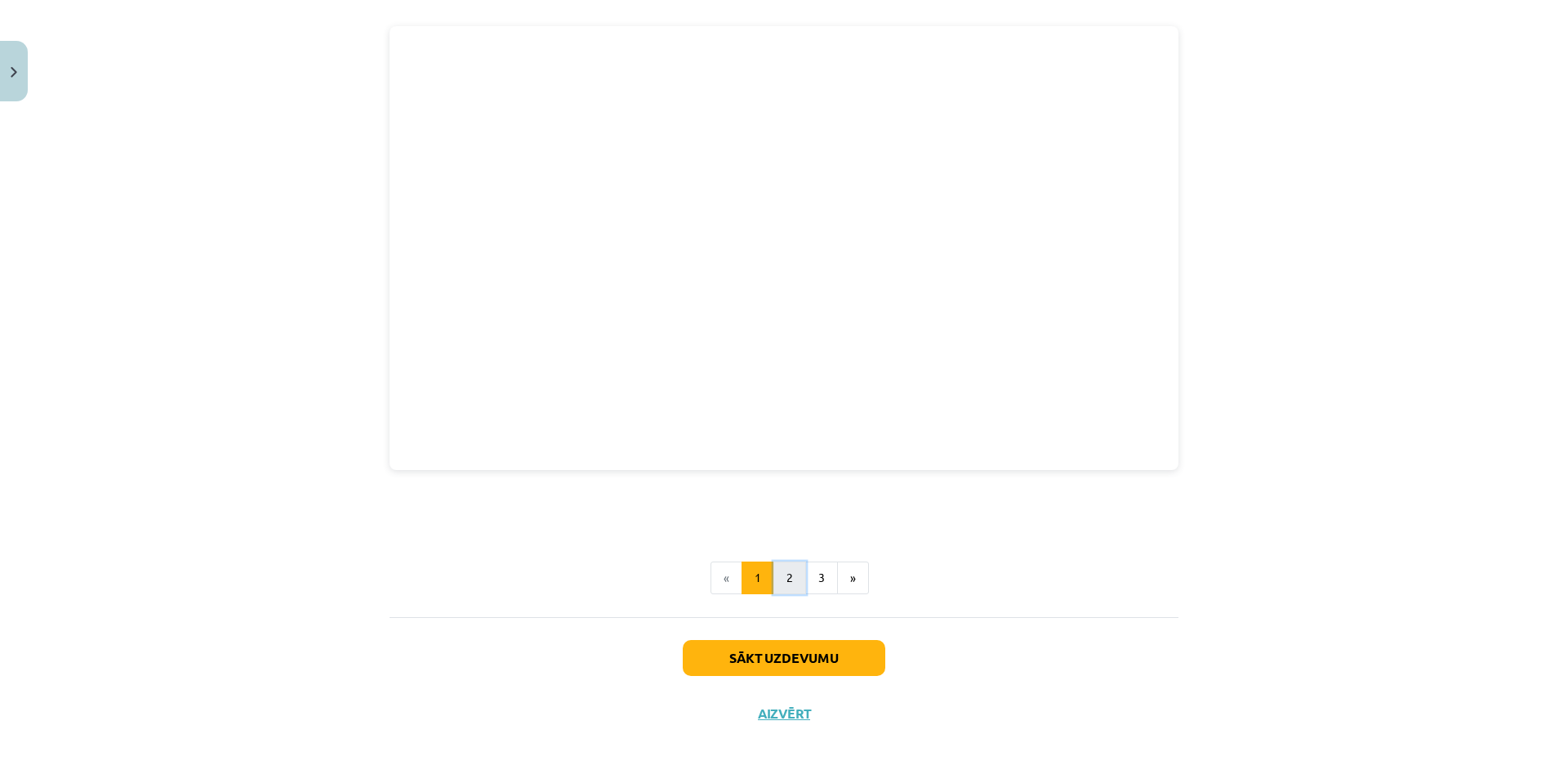
click at [781, 572] on button "2" at bounding box center [789, 578] width 33 height 33
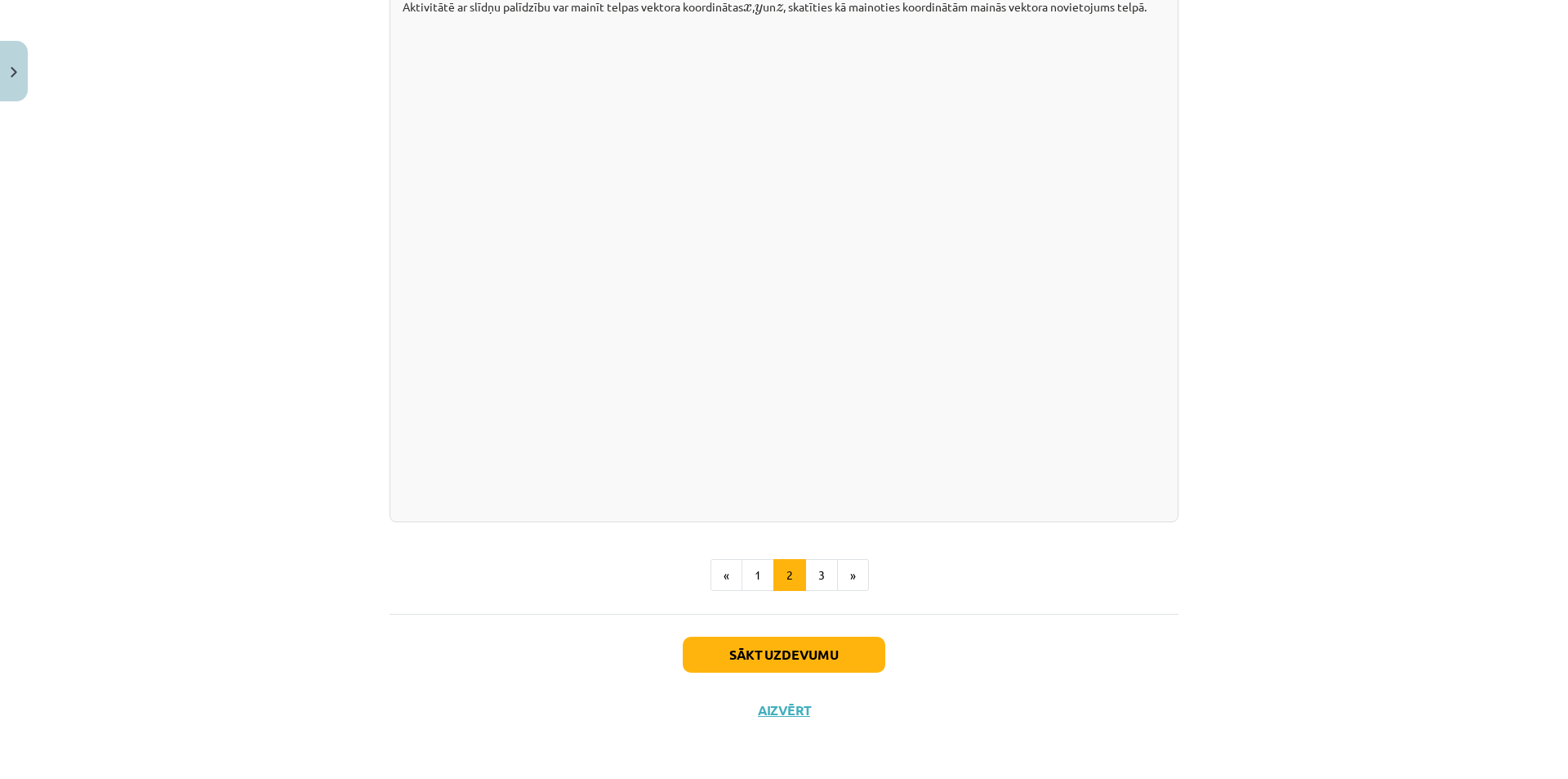
scroll to position [2215, 0]
click at [808, 575] on button "3" at bounding box center [821, 575] width 33 height 33
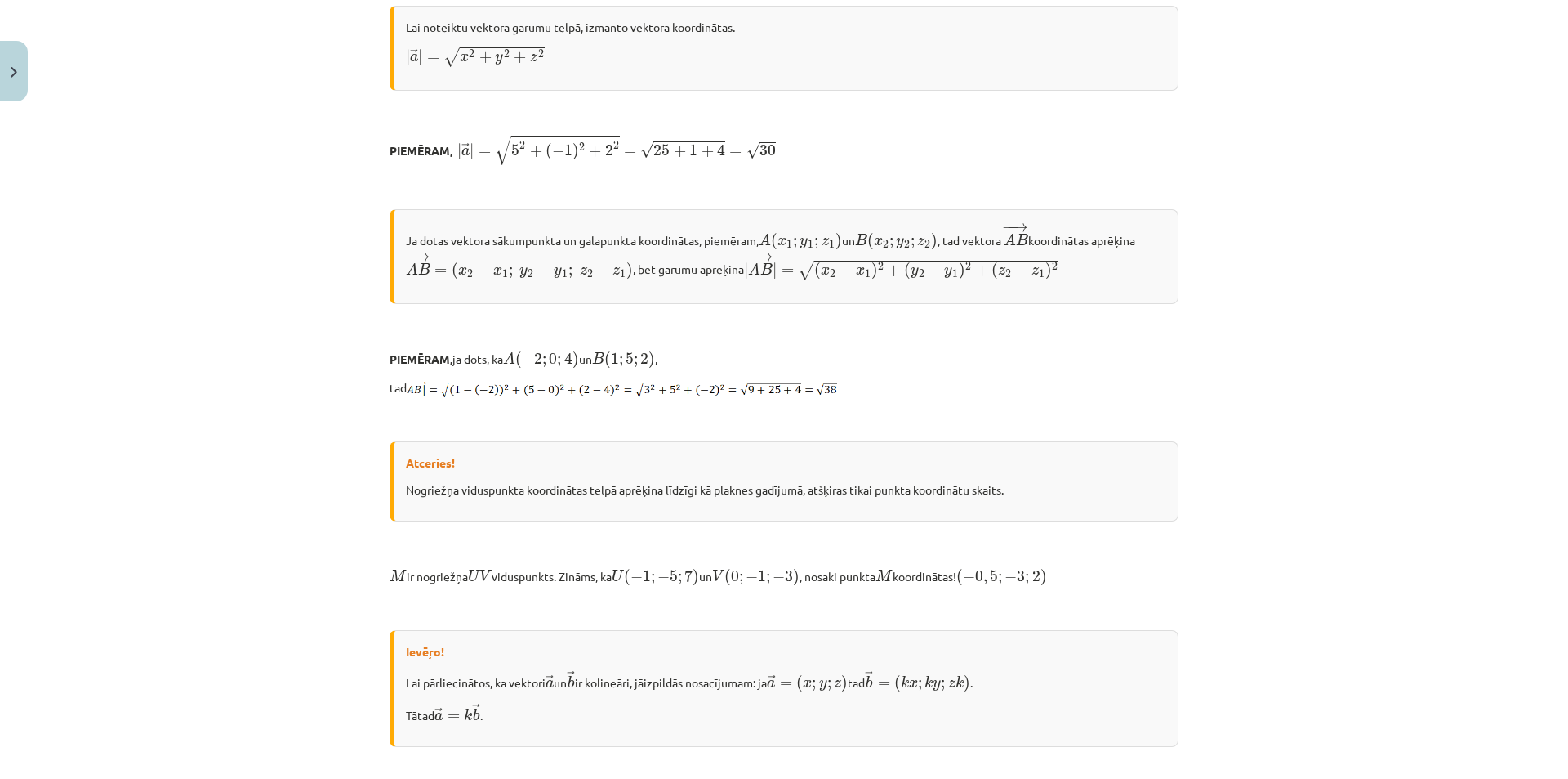
scroll to position [0, 0]
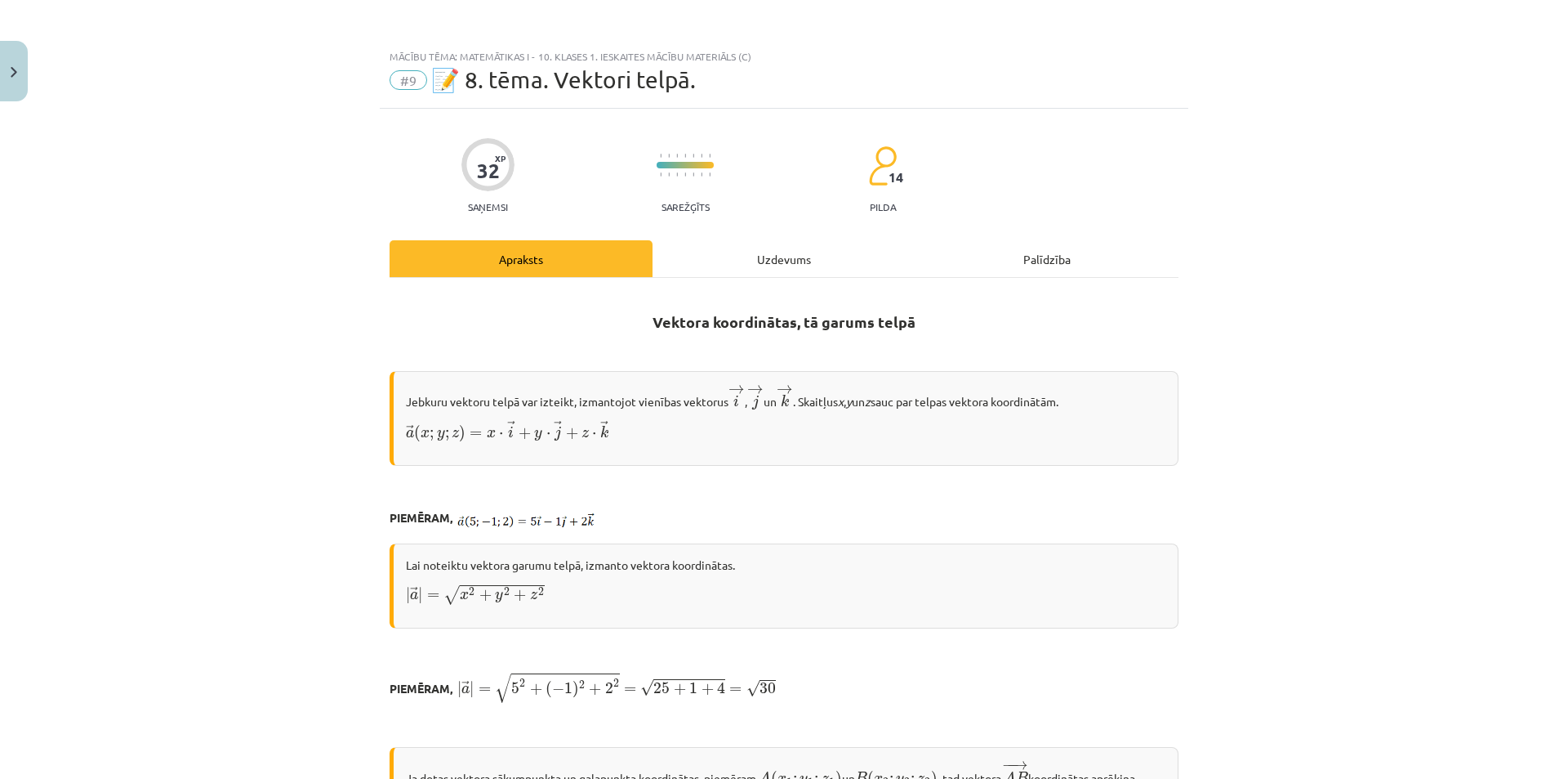
click at [785, 264] on div "Uzdevums" at bounding box center [784, 258] width 263 height 37
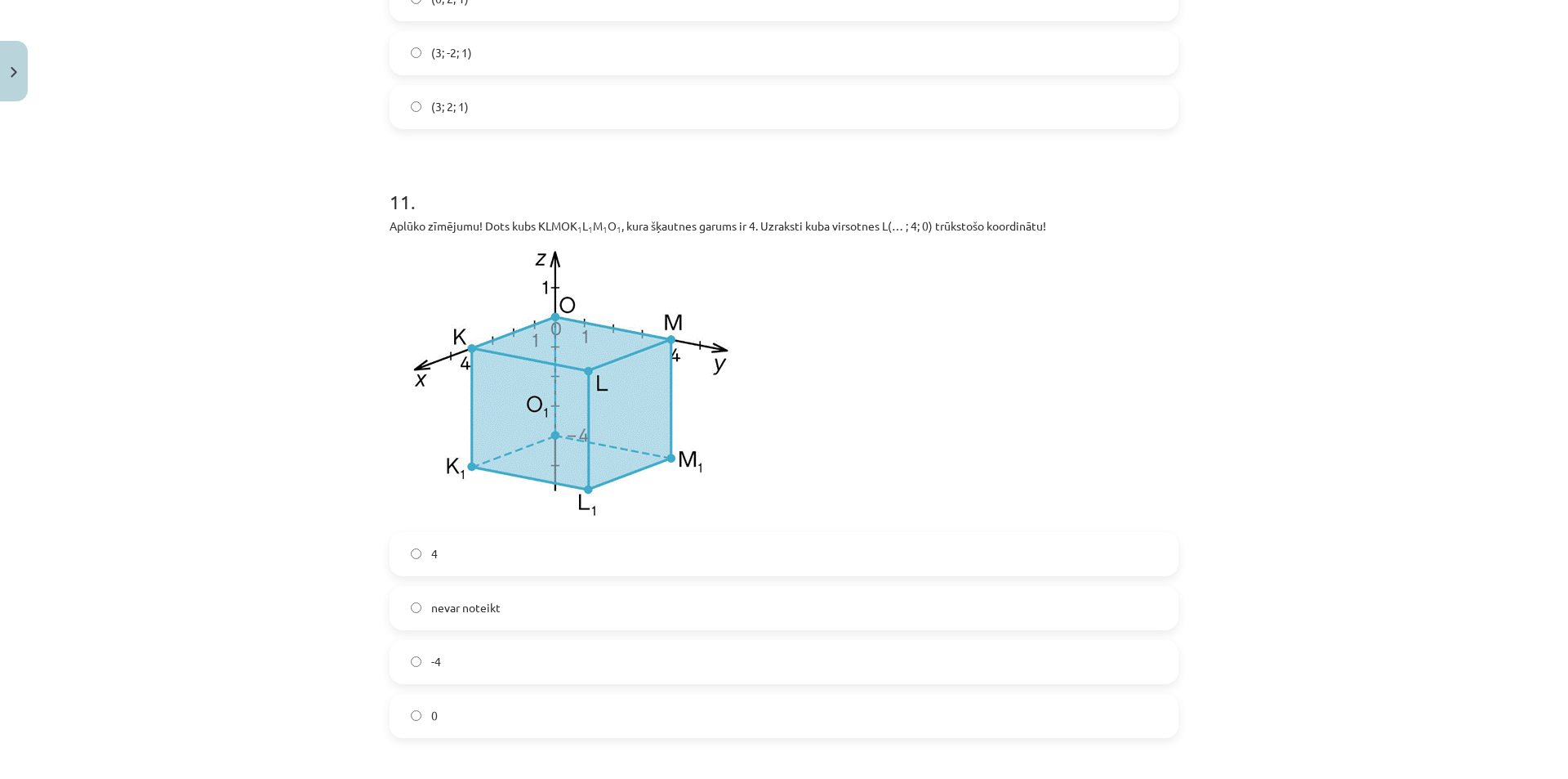
scroll to position [4617, 0]
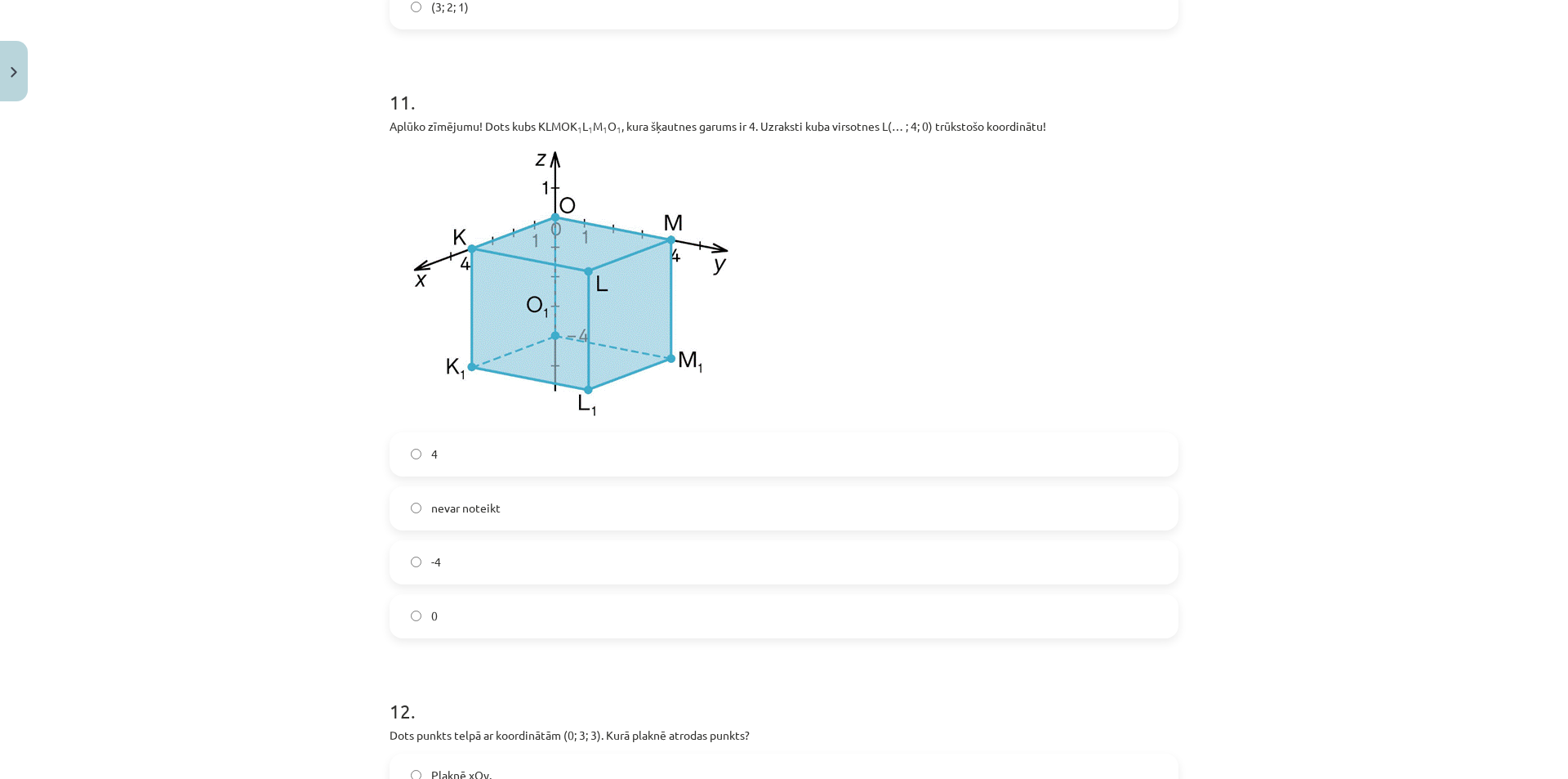
click at [447, 451] on label "4" at bounding box center [784, 454] width 786 height 41
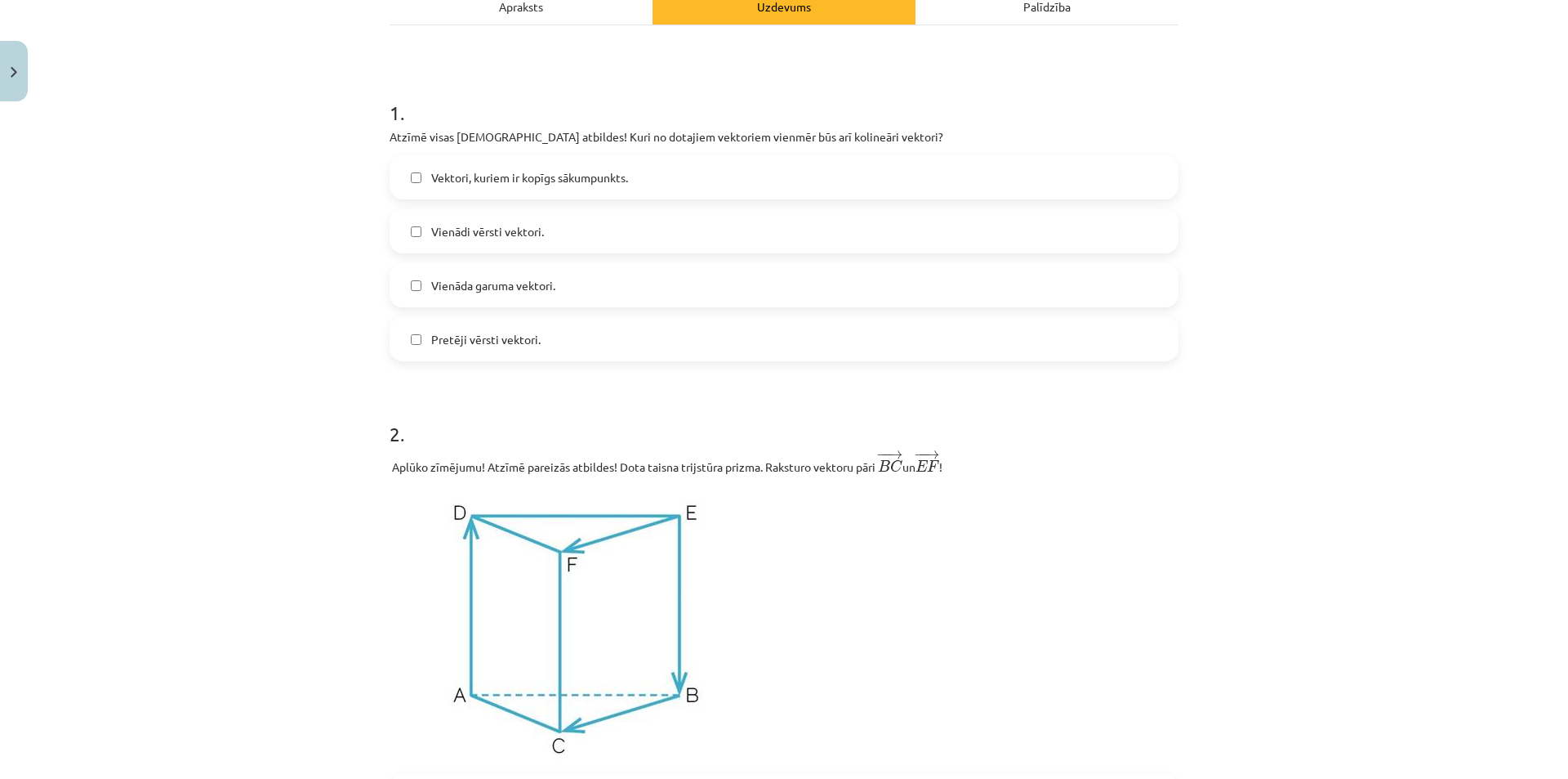
scroll to position [0, 0]
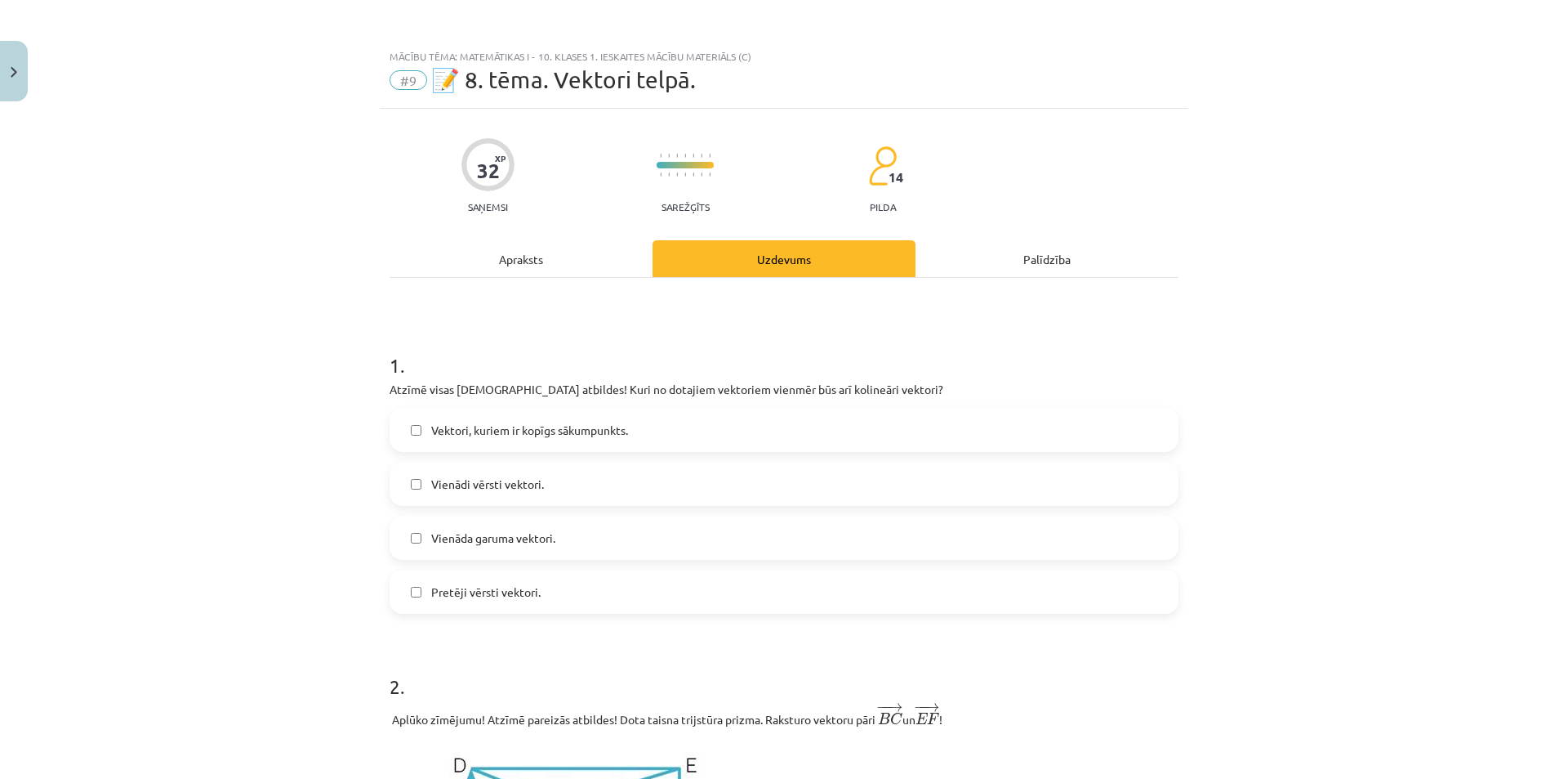
click at [515, 258] on div "Apraksts" at bounding box center [521, 258] width 263 height 37
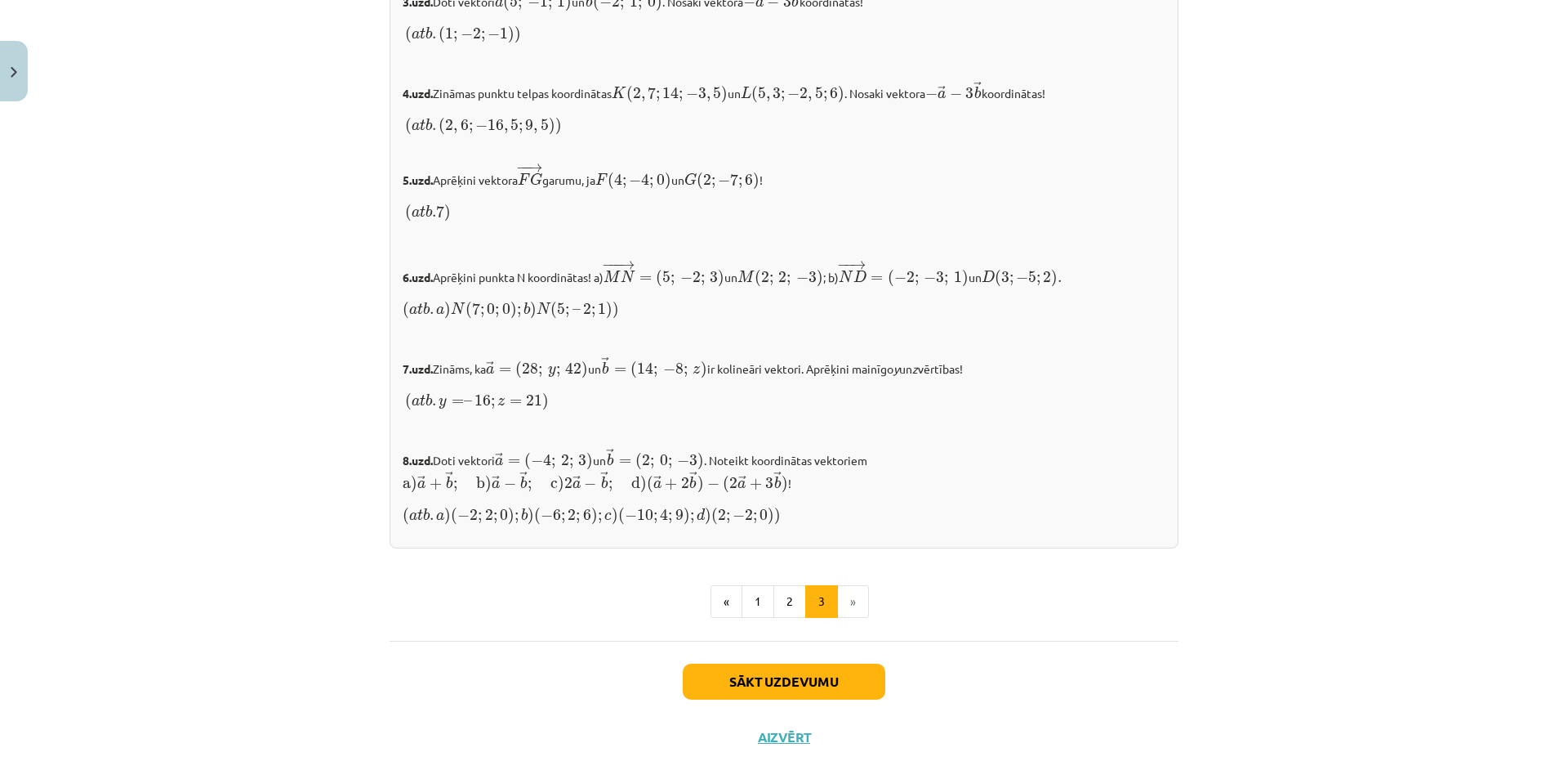
scroll to position [1580, 0]
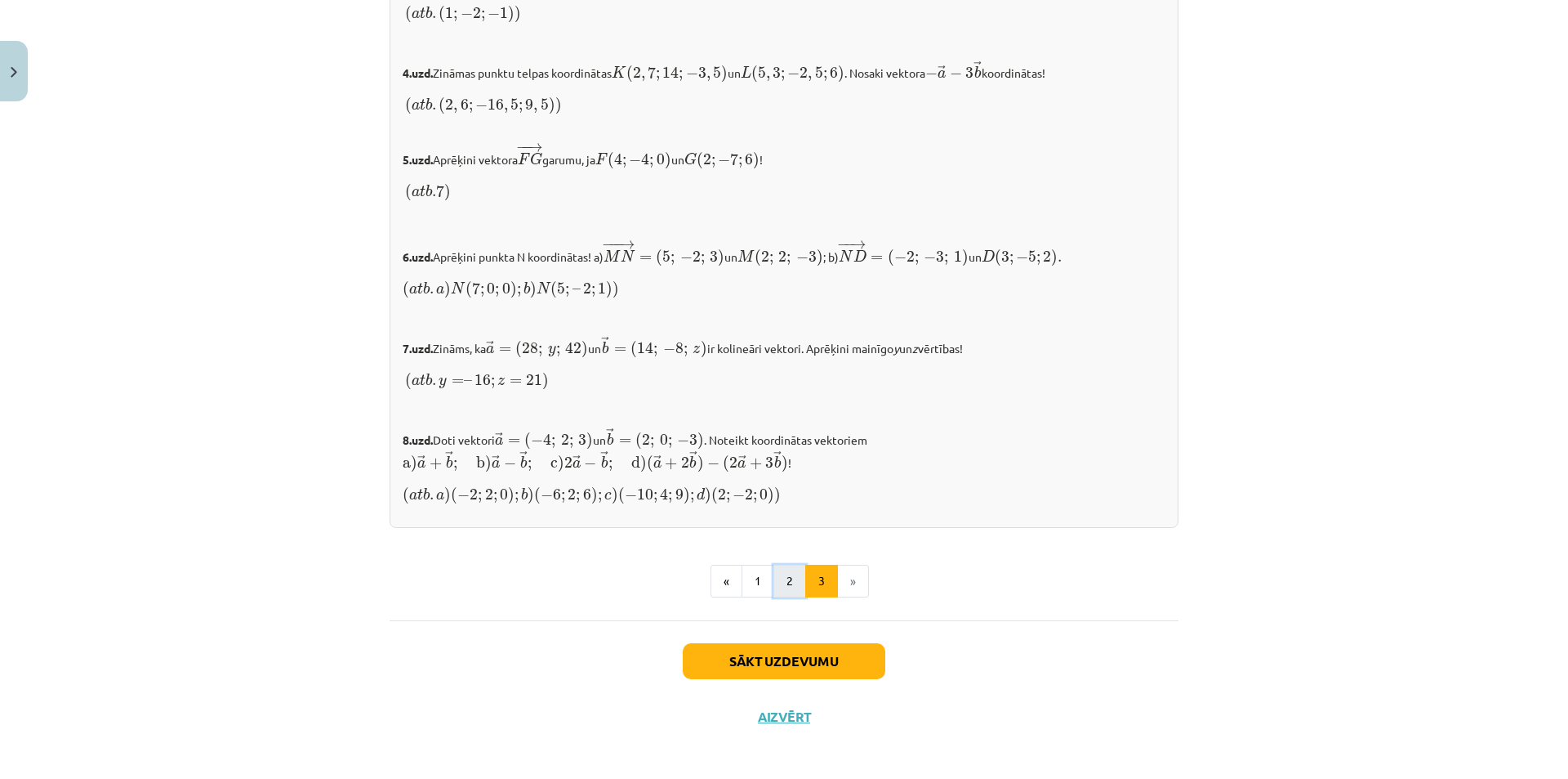
click at [780, 570] on button "2" at bounding box center [789, 581] width 33 height 33
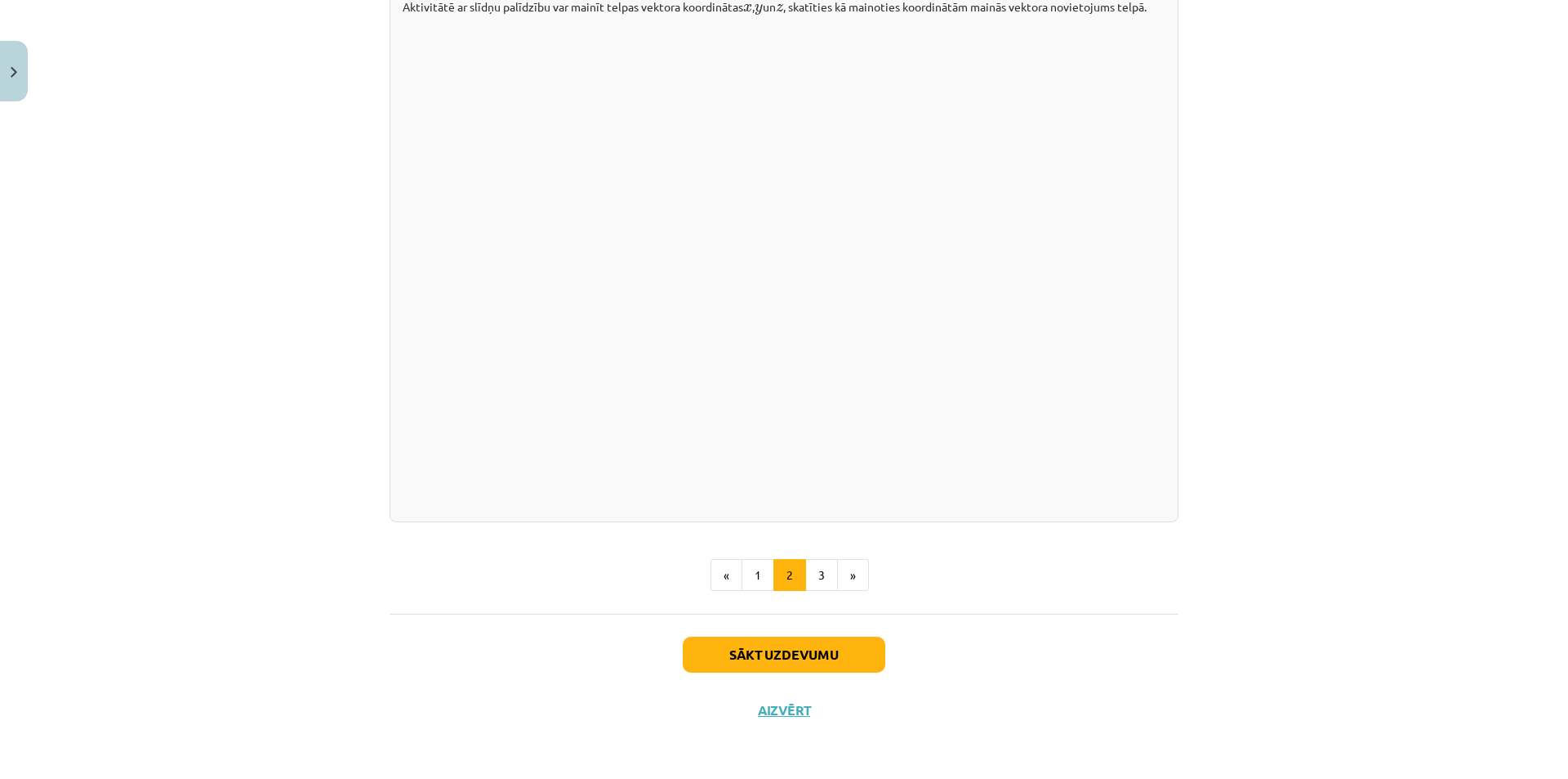
scroll to position [2215, 0]
click at [820, 578] on button "3" at bounding box center [821, 575] width 33 height 33
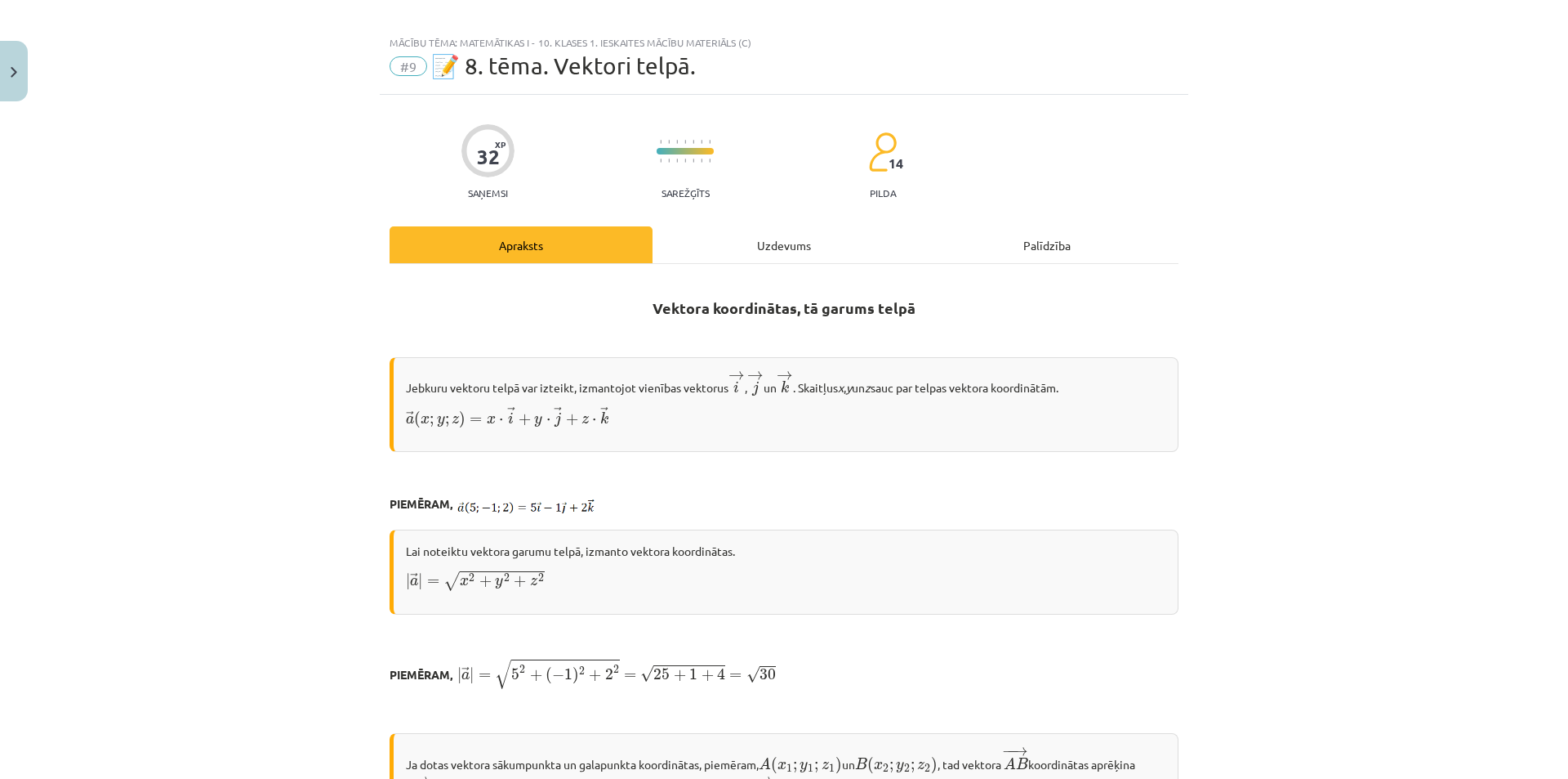
scroll to position [0, 0]
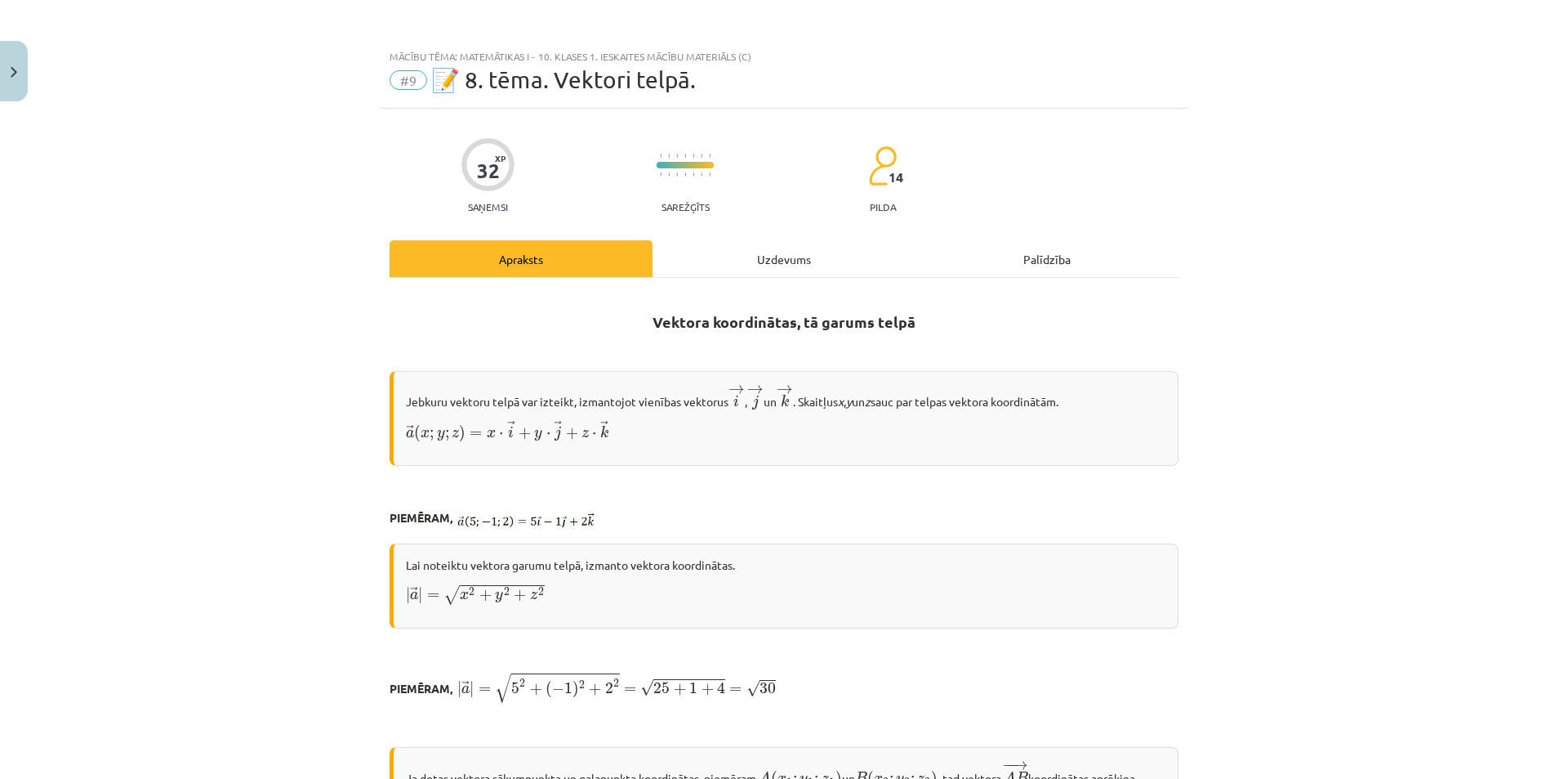
click at [789, 268] on div "Uzdevums" at bounding box center [784, 258] width 263 height 37
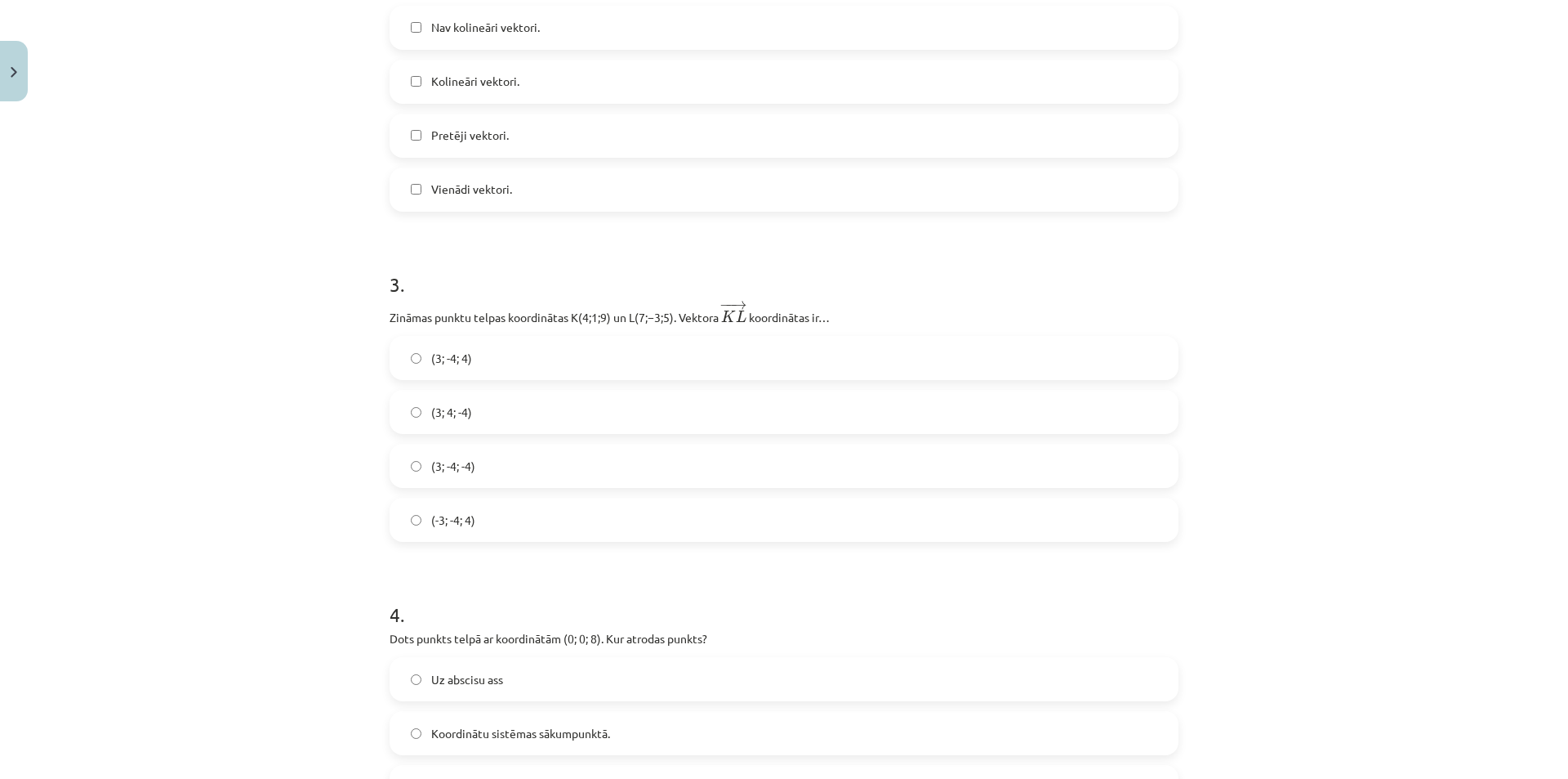
scroll to position [1022, 0]
click at [505, 470] on label "(3; -4; -4)" at bounding box center [784, 465] width 786 height 41
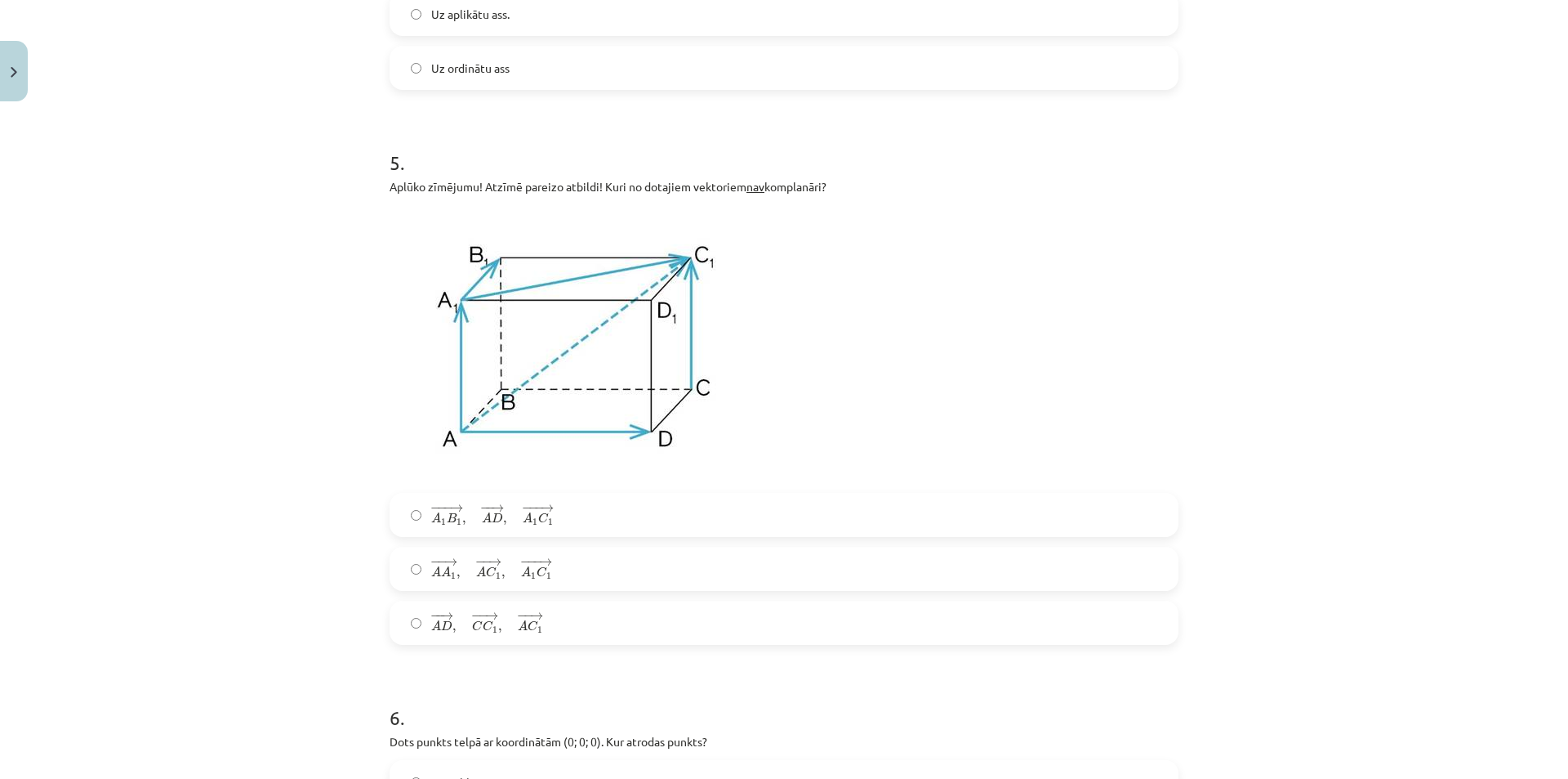
scroll to position [1838, 0]
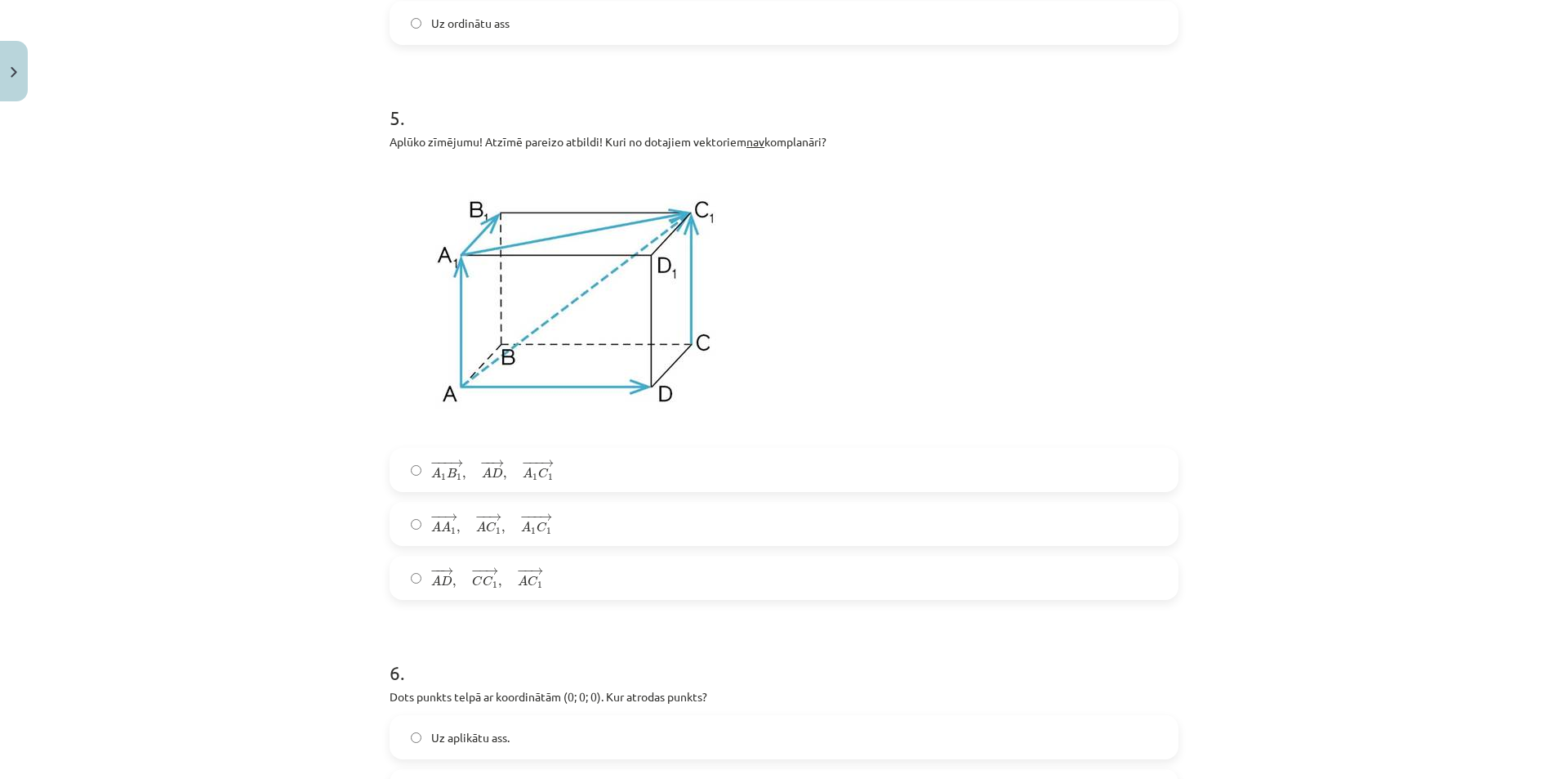
click at [454, 588] on span "− − → A D , − − → C C 1 , − − → A C 1" at bounding box center [487, 577] width 112 height 21
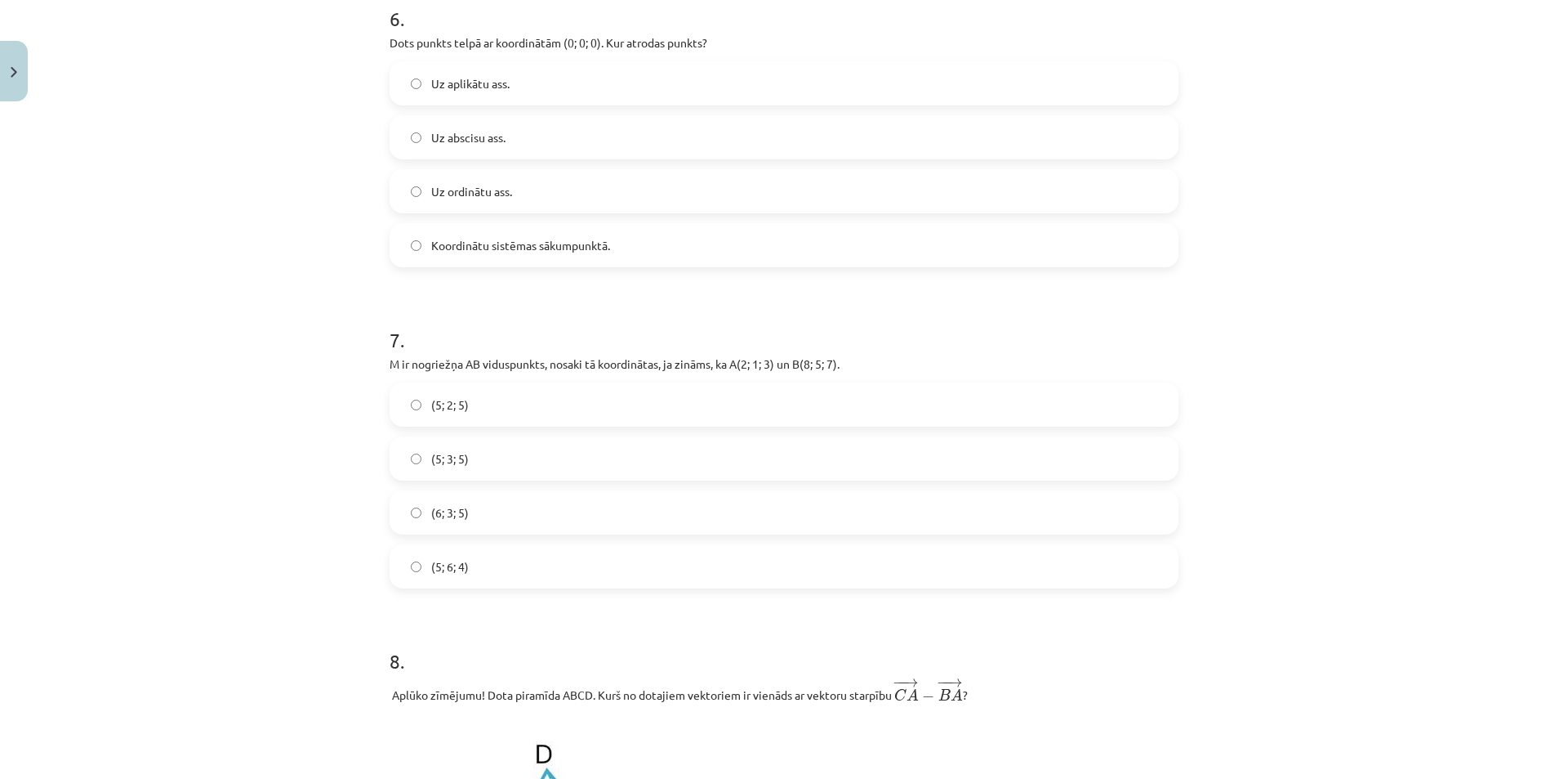
scroll to position [2574, 0]
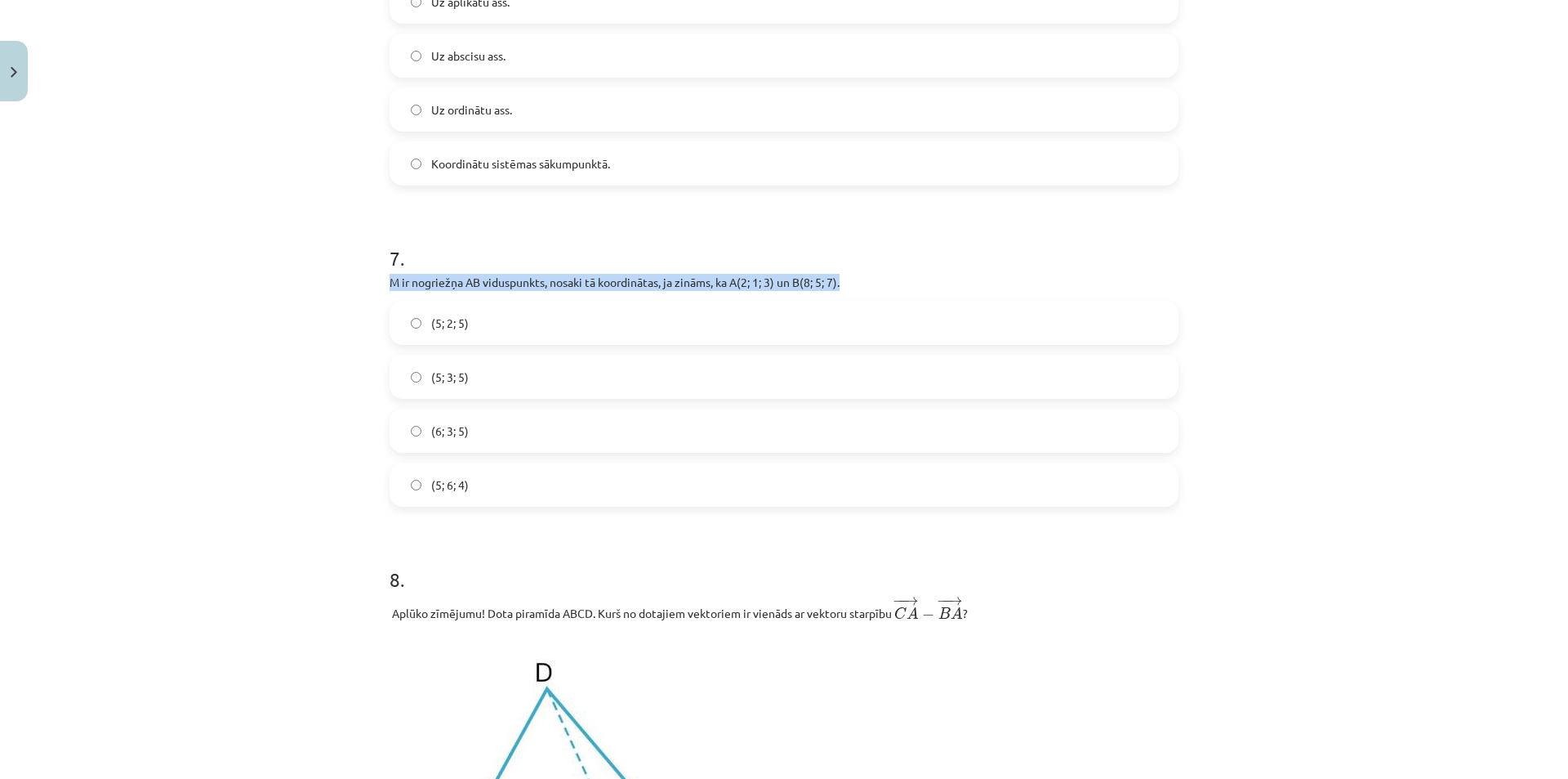
drag, startPoint x: 849, startPoint y: 284, endPoint x: 459, endPoint y: 270, distance: 390.3
click at [459, 270] on div "7 . M ir nogriežņa AB viduspunkts, nosaki tā koordinātas, ja zināms, ka A(2; 1;…" at bounding box center [784, 363] width 789 height 289
copy div "M ir nogriežņa AB viduspunkts, nosaki tā koordinātas, ja zināms, ka A(2; 1; 3) …"
click at [123, 340] on div "Mācību tēma: Matemātikas i - 10. klases 1. ieskaites mācību materiāls (c) #9 📝 …" at bounding box center [784, 389] width 1568 height 779
click at [488, 384] on label "(5; 3; 5)" at bounding box center [784, 376] width 786 height 41
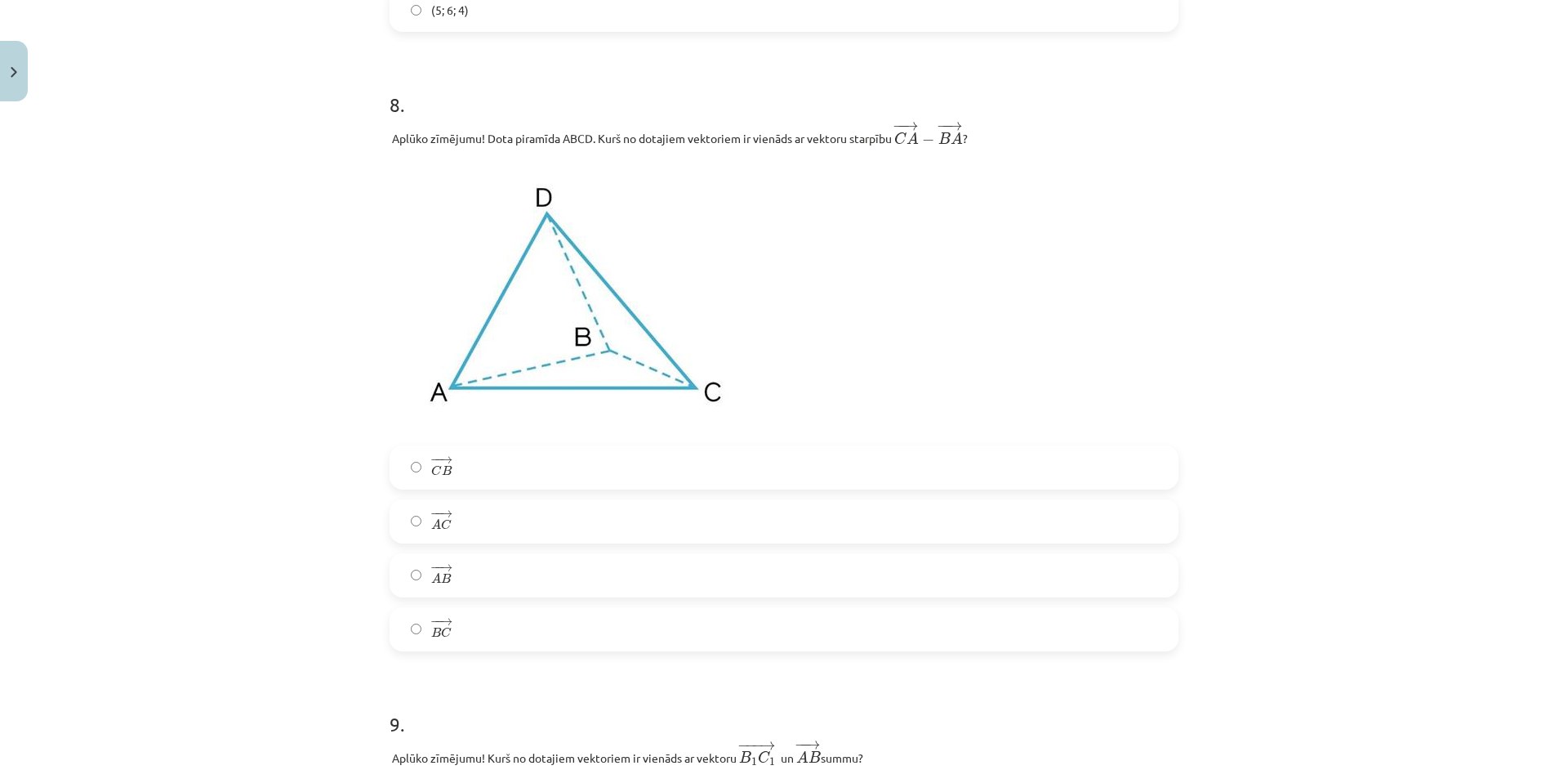
scroll to position [3065, 0]
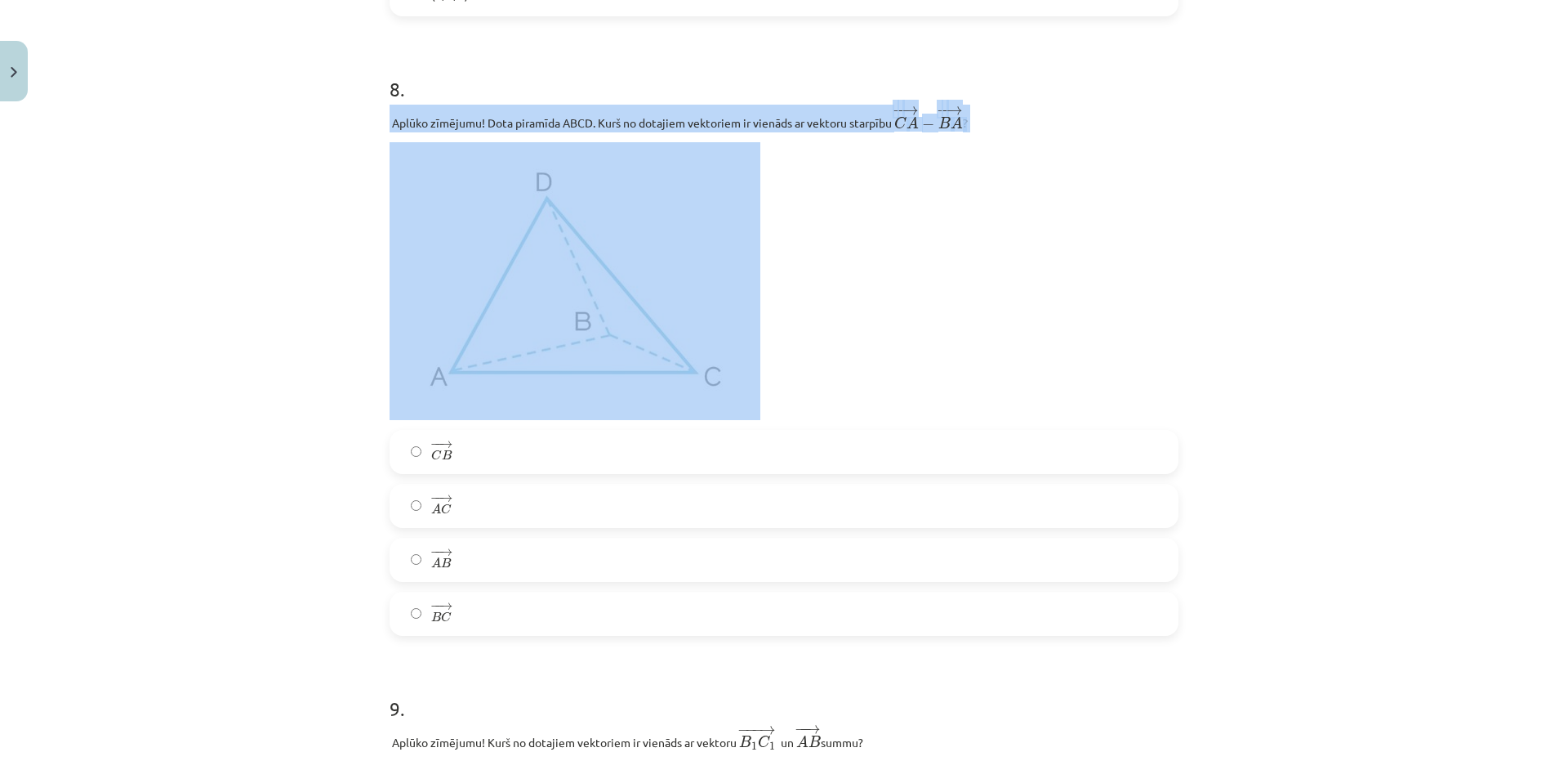
drag, startPoint x: 369, startPoint y: 124, endPoint x: 960, endPoint y: 136, distance: 591.1
click at [960, 136] on div "Mācību tēma: Matemātikas i - 10. klases 1. ieskaites mācību materiāls (c) #9 📝 …" at bounding box center [784, 389] width 1568 height 779
copy div "Aplūko zīmējumu! Dota piramīda ABCD. Kurš no dotajiem vektoriem ir vienāds ar v…"
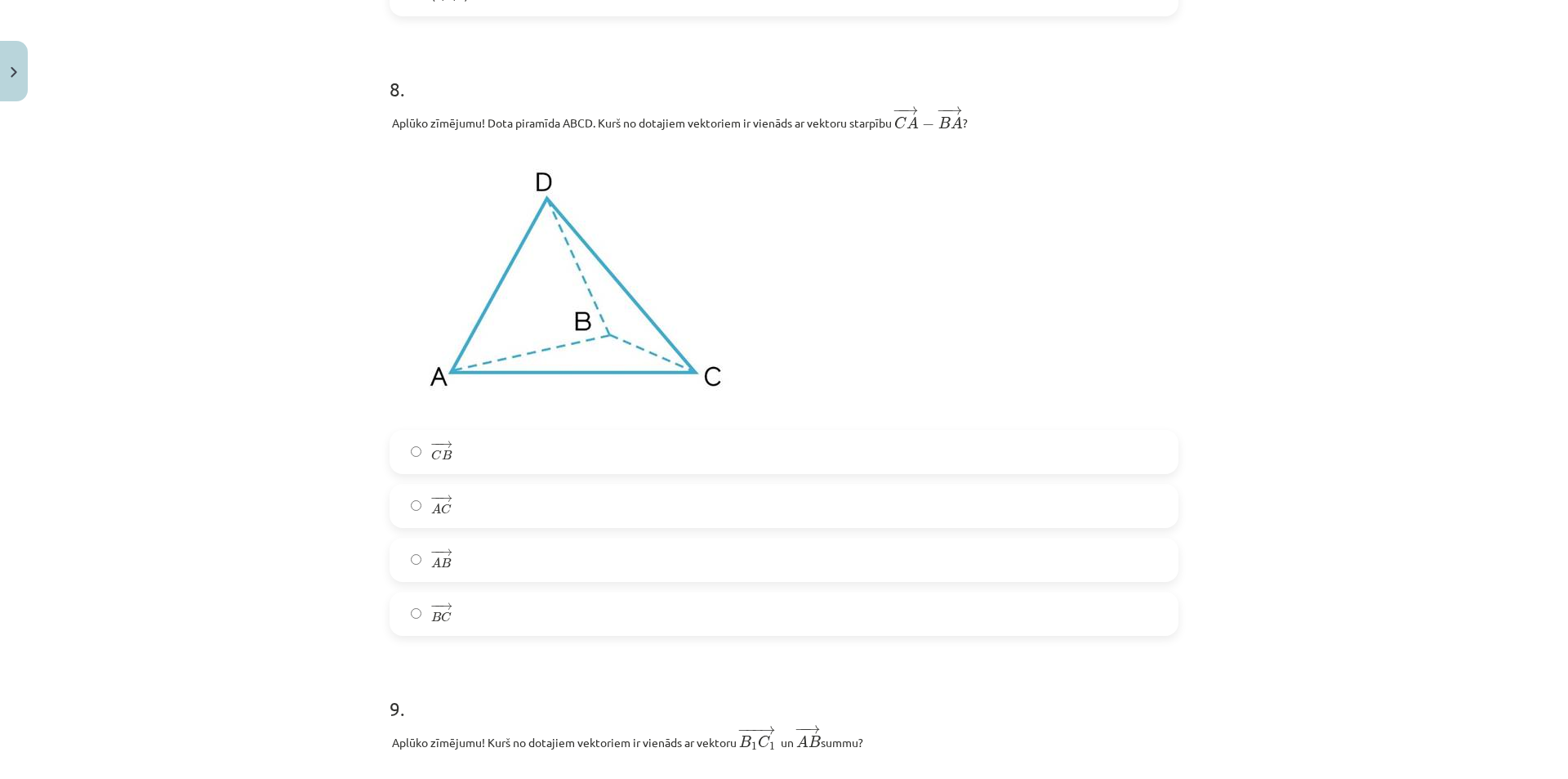
click at [889, 251] on p at bounding box center [784, 281] width 789 height 278
